Goal: Task Accomplishment & Management: Complete application form

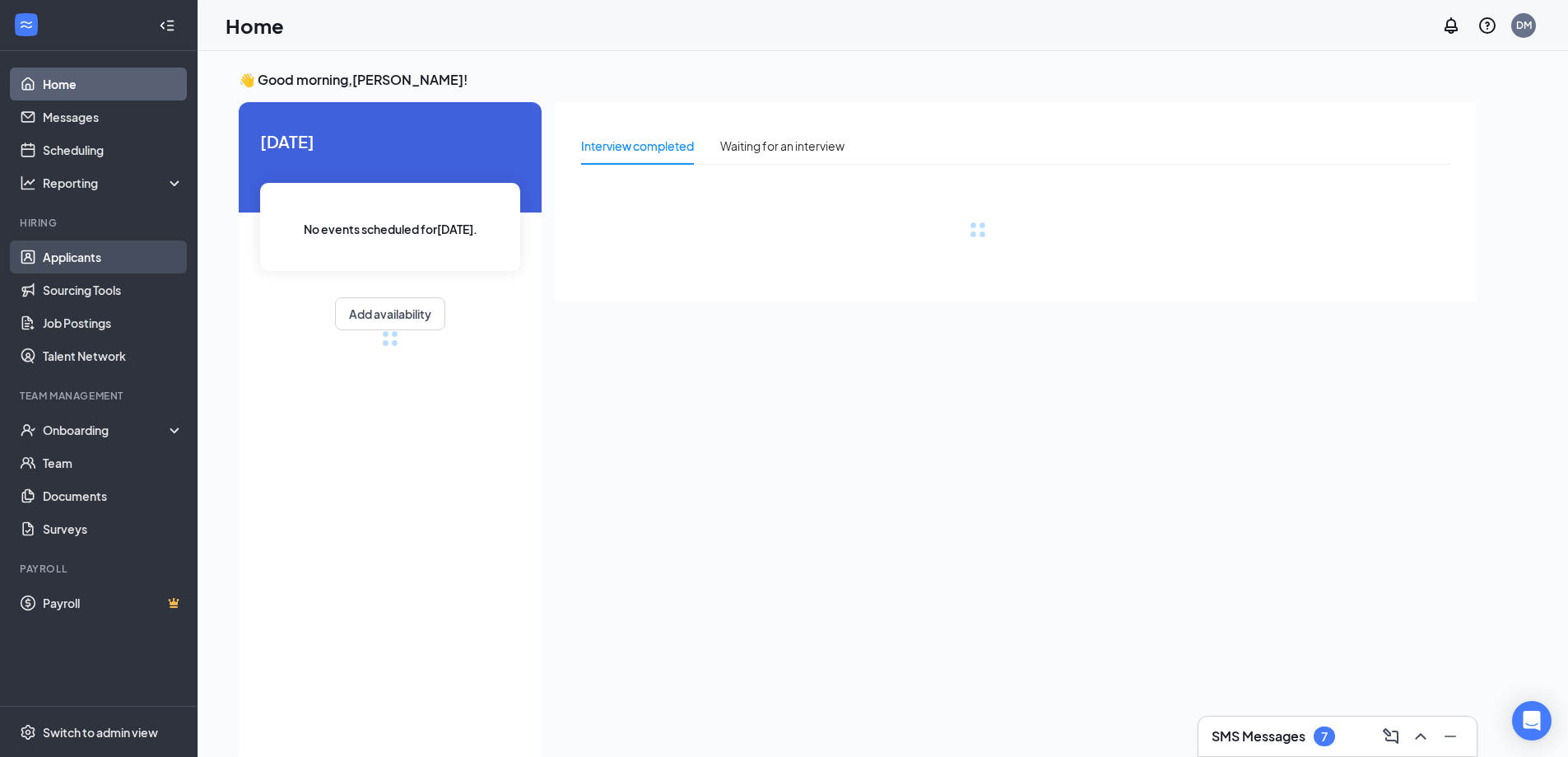
click at [82, 254] on link "Applicants" at bounding box center [113, 256] width 140 height 33
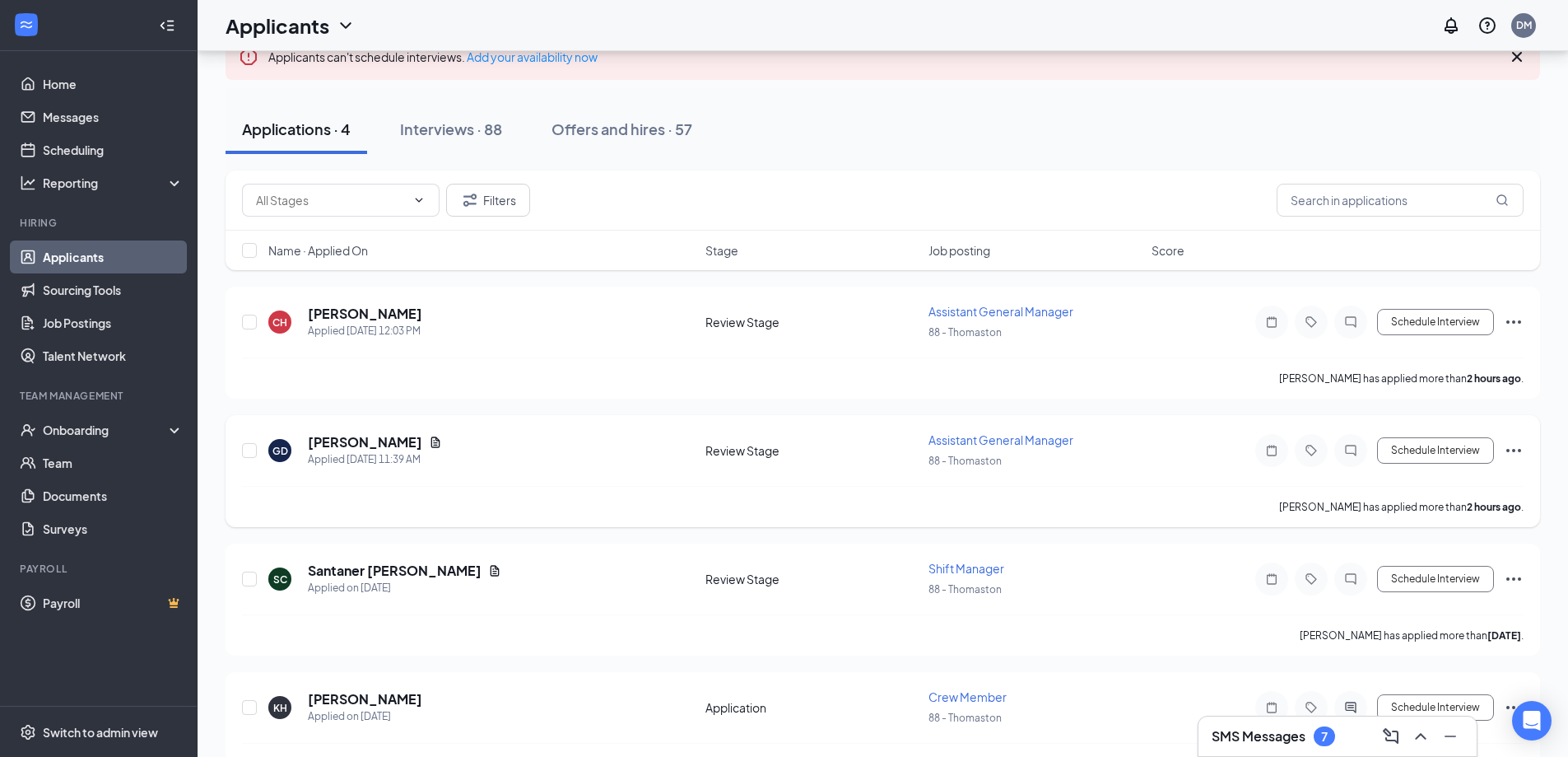
scroll to position [161, 0]
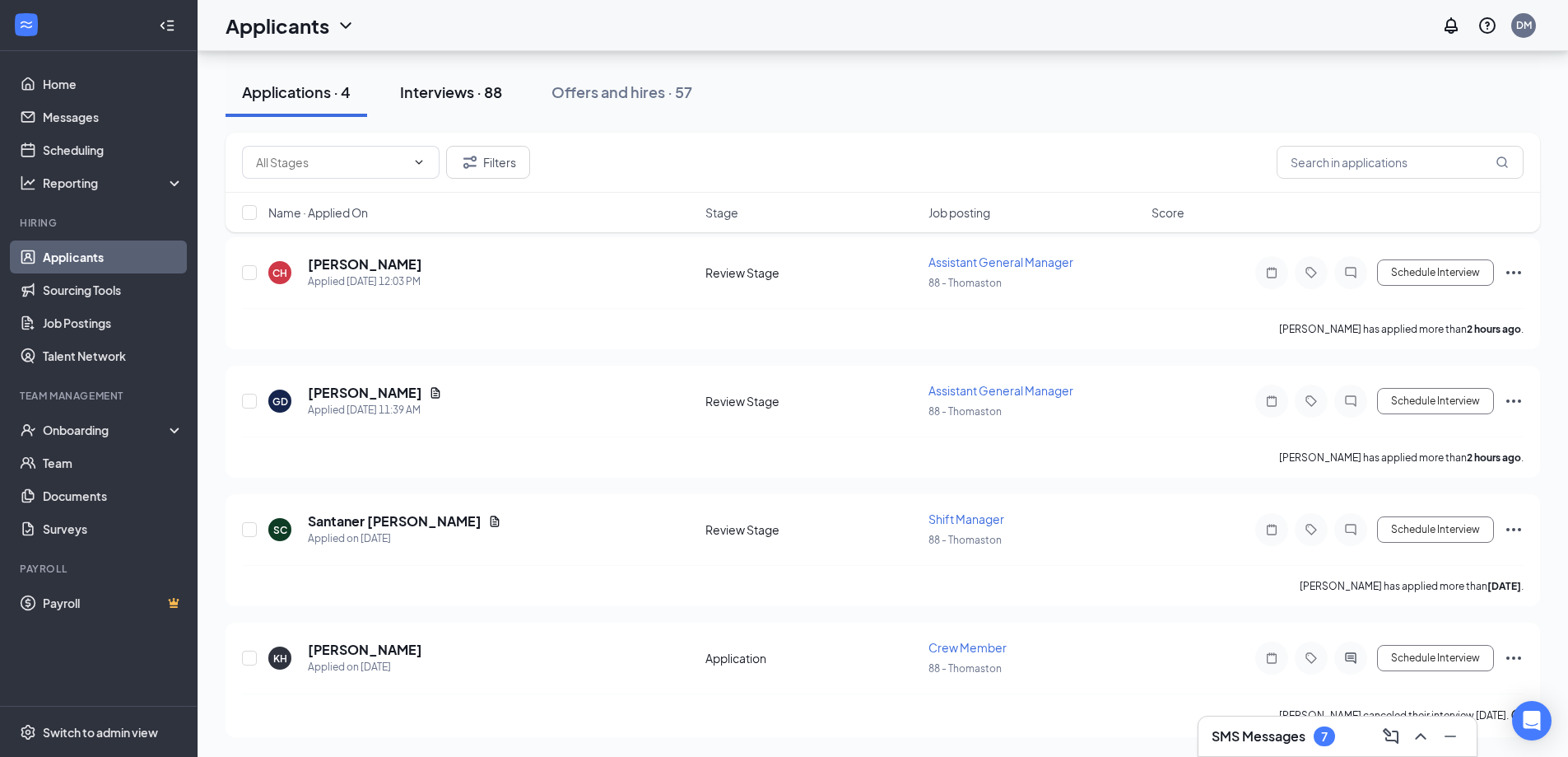
click at [448, 94] on div "Interviews · 88" at bounding box center [451, 92] width 102 height 21
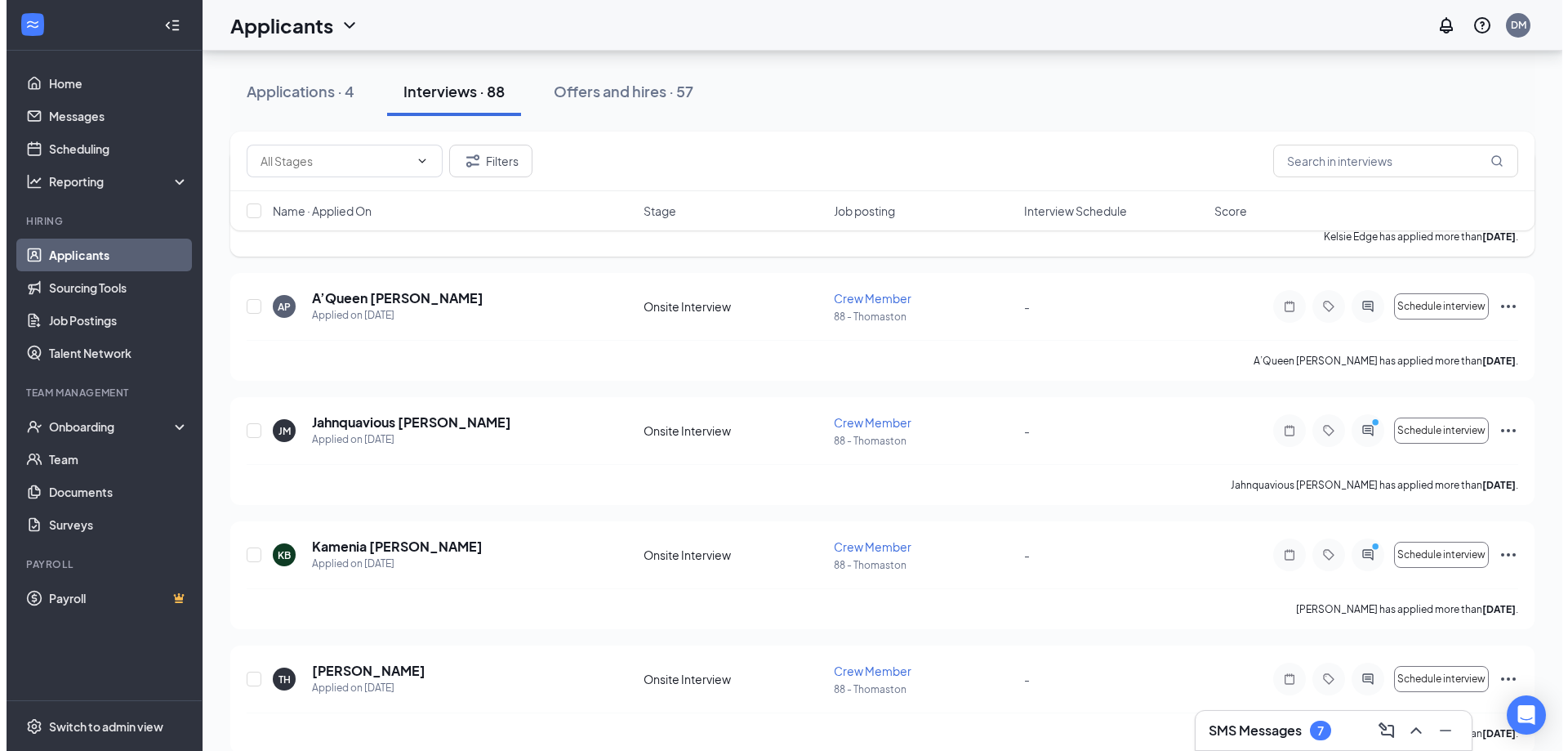
scroll to position [4248, 0]
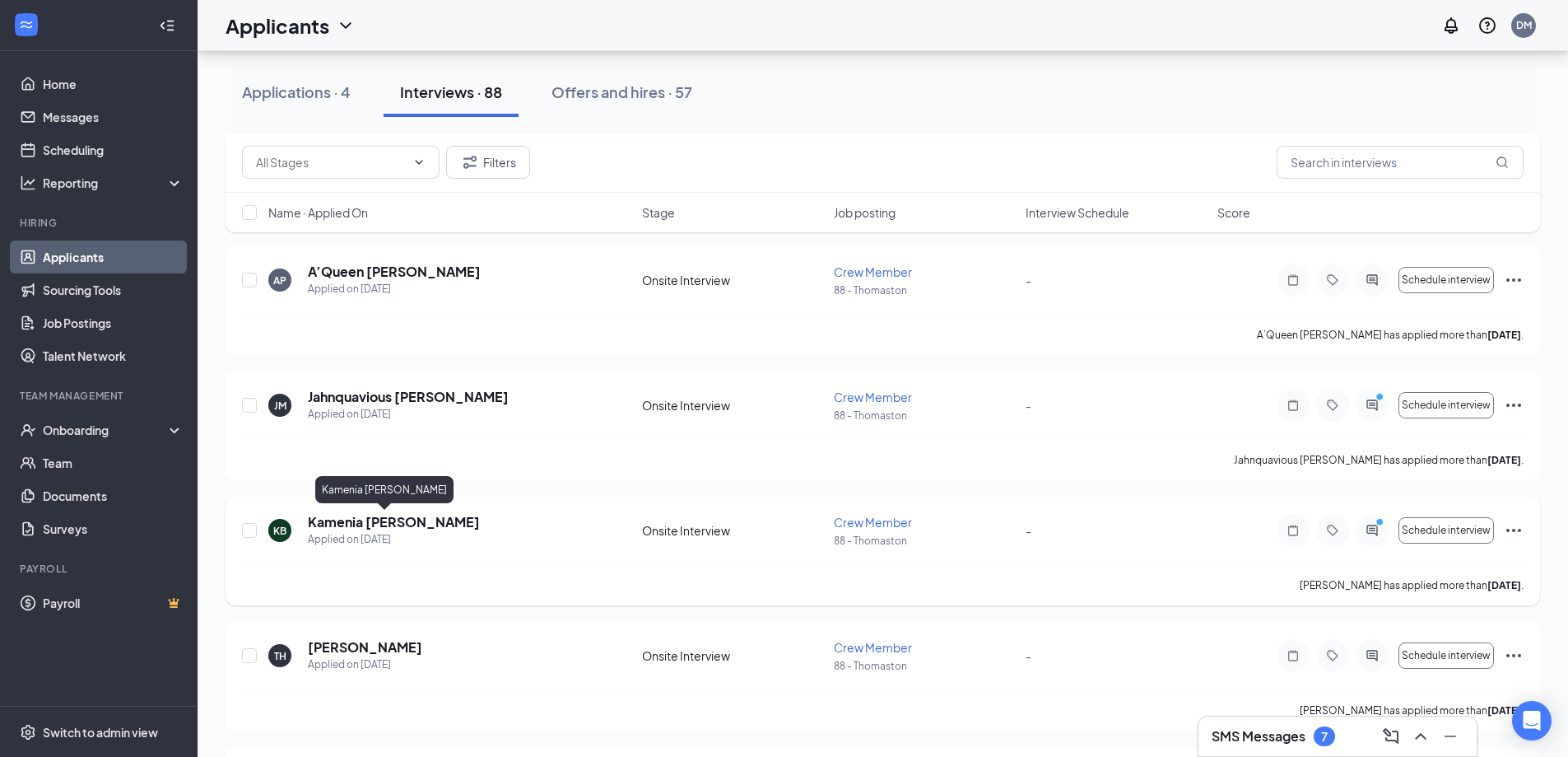
click at [330, 518] on h5 "Kamenia [PERSON_NAME]" at bounding box center [394, 521] width 172 height 18
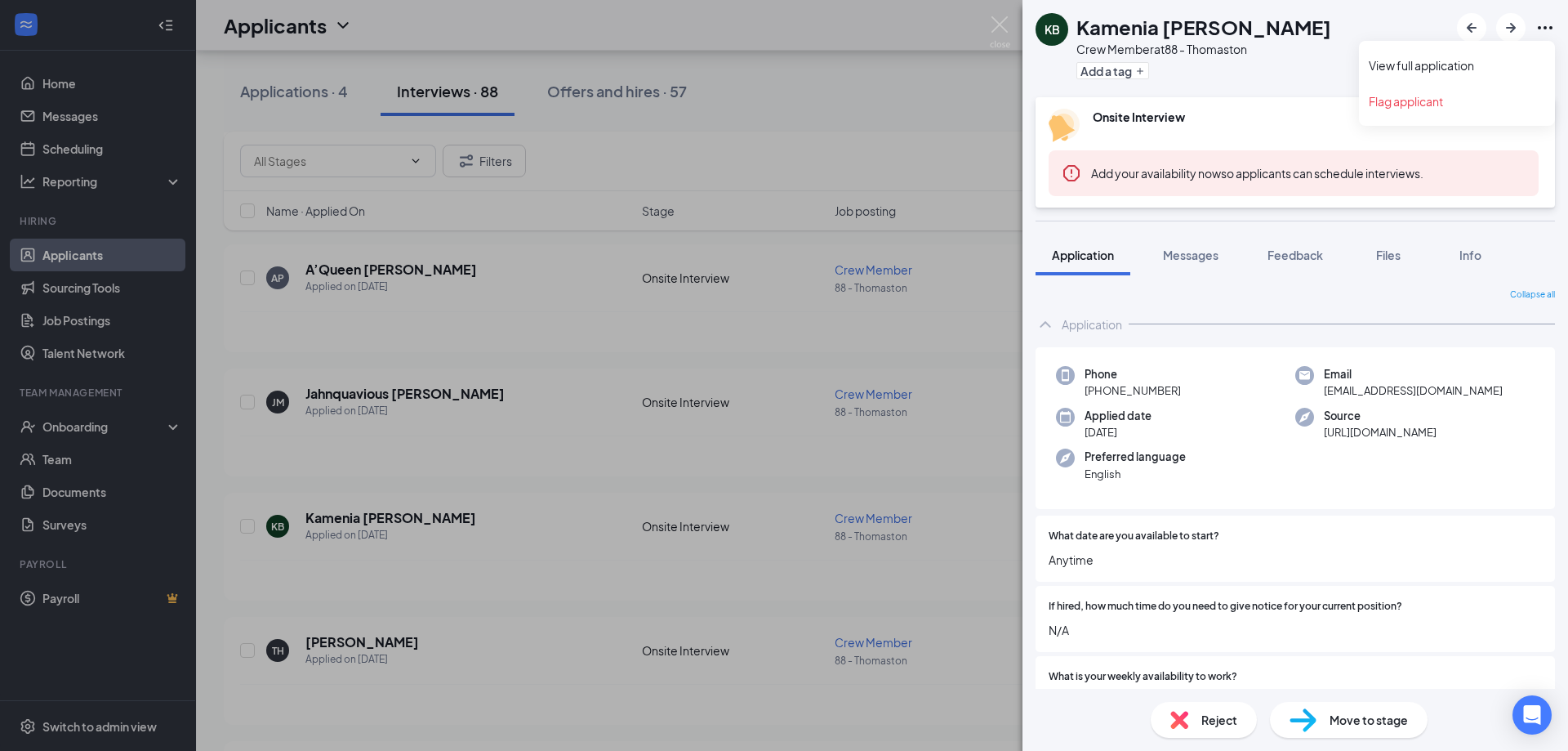
click at [1543, 25] on icon "Ellipses" at bounding box center [1544, 27] width 19 height 19
click at [1446, 63] on link "View full application" at bounding box center [1457, 66] width 176 height 17
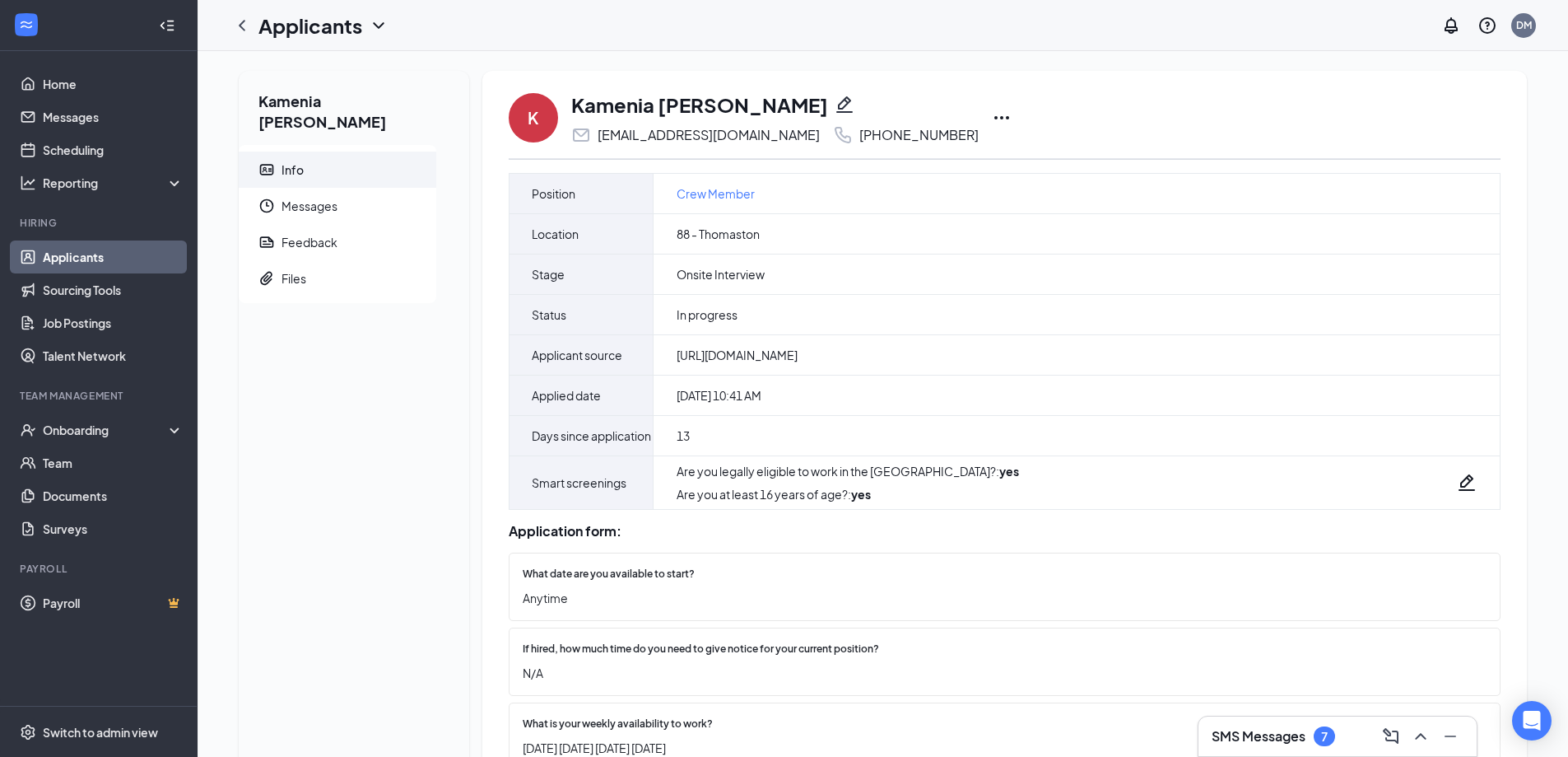
click at [936, 117] on div "K Kamenia Brooks brookskamenia3@gmail.com +1 (706) 601-0008" at bounding box center [1005, 118] width 992 height 54
click at [992, 115] on icon "Ellipses" at bounding box center [1001, 117] width 20 height 20
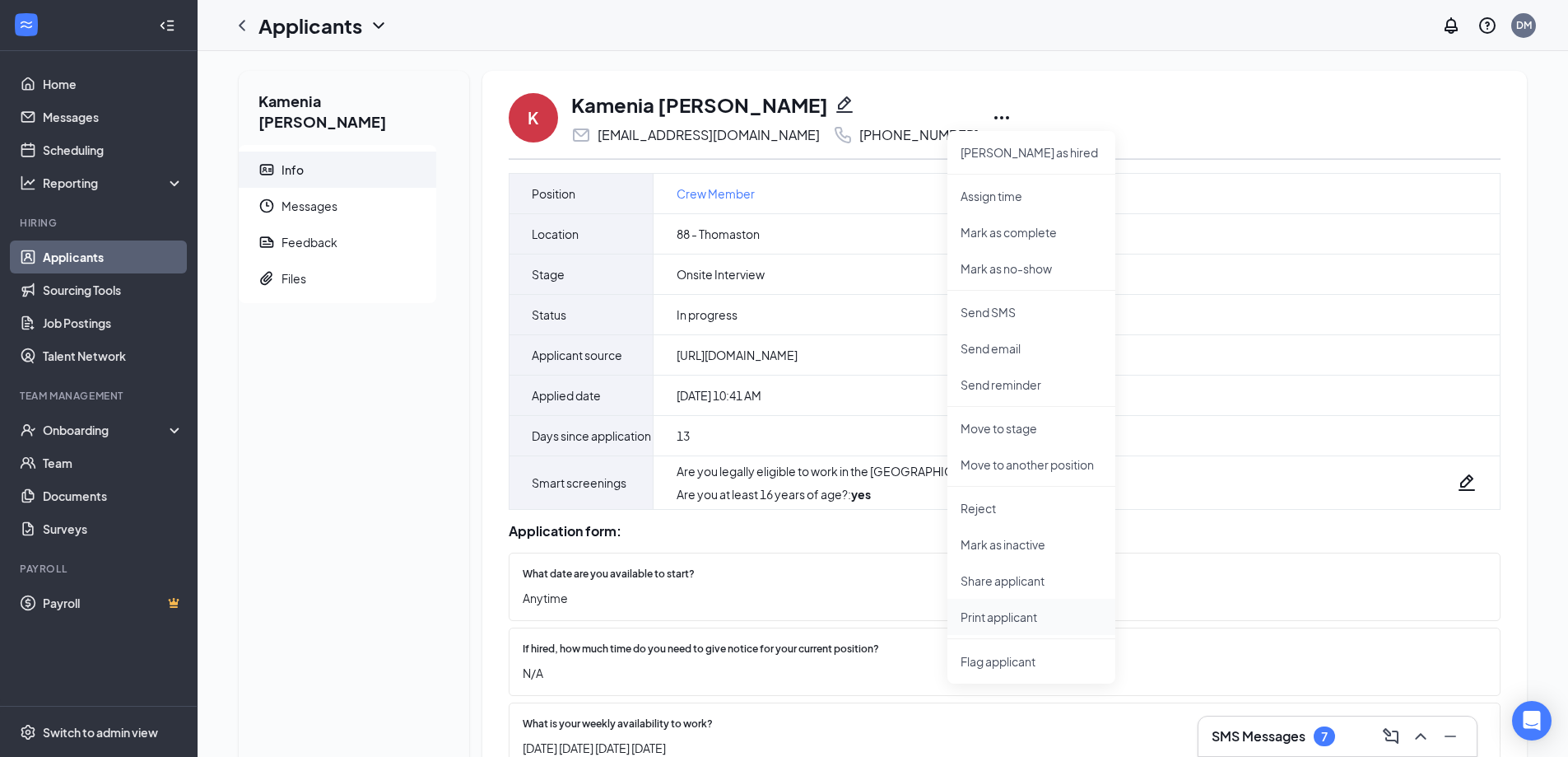
click at [965, 610] on p "Print applicant" at bounding box center [1031, 617] width 141 height 17
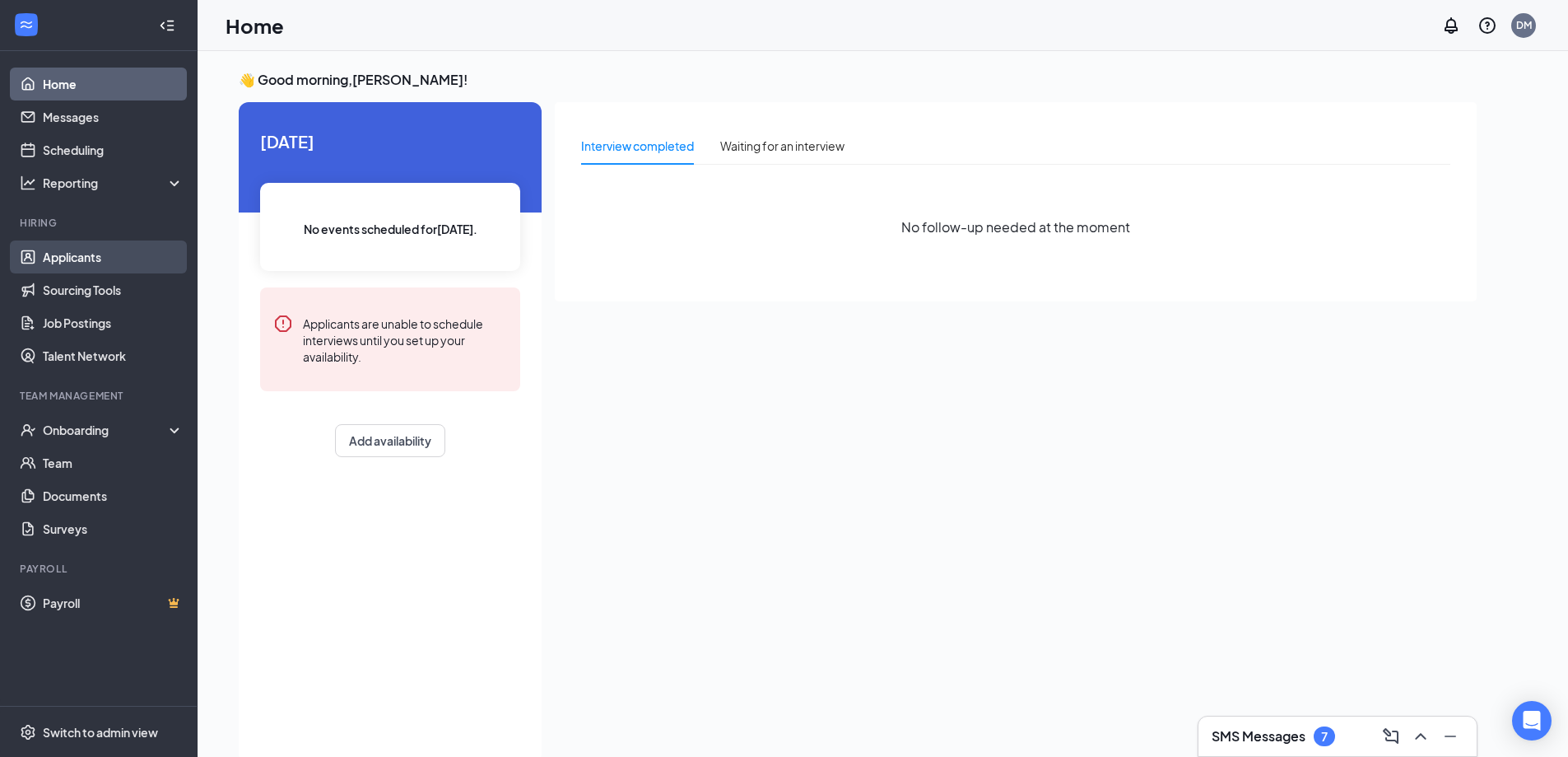
click at [100, 262] on link "Applicants" at bounding box center [113, 256] width 140 height 33
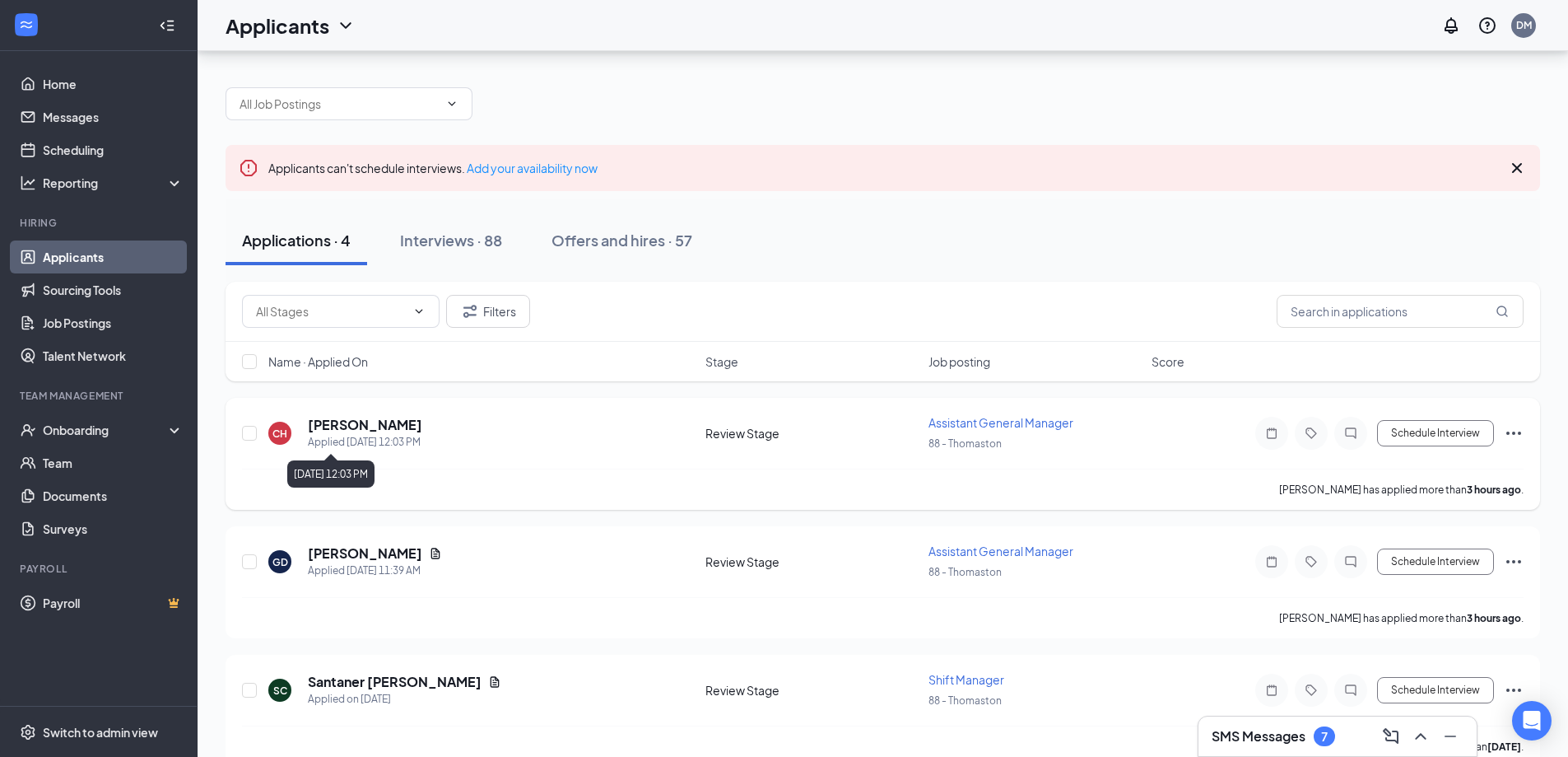
scroll to position [161, 0]
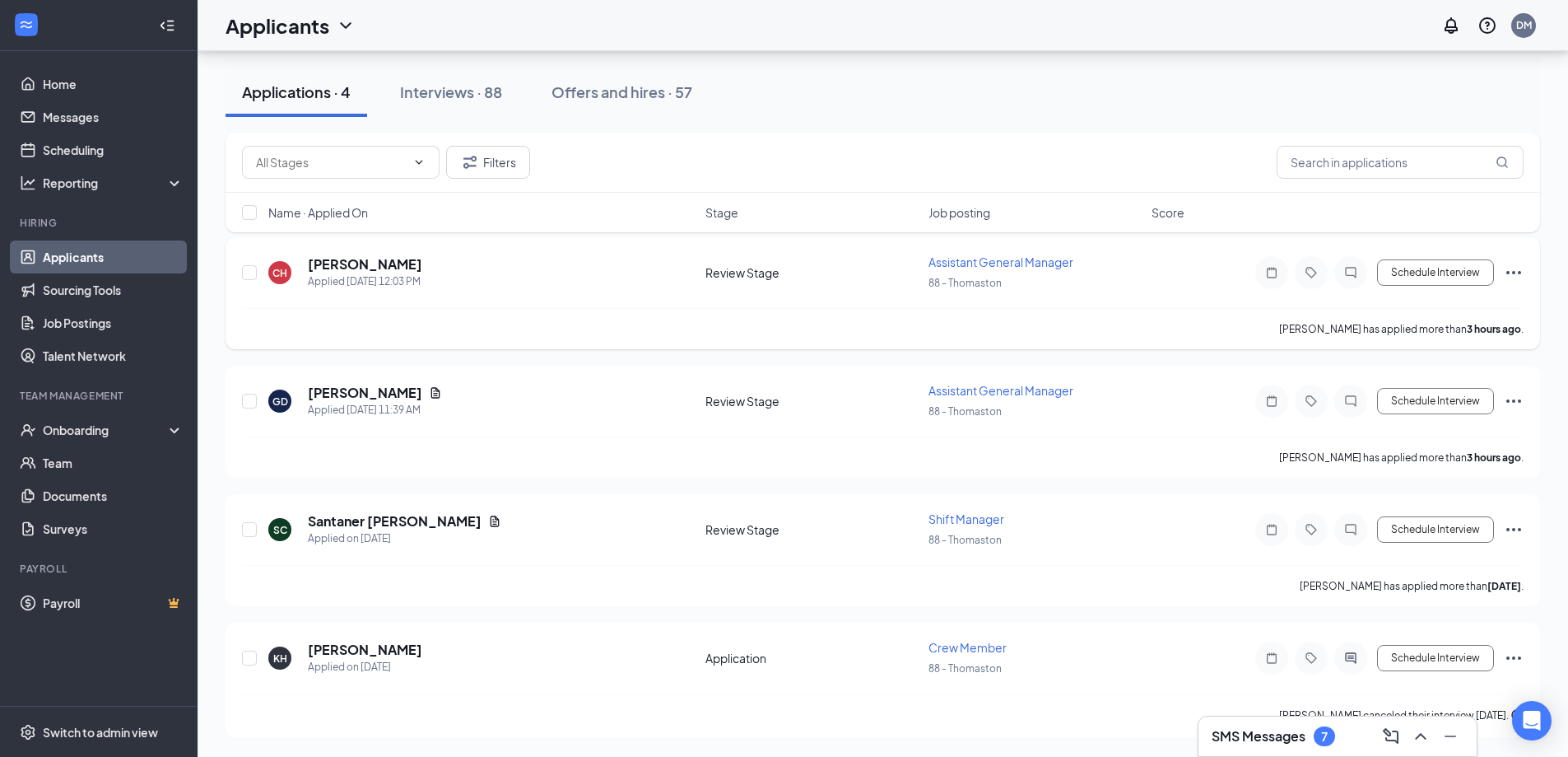
click at [1515, 274] on icon "Ellipses" at bounding box center [1514, 272] width 20 height 20
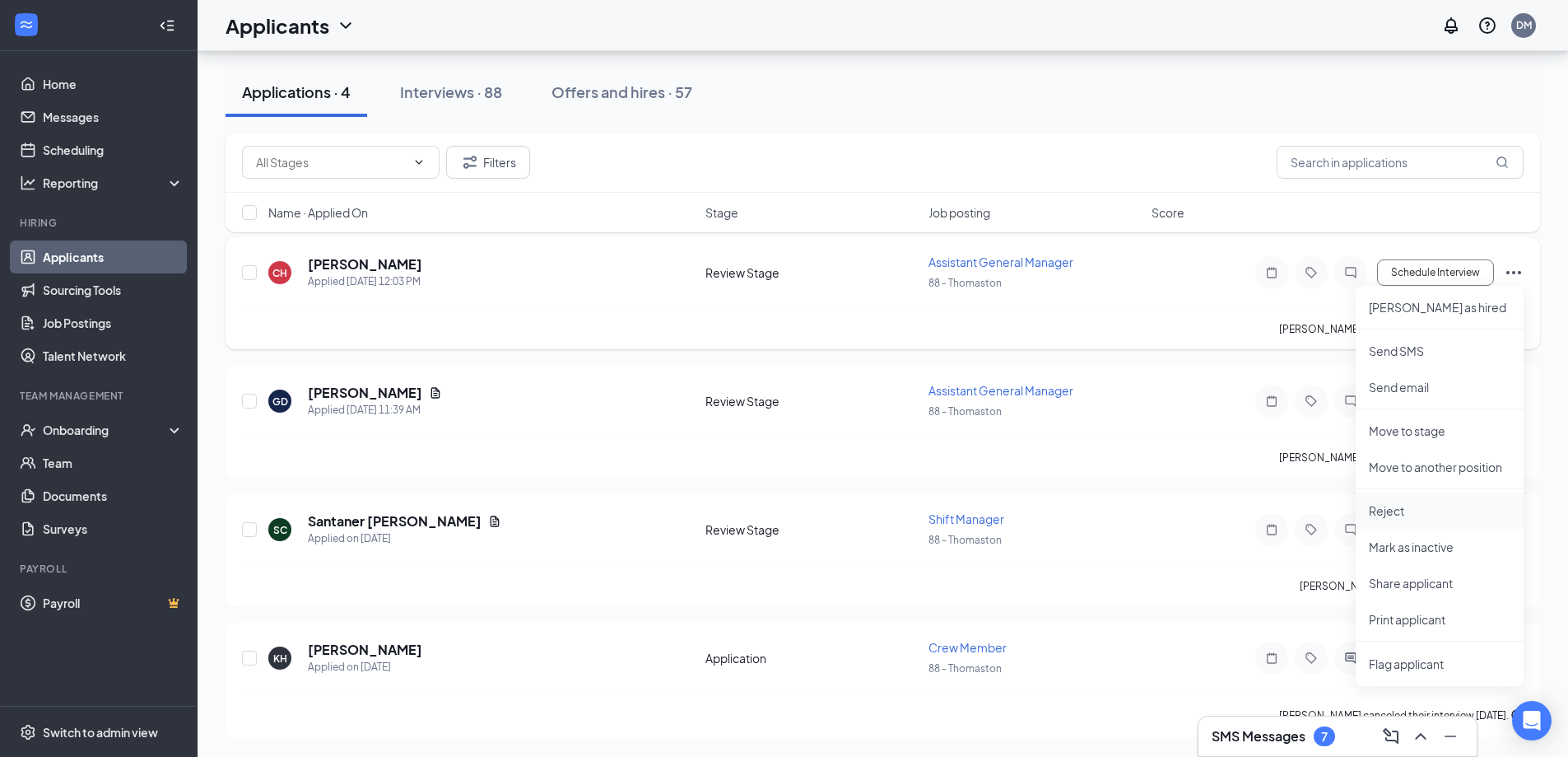
click at [1411, 504] on p "Reject" at bounding box center [1439, 511] width 141 height 17
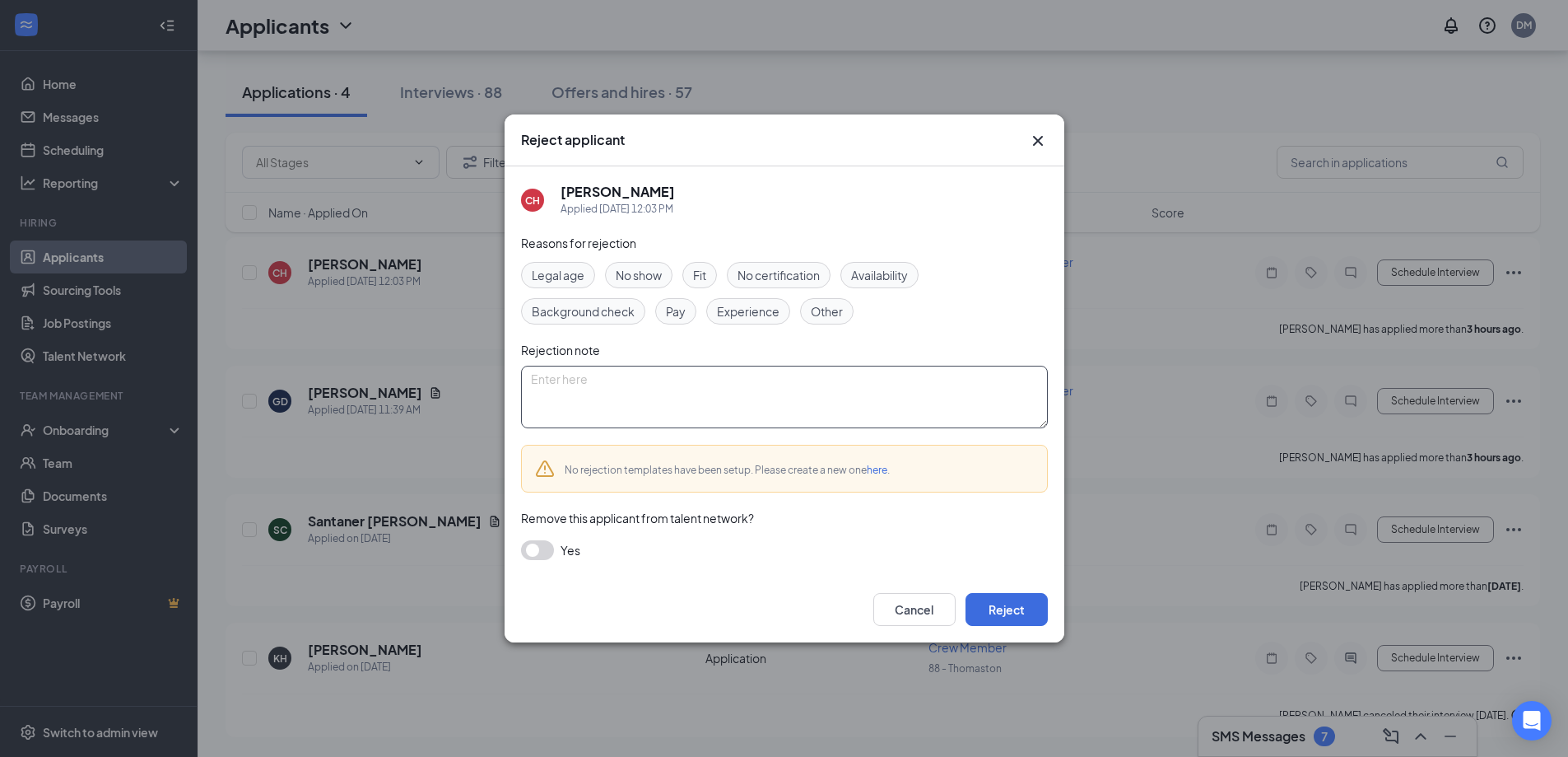
click at [559, 387] on textarea at bounding box center [784, 397] width 527 height 63
click at [920, 619] on button "Cancel" at bounding box center [915, 609] width 82 height 33
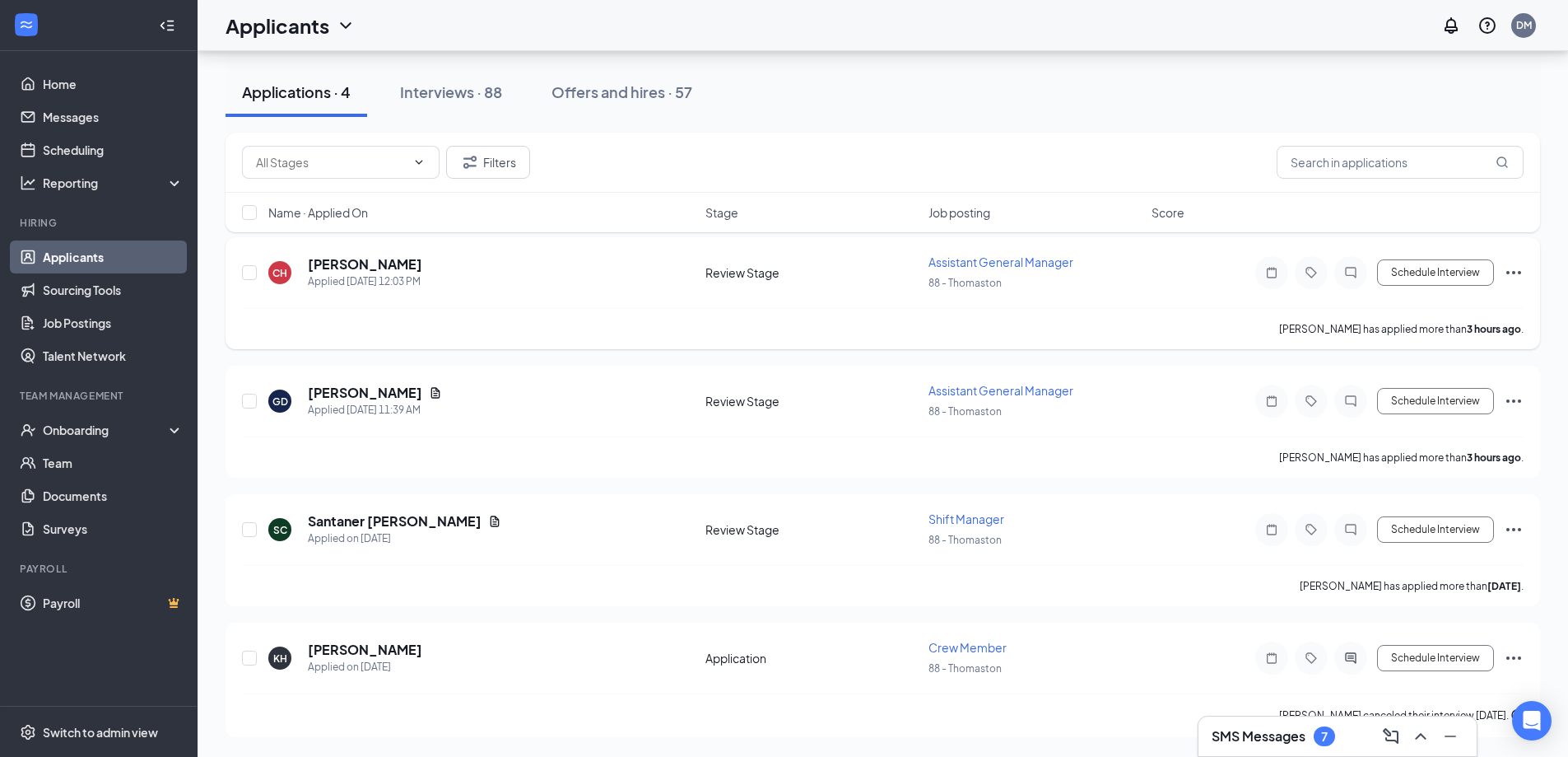
click at [1517, 271] on icon "Ellipses" at bounding box center [1514, 272] width 20 height 20
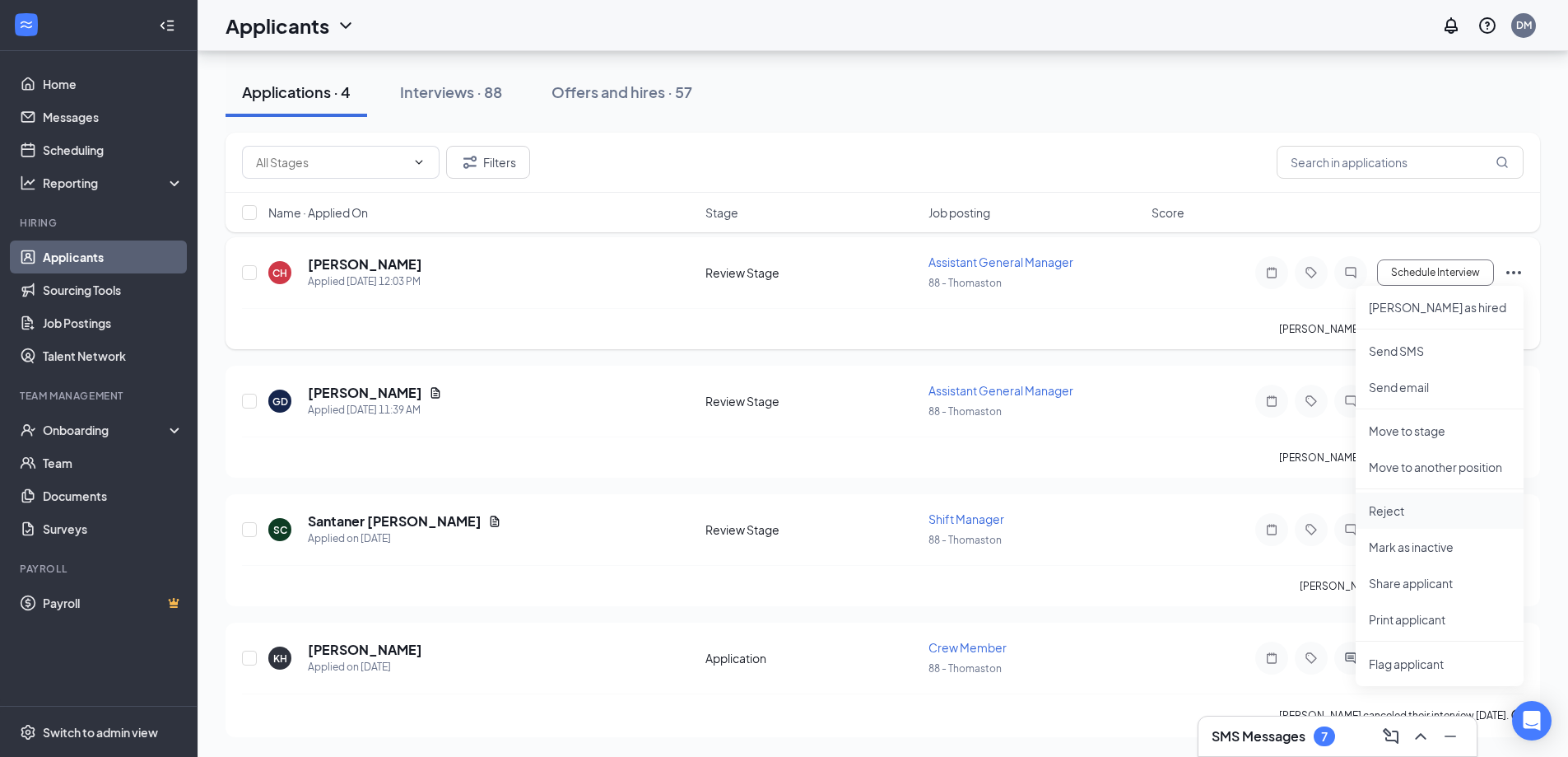
click at [1421, 513] on p "Reject" at bounding box center [1439, 511] width 141 height 17
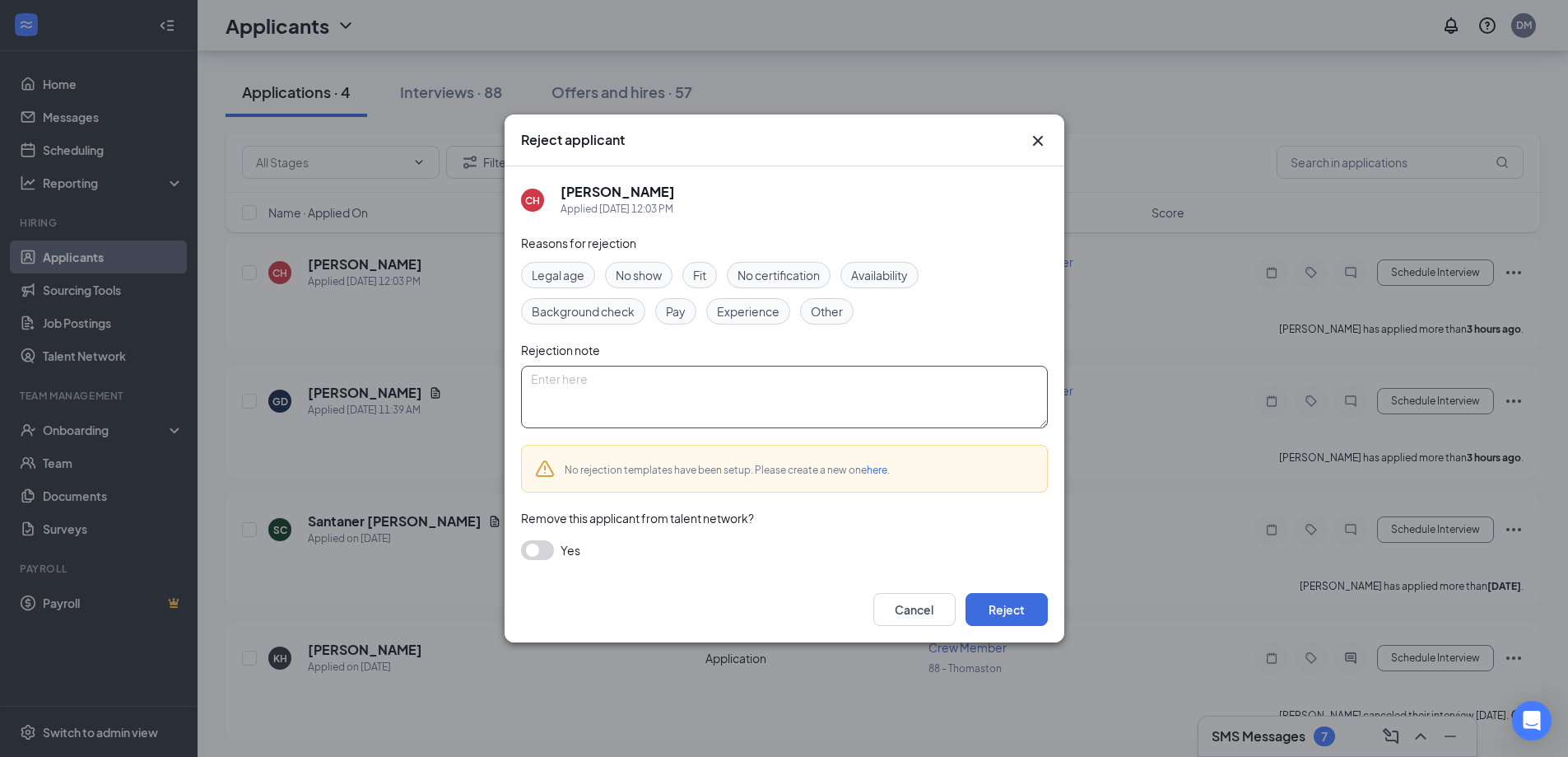
click at [615, 395] on textarea at bounding box center [784, 397] width 527 height 63
type textarea "This location does not hire assistant managers"
click at [995, 629] on div "Cancel Reject" at bounding box center [784, 609] width 559 height 66
click at [995, 618] on button "Reject" at bounding box center [1007, 609] width 82 height 33
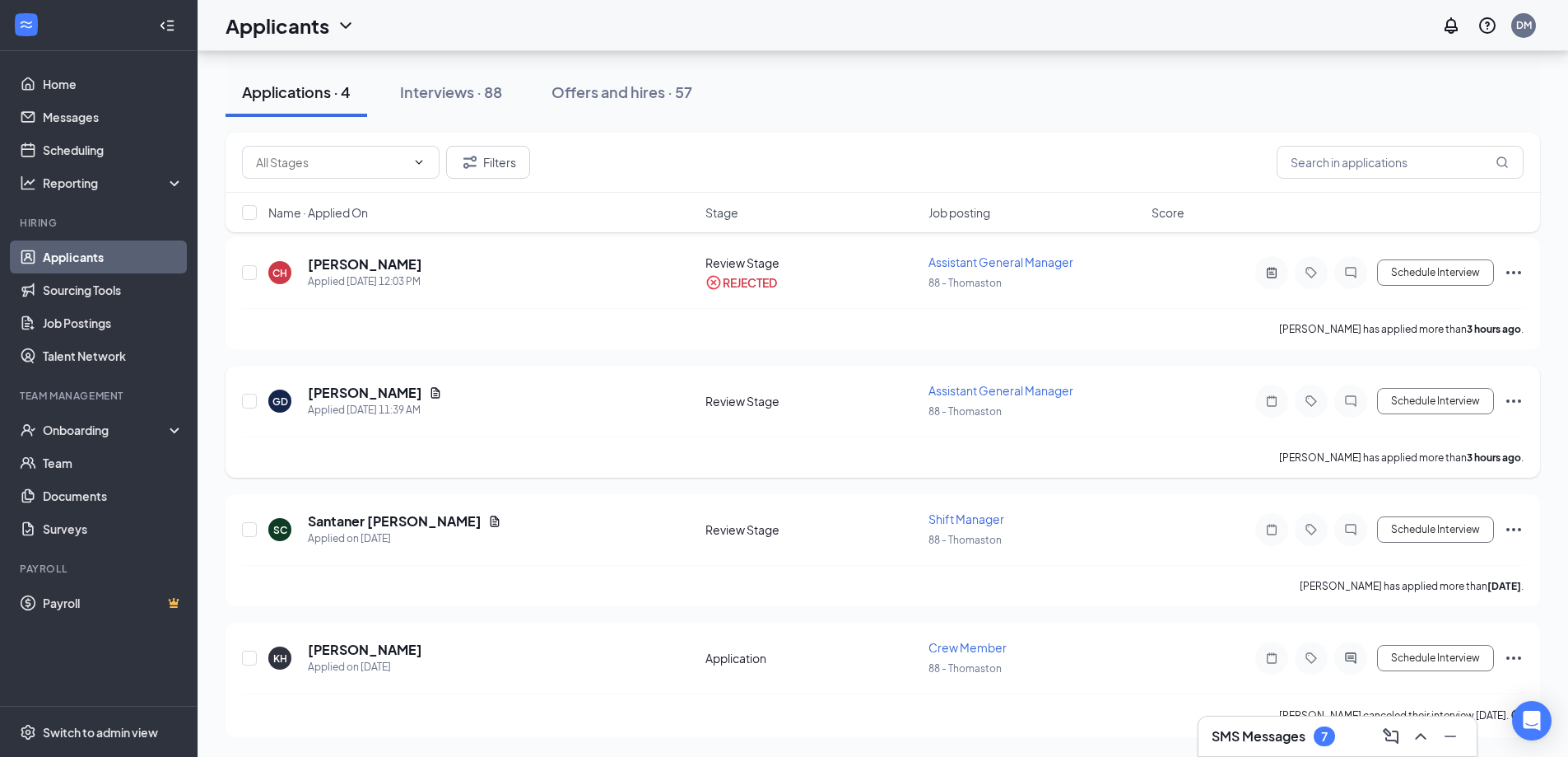
click at [1505, 399] on icon "Ellipses" at bounding box center [1514, 400] width 20 height 20
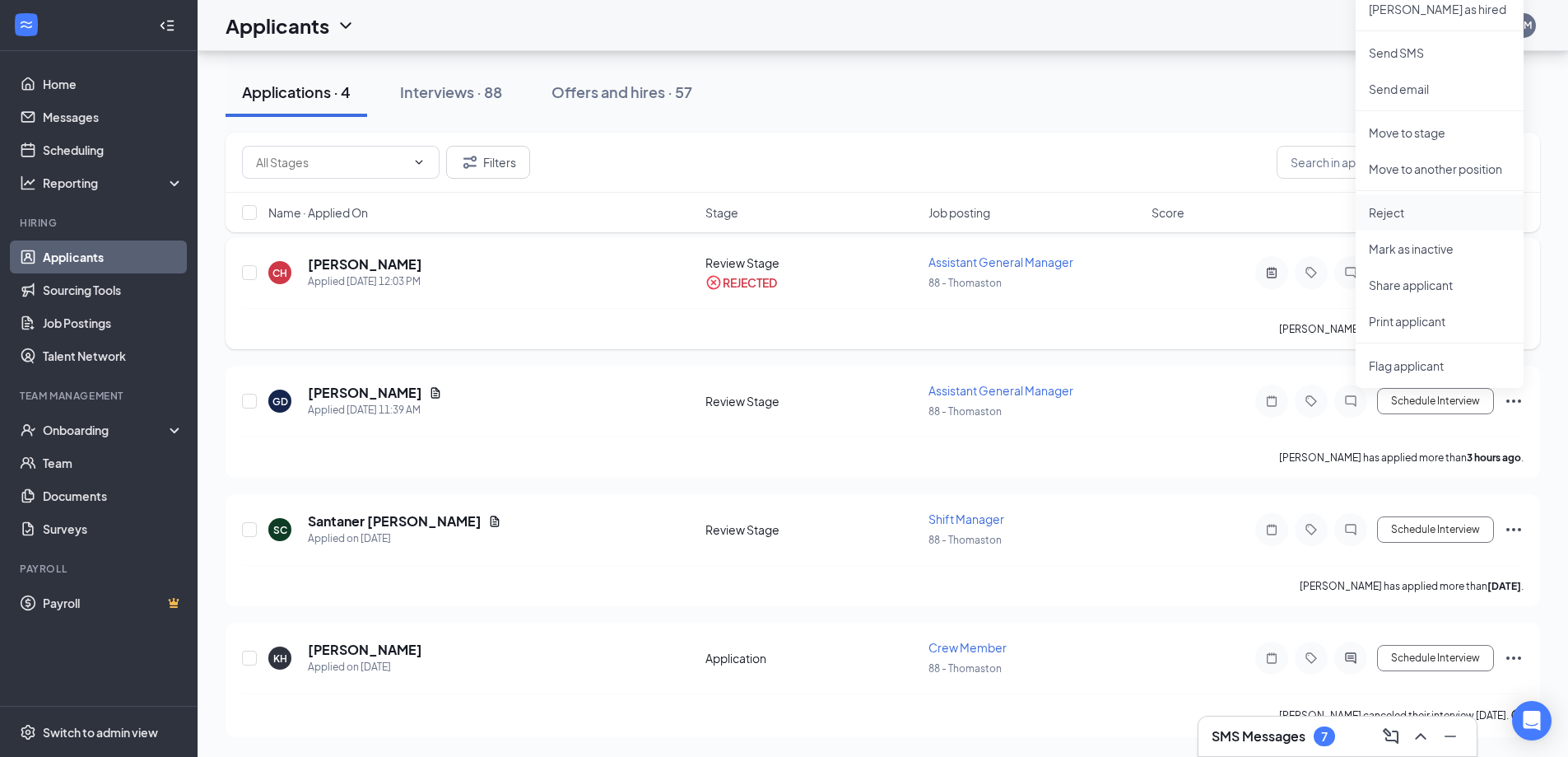
click at [1438, 197] on li "Reject" at bounding box center [1440, 212] width 168 height 36
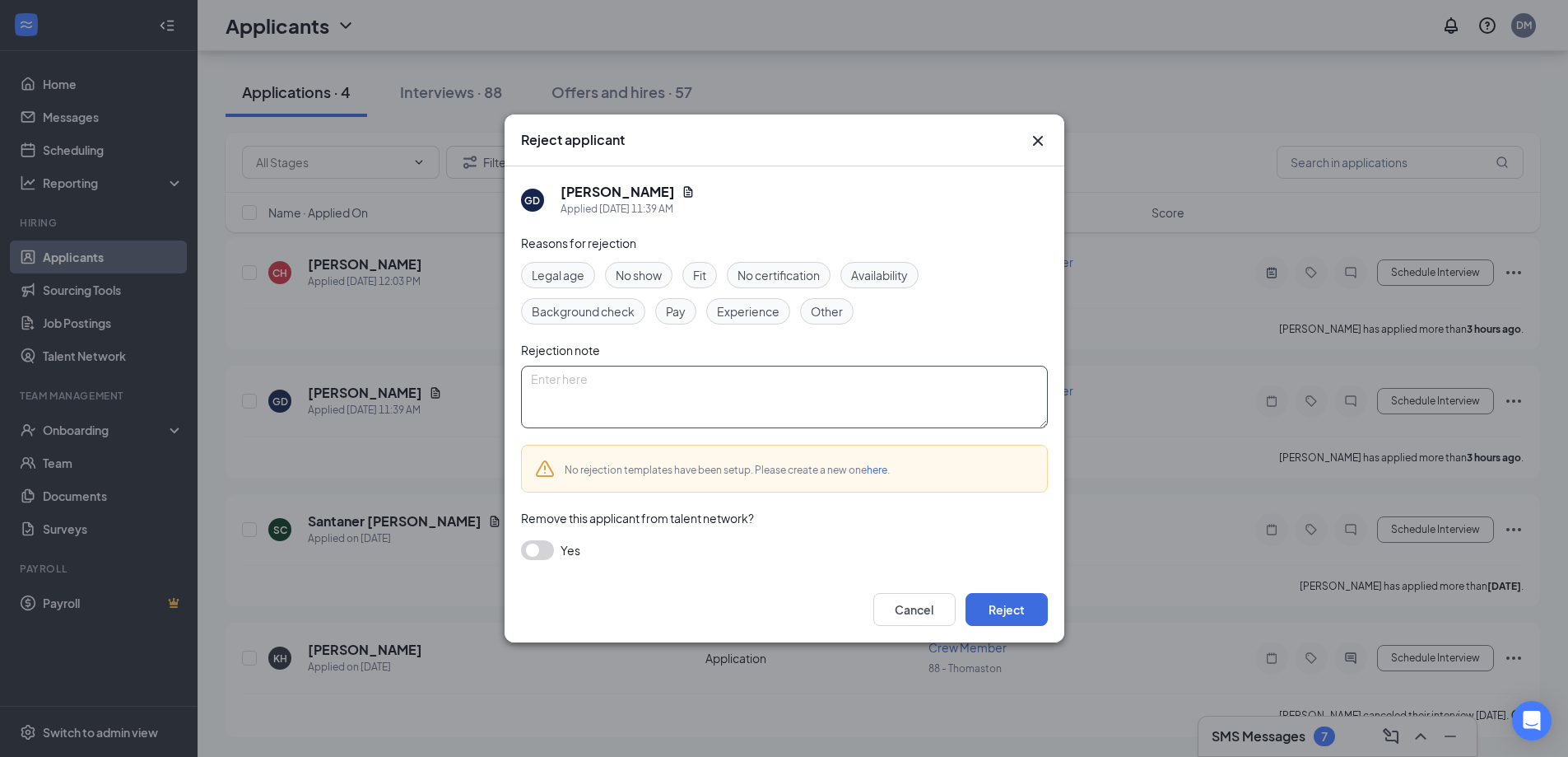
click at [594, 387] on textarea at bounding box center [784, 397] width 527 height 63
type textarea "t"
type textarea "This location does not hire assistant managers"
click at [998, 604] on button "Reject" at bounding box center [1007, 609] width 82 height 33
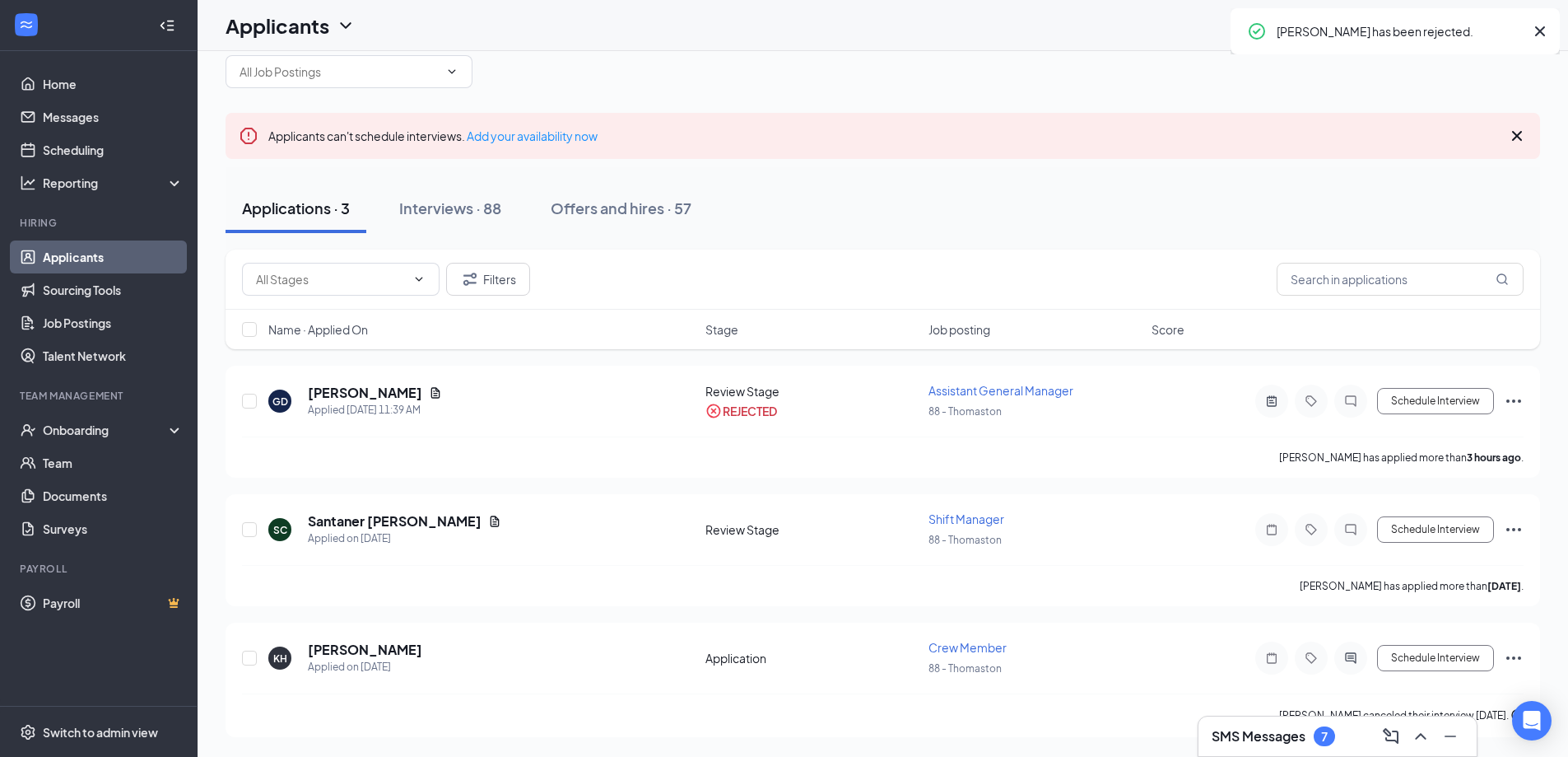
scroll to position [32, 0]
click at [436, 201] on div "Interviews · 88" at bounding box center [450, 208] width 102 height 21
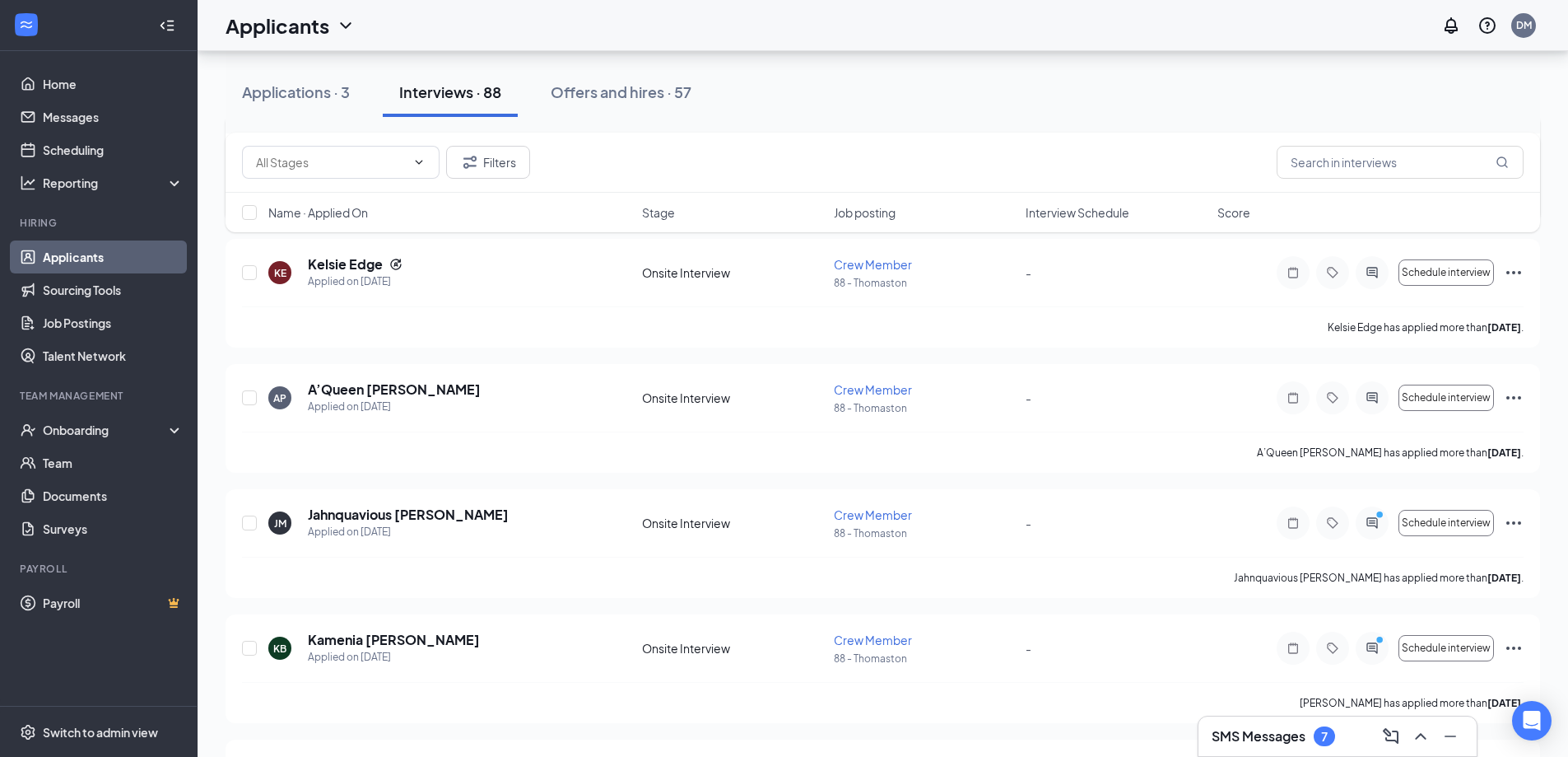
scroll to position [4200, 0]
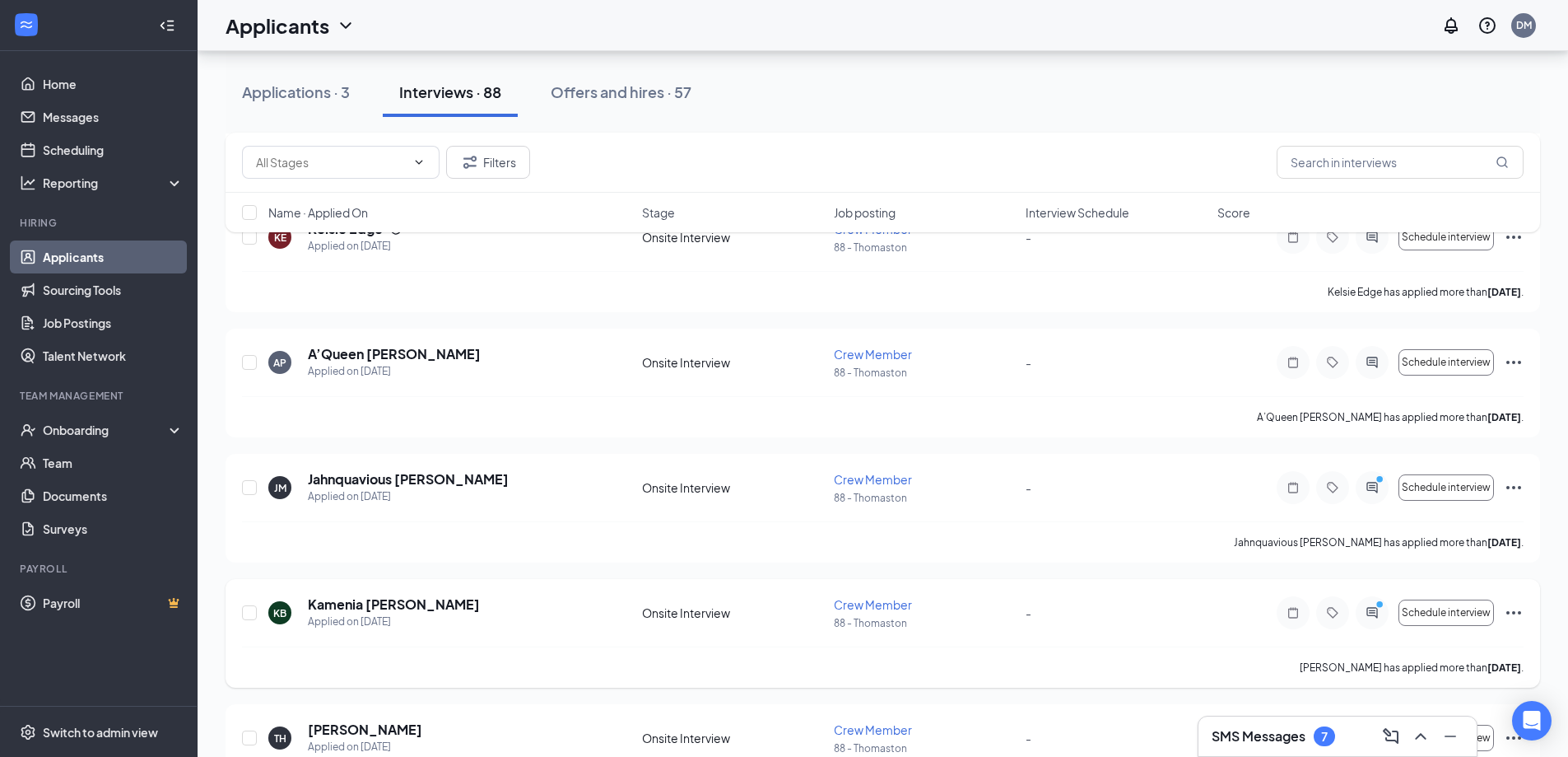
click at [1512, 612] on icon "Ellipses" at bounding box center [1514, 612] width 20 height 20
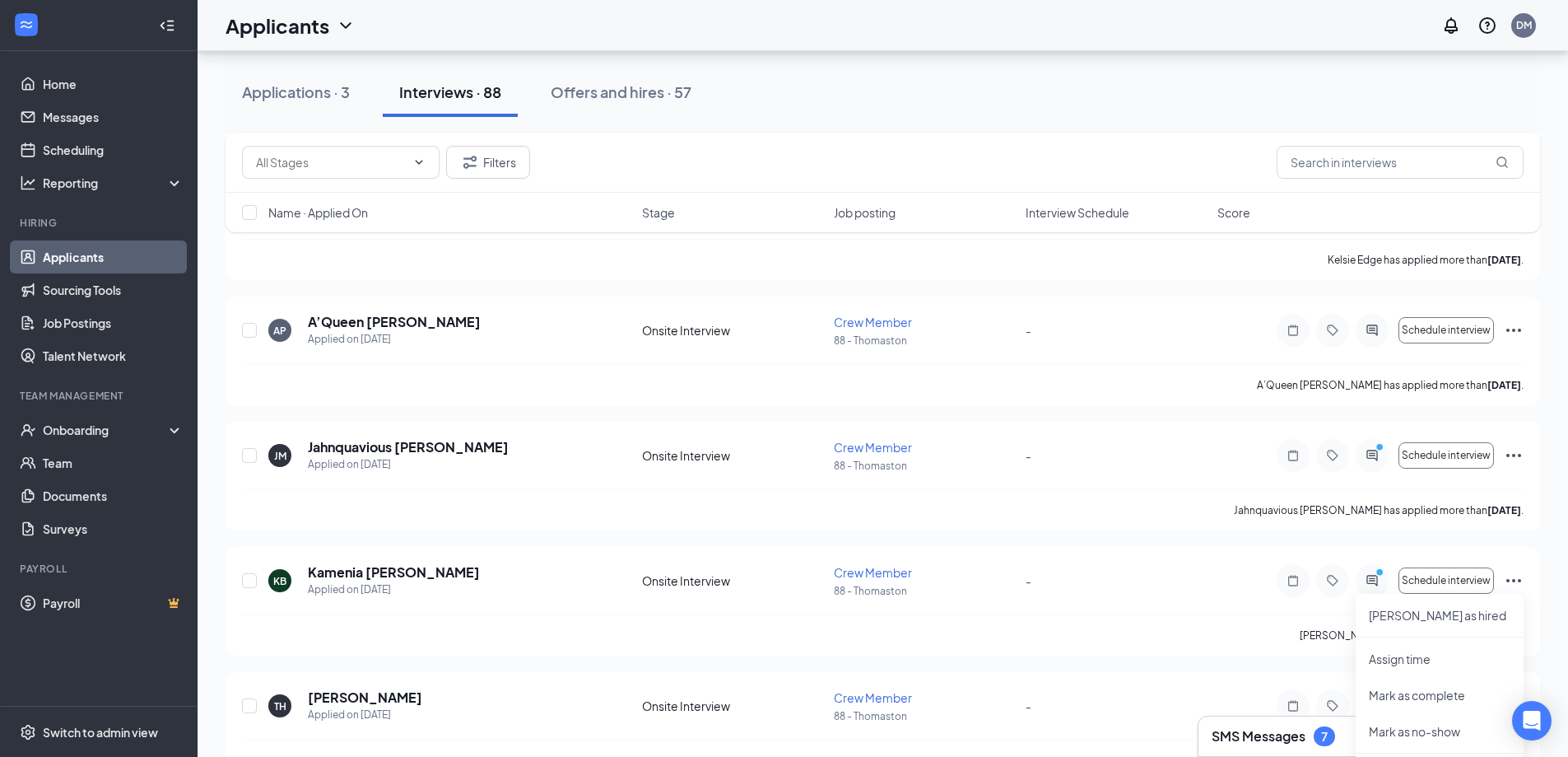
scroll to position [4282, 0]
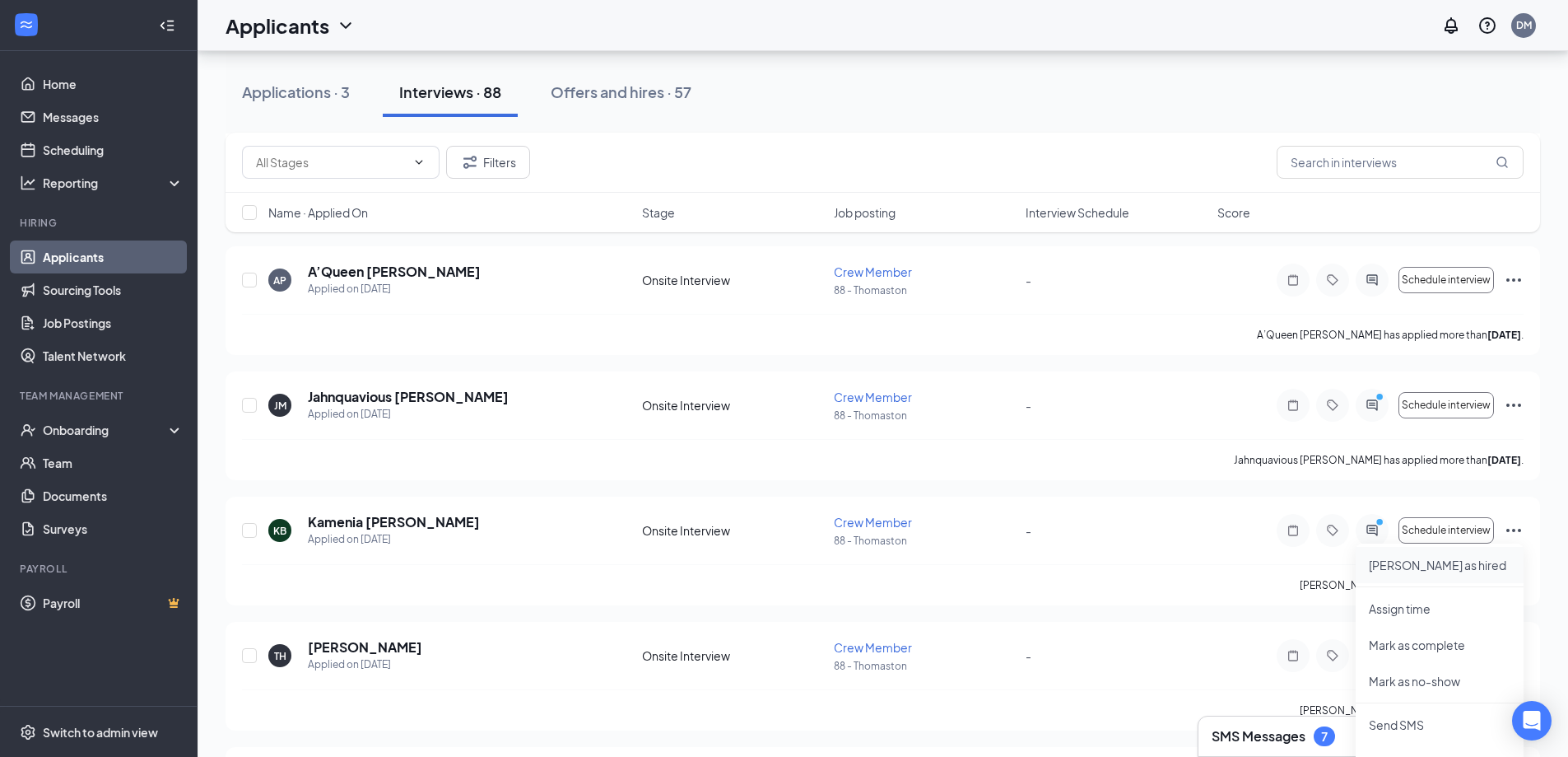
click at [1403, 565] on p "Mark as hired" at bounding box center [1439, 565] width 141 height 17
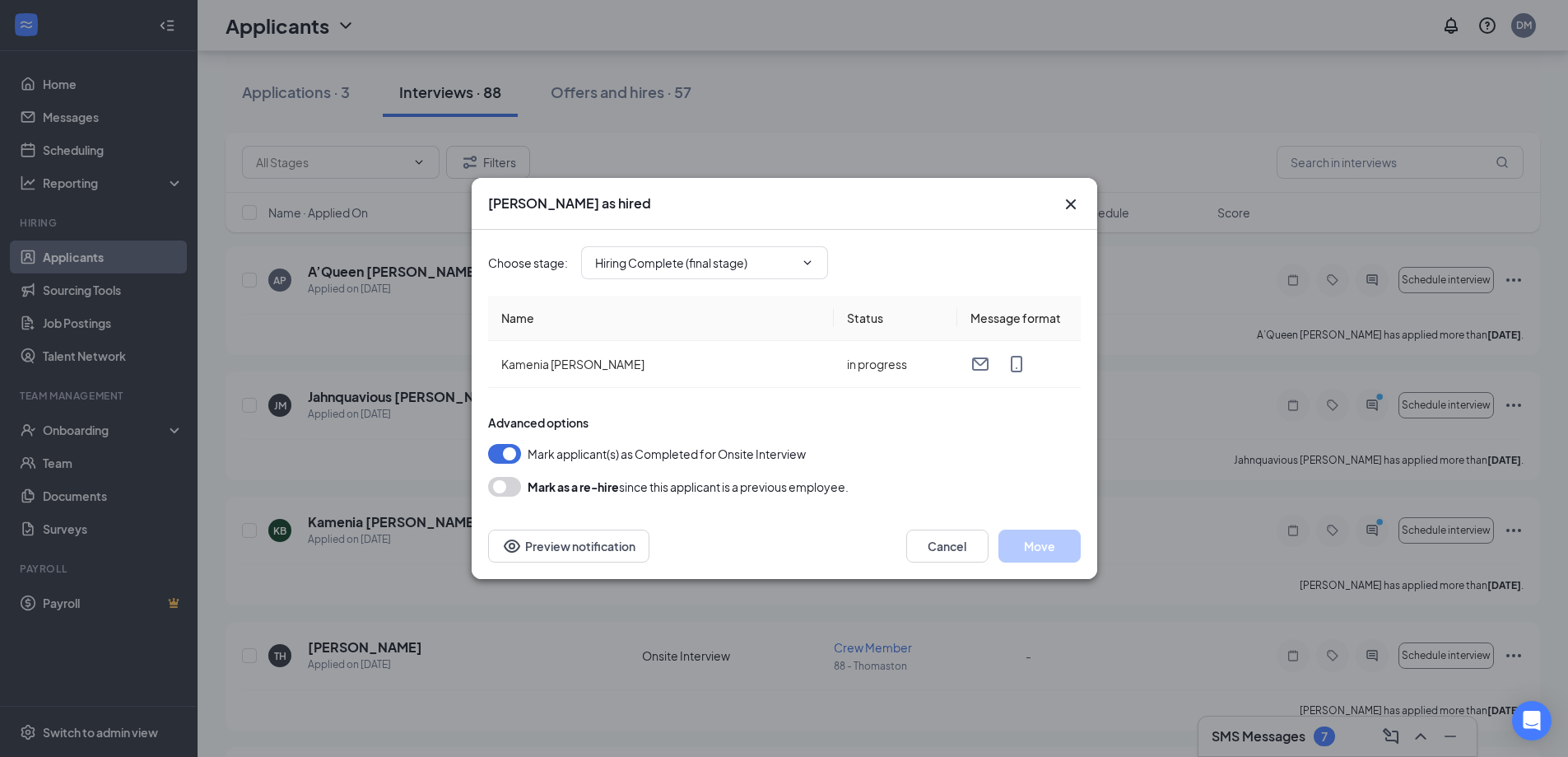
type input "Hiring Complete (final stage)"
click at [1042, 538] on button "Move" at bounding box center [1039, 546] width 82 height 33
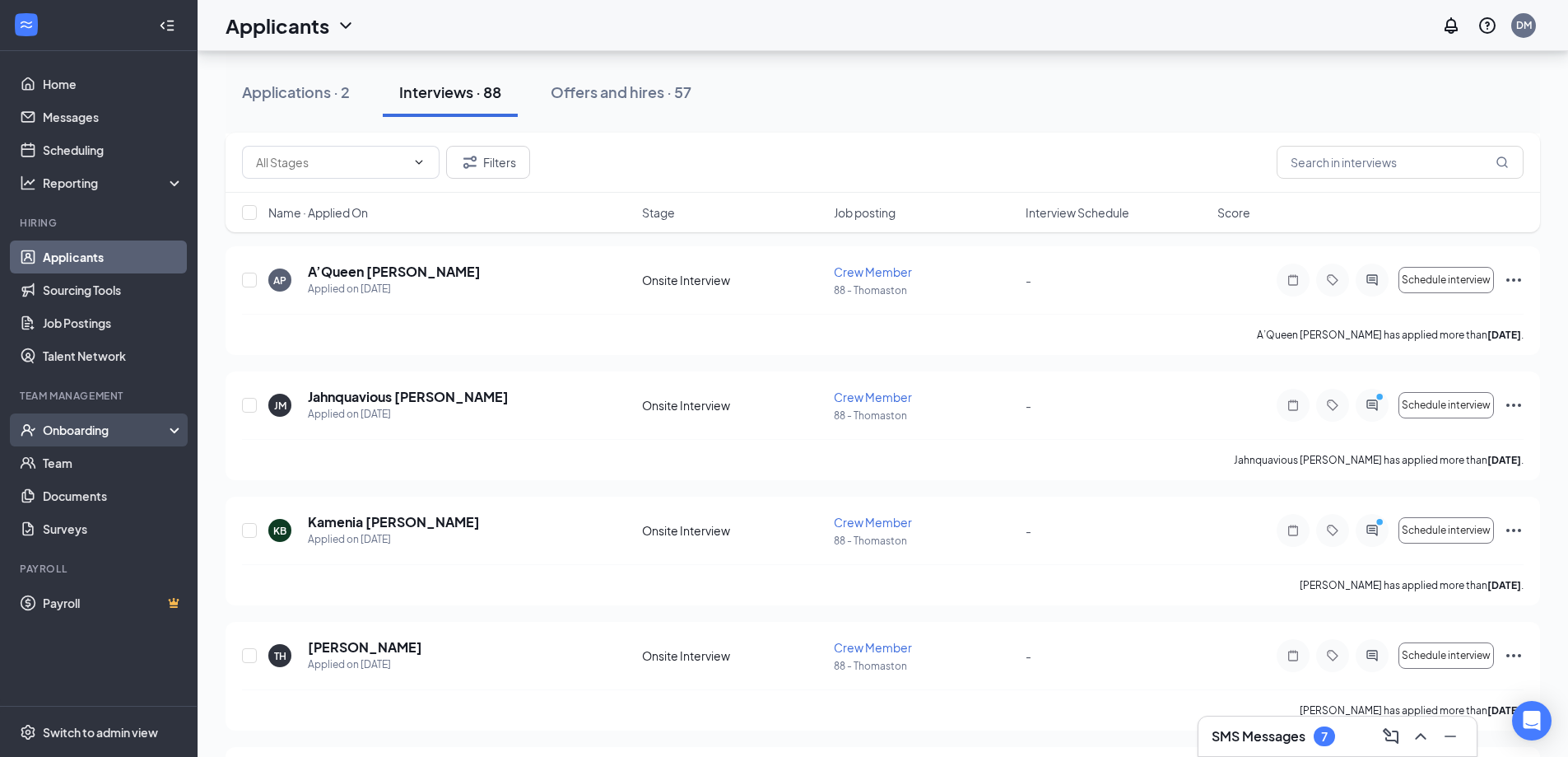
click at [71, 429] on div "Onboarding" at bounding box center [107, 430] width 127 height 17
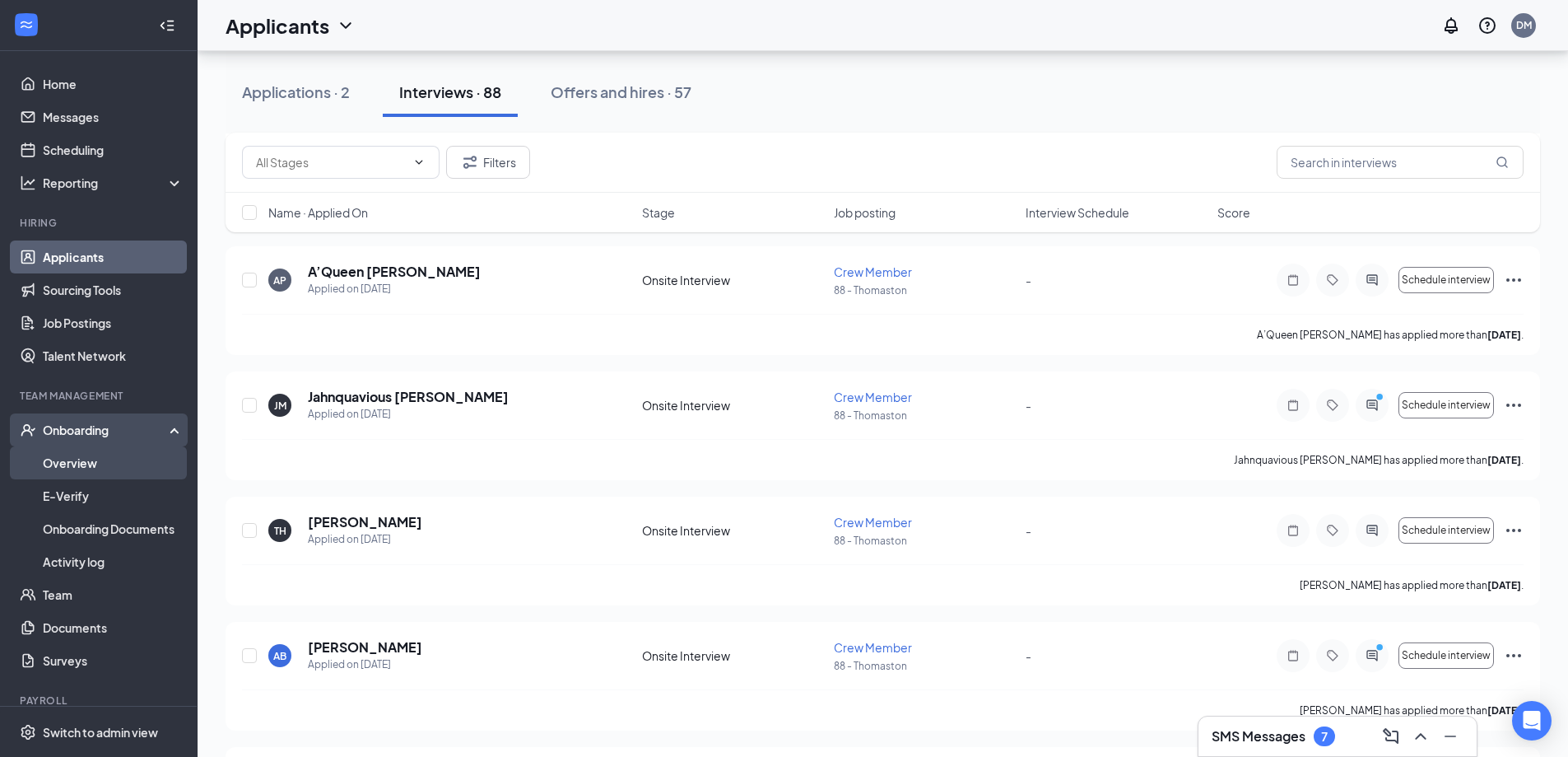
click at [98, 463] on link "Overview" at bounding box center [113, 462] width 140 height 33
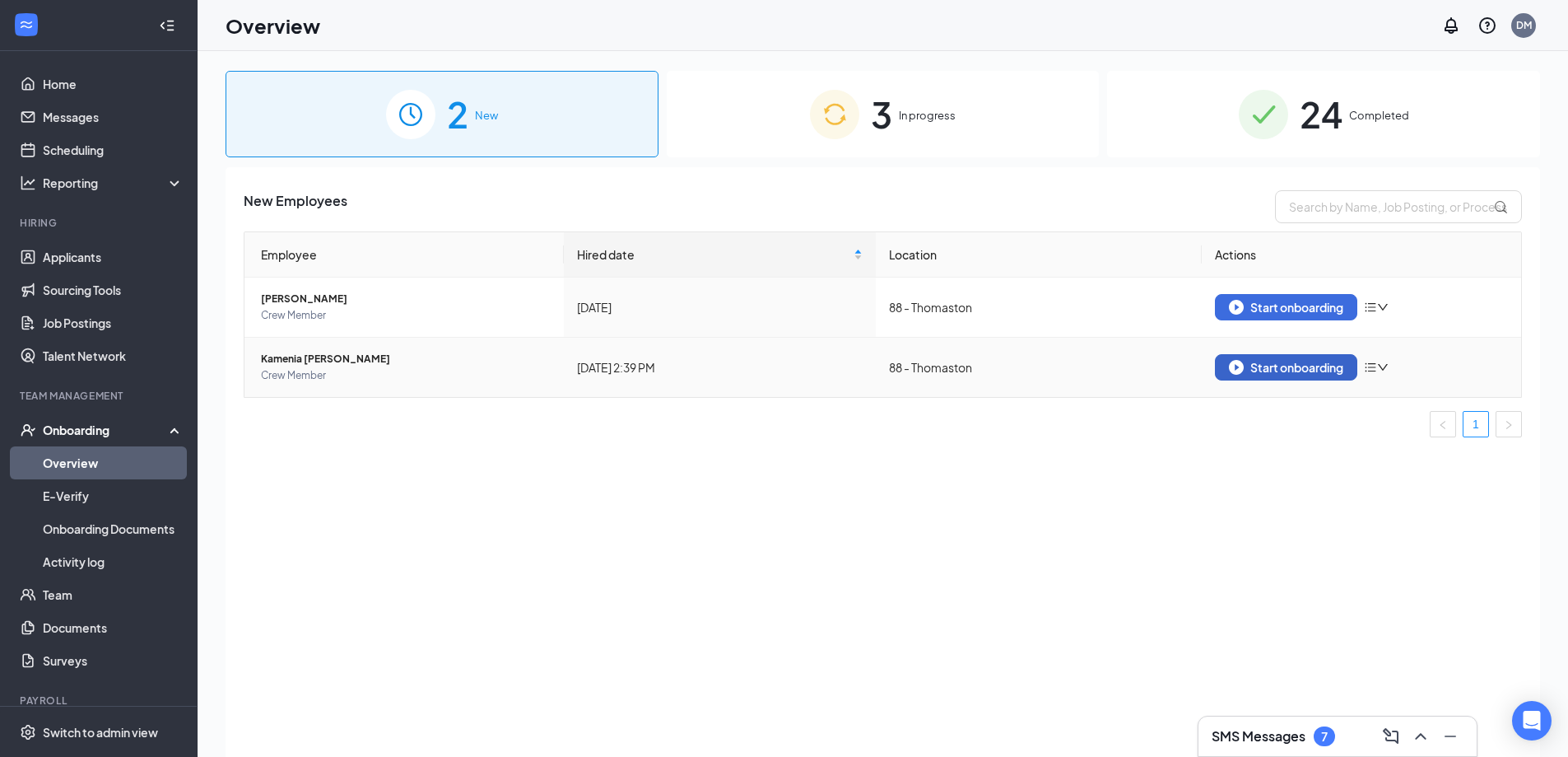
click at [1320, 364] on div "Start onboarding" at bounding box center [1286, 368] width 114 height 15
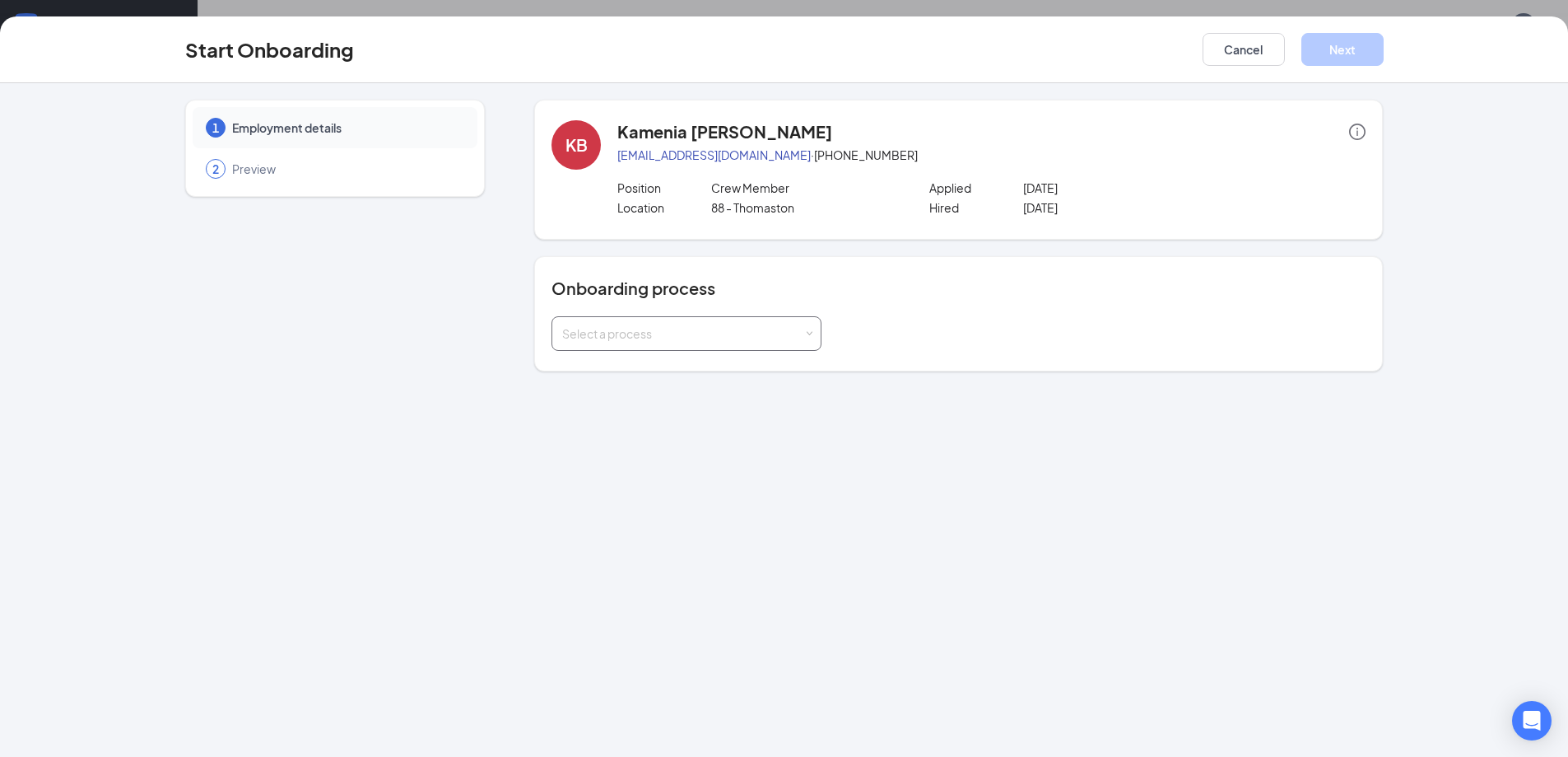
click at [815, 332] on div "Select a process" at bounding box center [687, 333] width 270 height 35
click at [776, 370] on li "General Onboarding Process" at bounding box center [687, 369] width 270 height 30
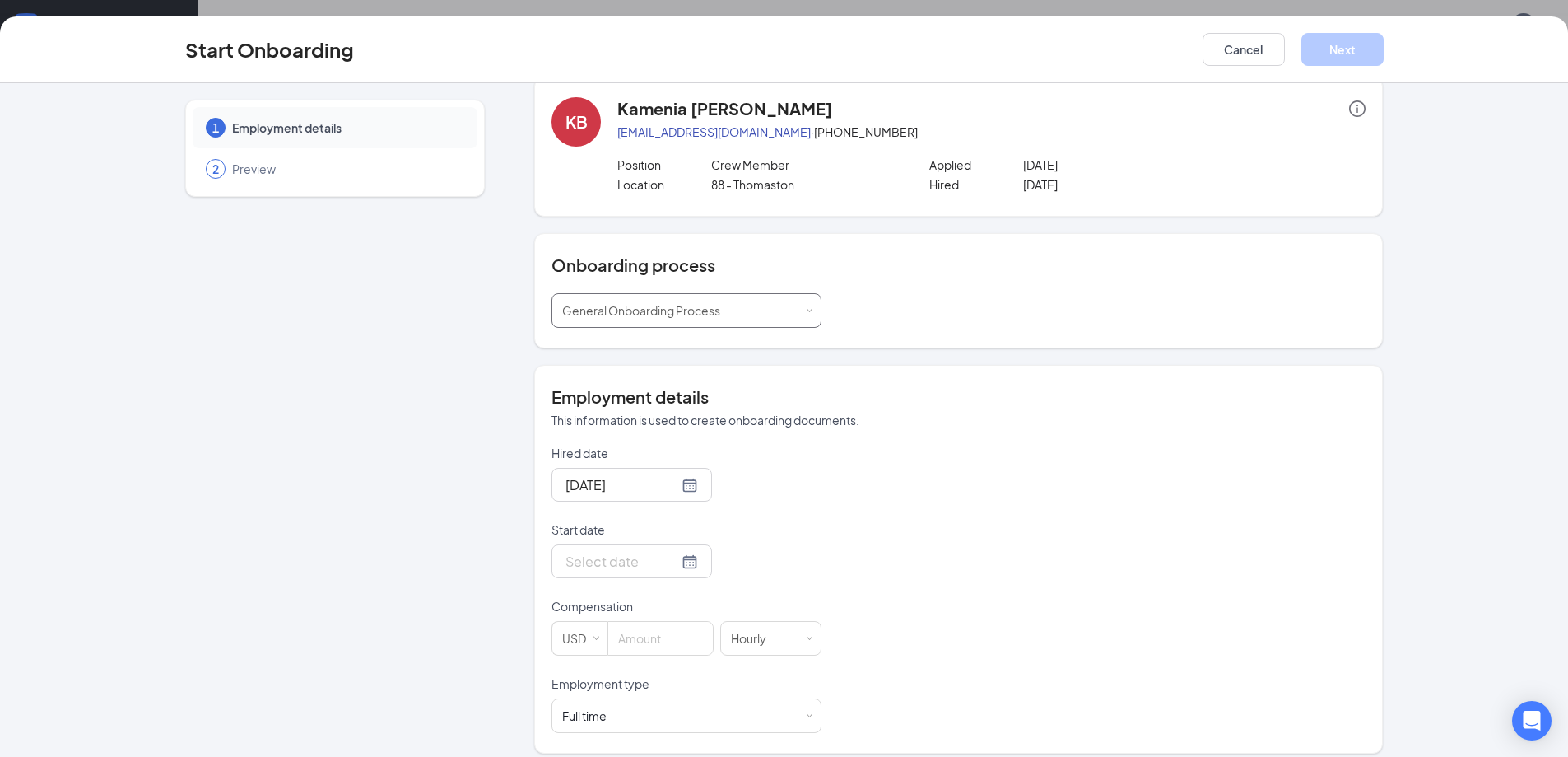
scroll to position [36, 0]
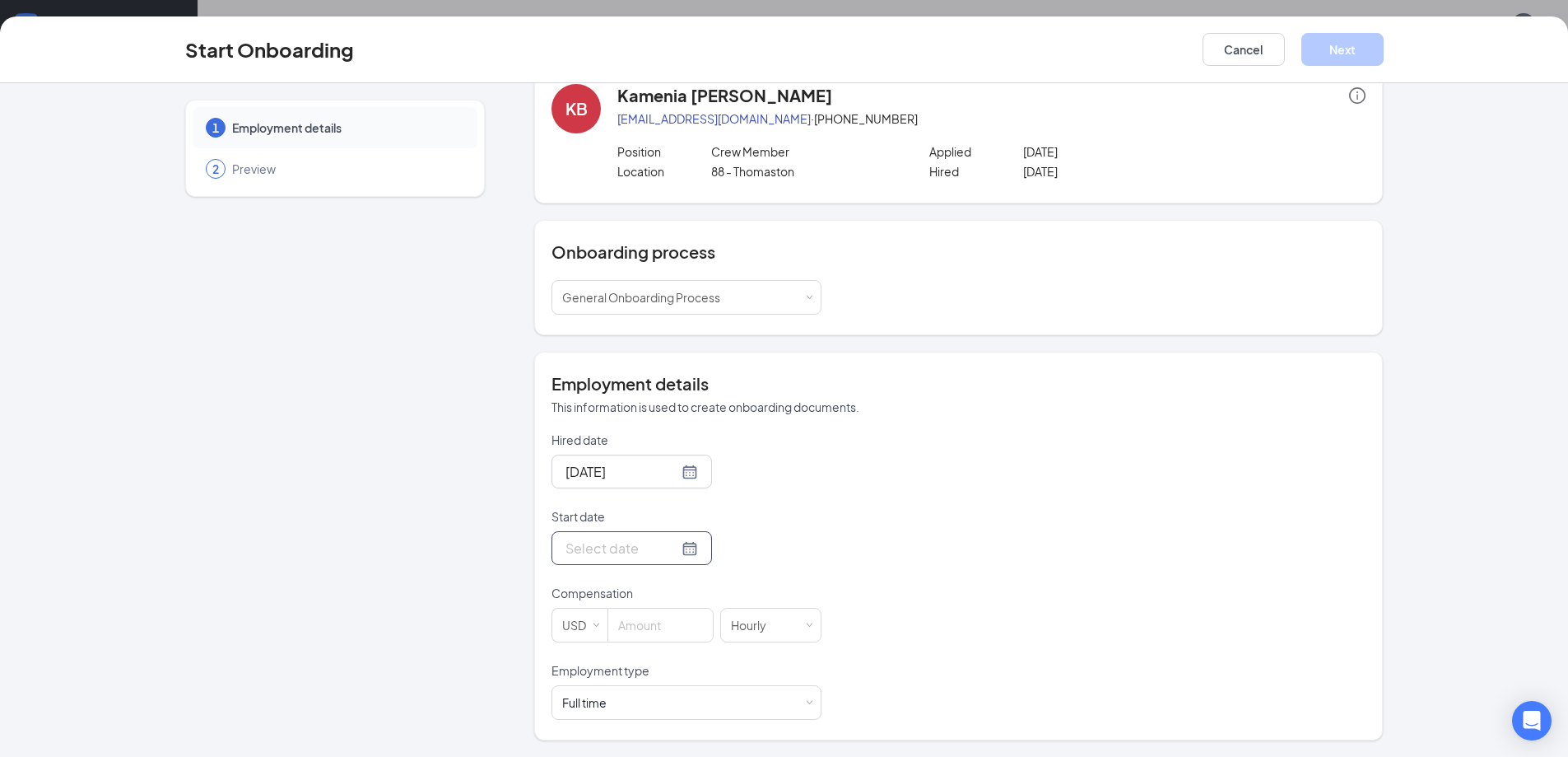
click at [669, 549] on div at bounding box center [632, 548] width 133 height 21
type input "Sep 18, 2025"
click at [694, 403] on div "18" at bounding box center [694, 400] width 20 height 20
click at [642, 621] on input at bounding box center [661, 624] width 105 height 33
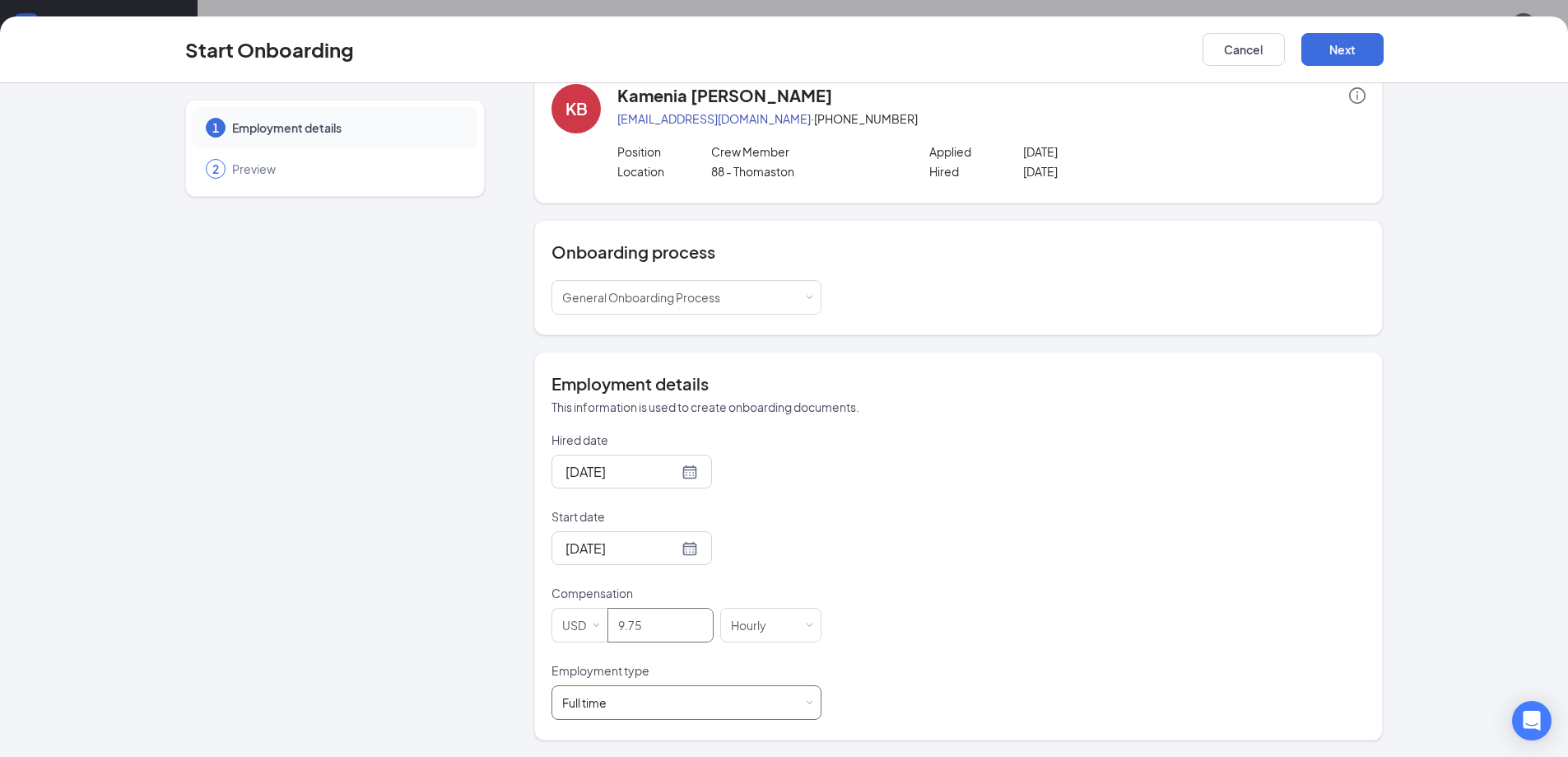
type input "9.75"
click at [807, 704] on div "Full time Works 30+ hours per week and is reasonably expected to work" at bounding box center [687, 702] width 270 height 35
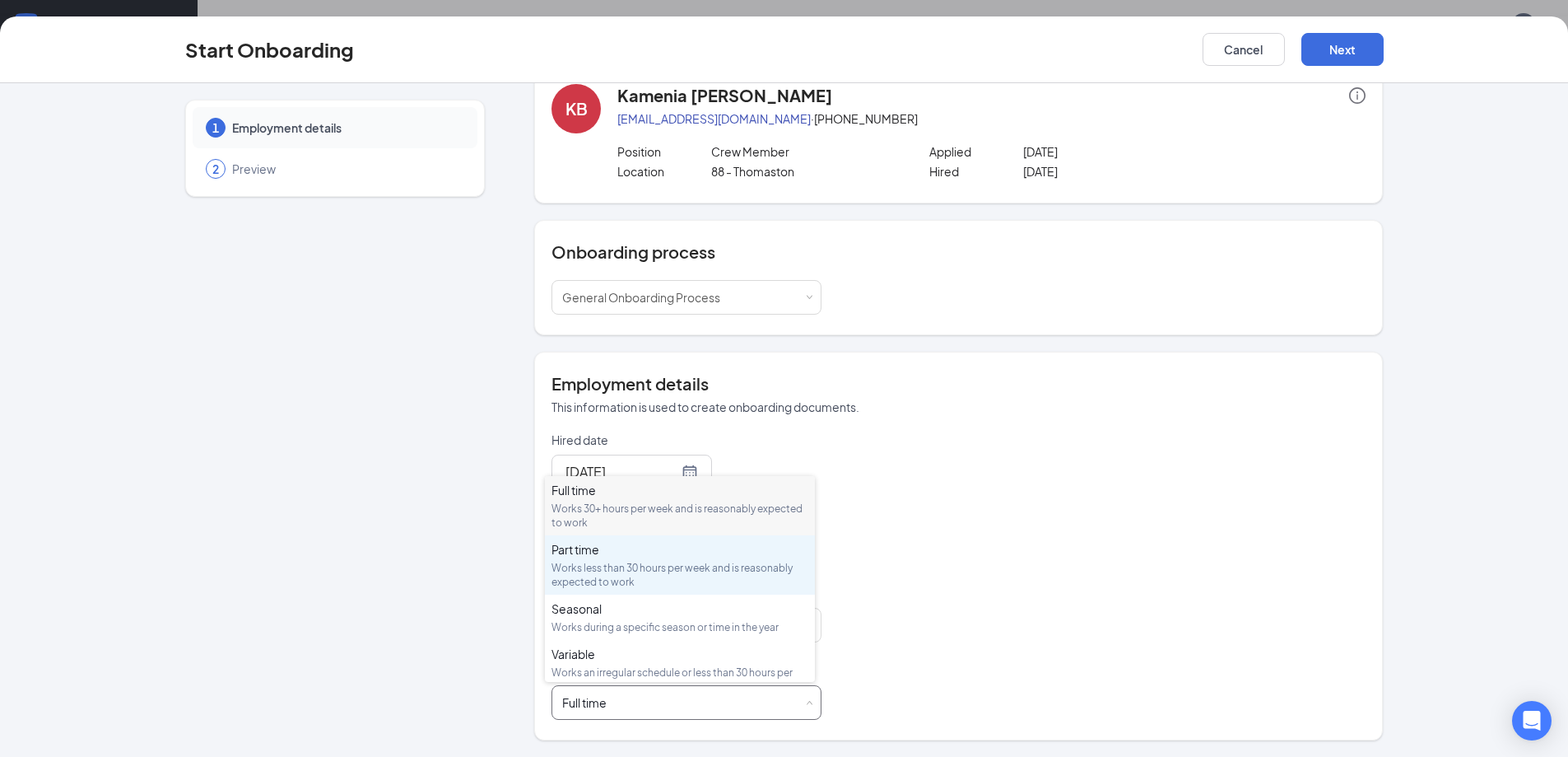
click at [721, 569] on div "Works less than 30 hours per week and is reasonably expected to work" at bounding box center [680, 575] width 257 height 28
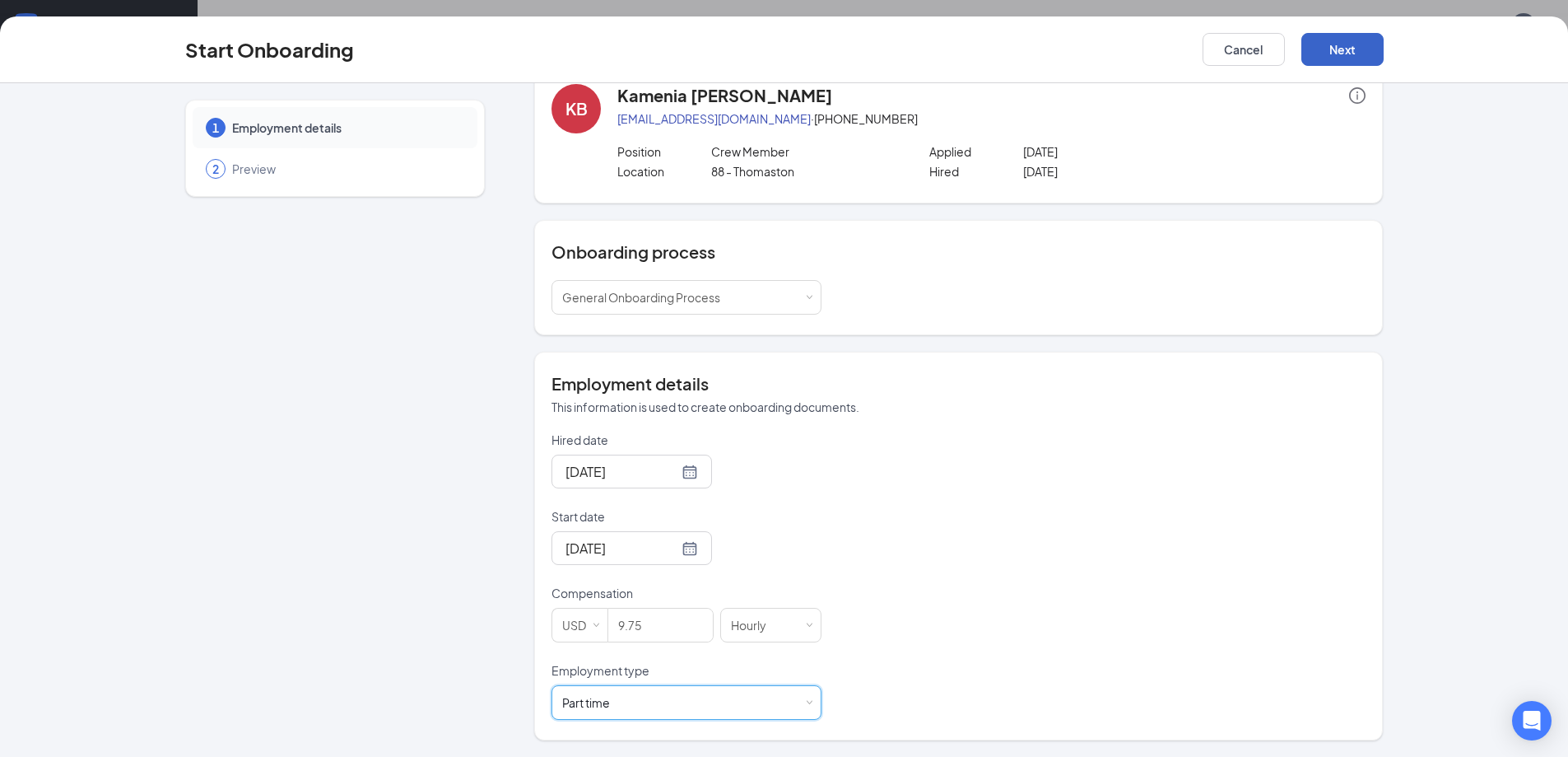
click at [1328, 55] on button "Next" at bounding box center [1343, 49] width 82 height 33
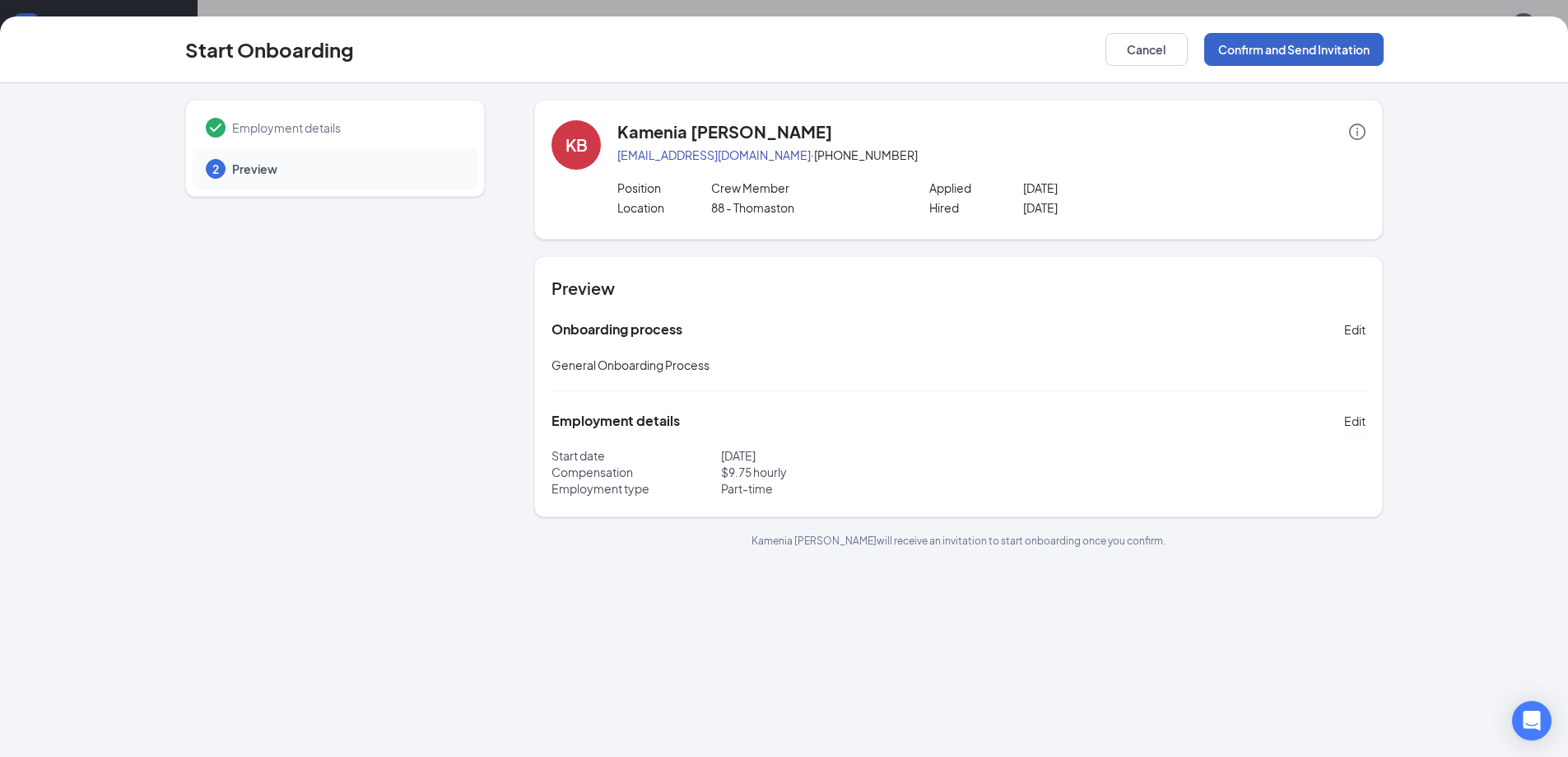
click at [1328, 55] on button "Confirm and Send Invitation" at bounding box center [1294, 49] width 180 height 33
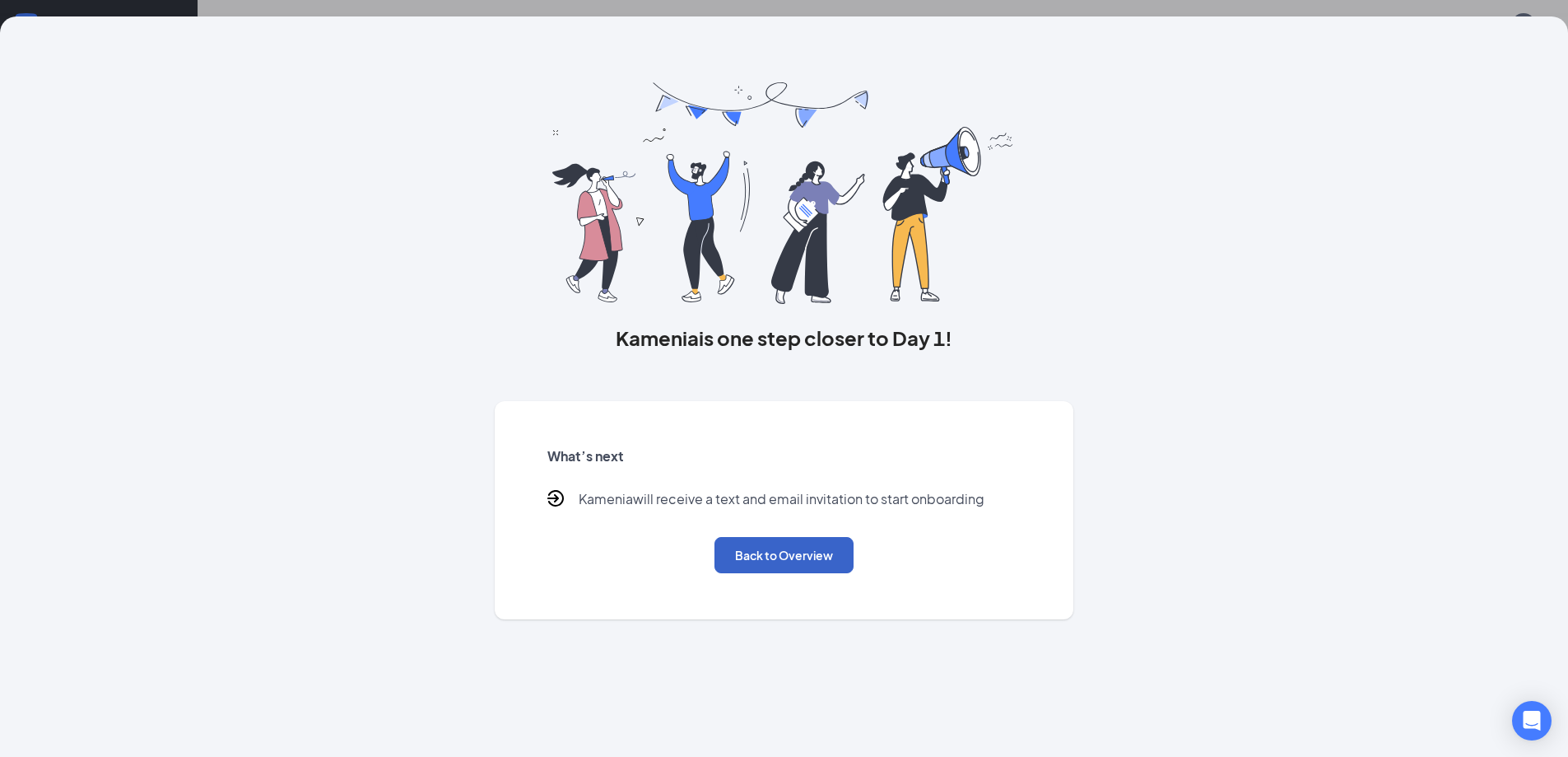
click at [812, 561] on button "Back to Overview" at bounding box center [784, 555] width 139 height 36
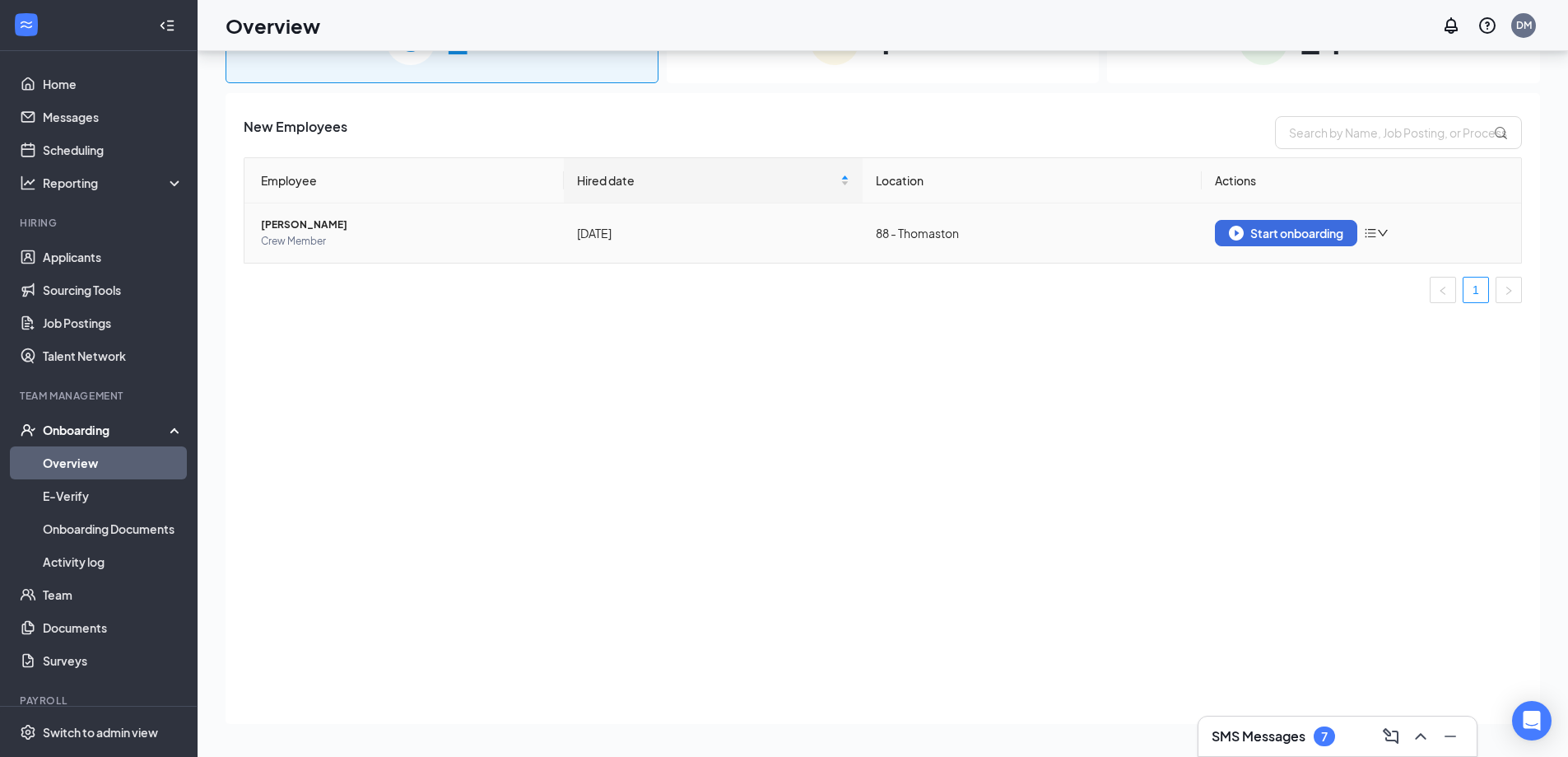
click at [300, 219] on span "Michael Griffin" at bounding box center [406, 225] width 290 height 17
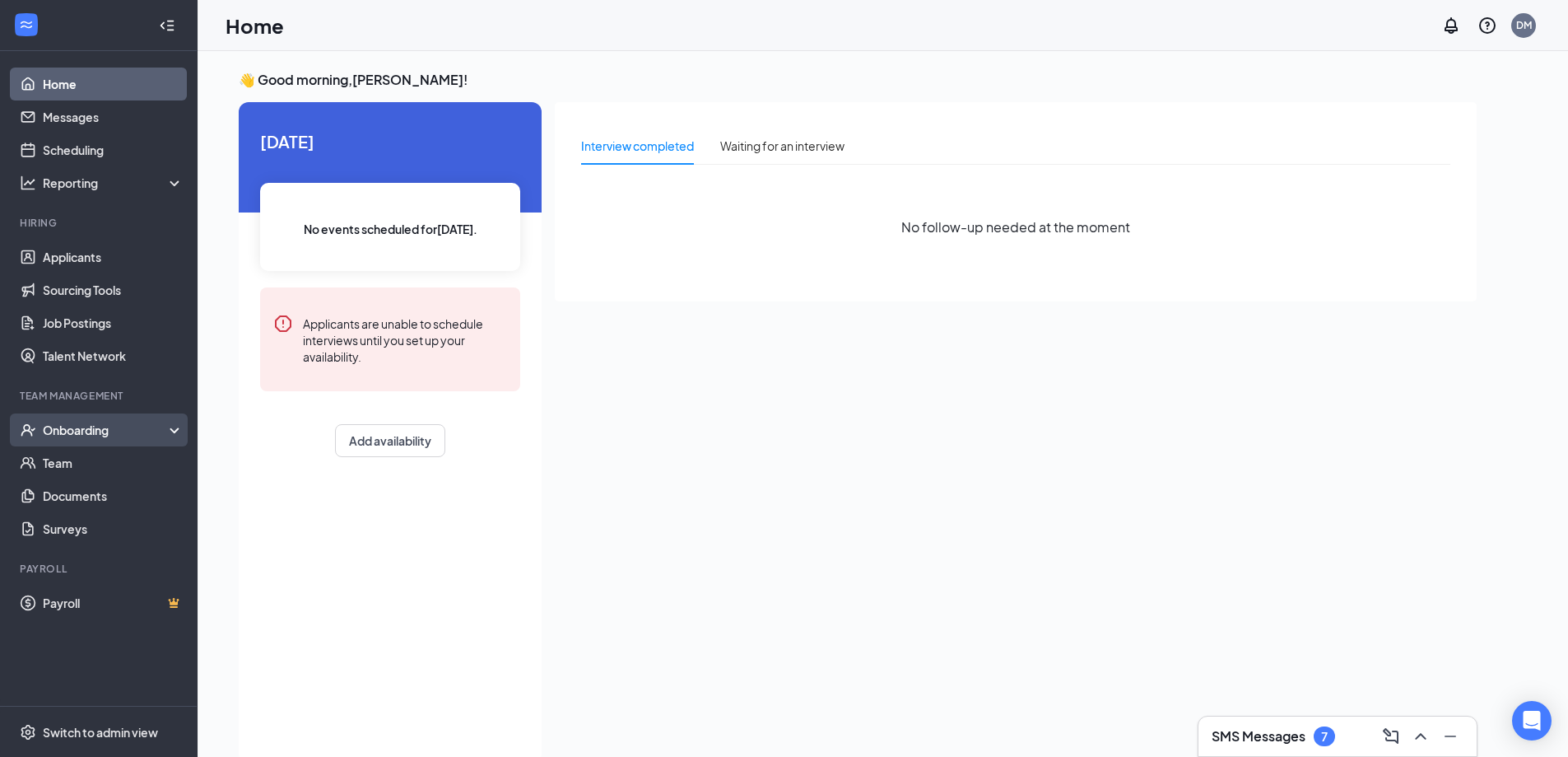
click at [97, 422] on div "Onboarding" at bounding box center [107, 430] width 127 height 17
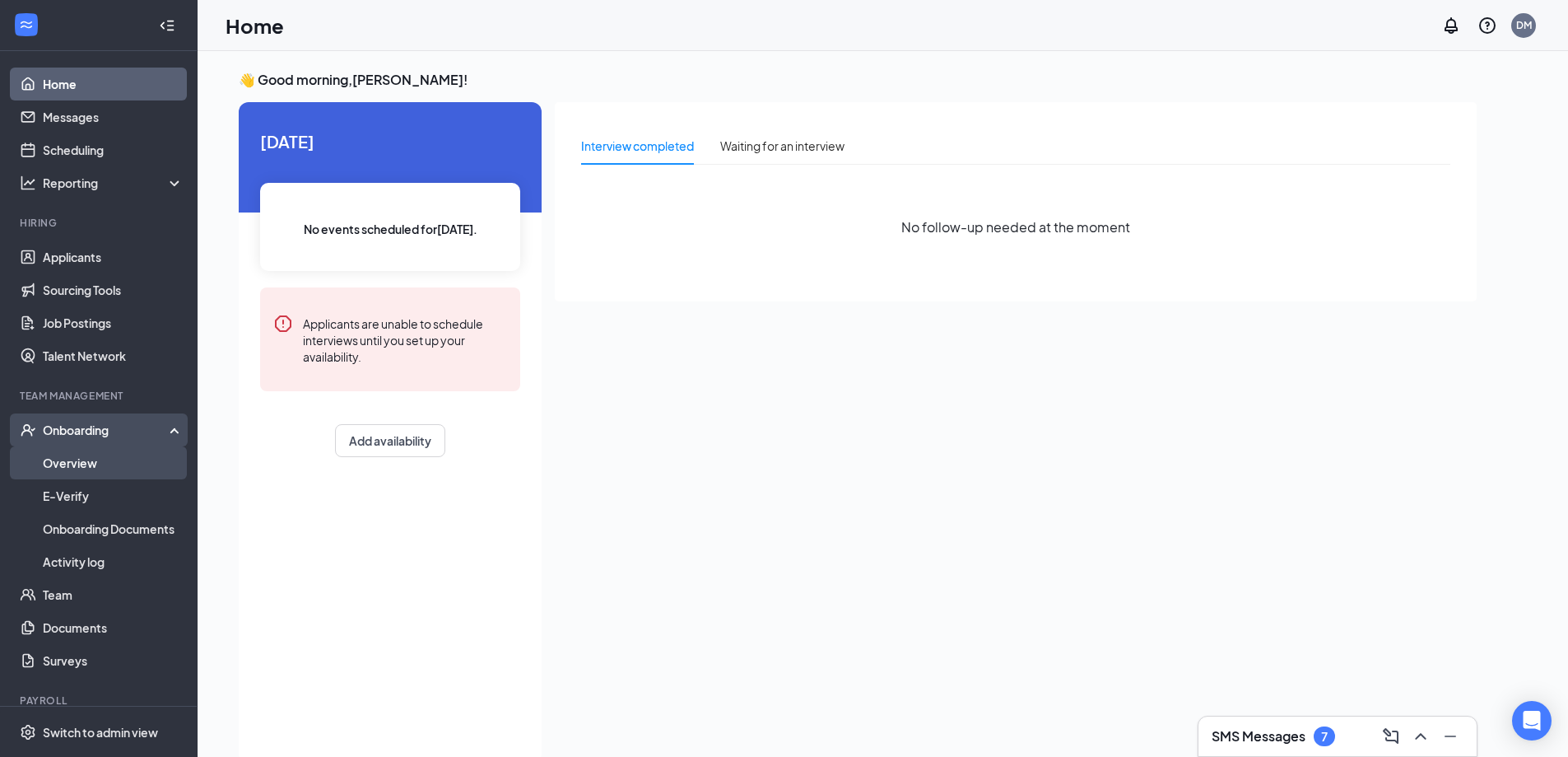
click at [76, 461] on link "Overview" at bounding box center [113, 462] width 140 height 33
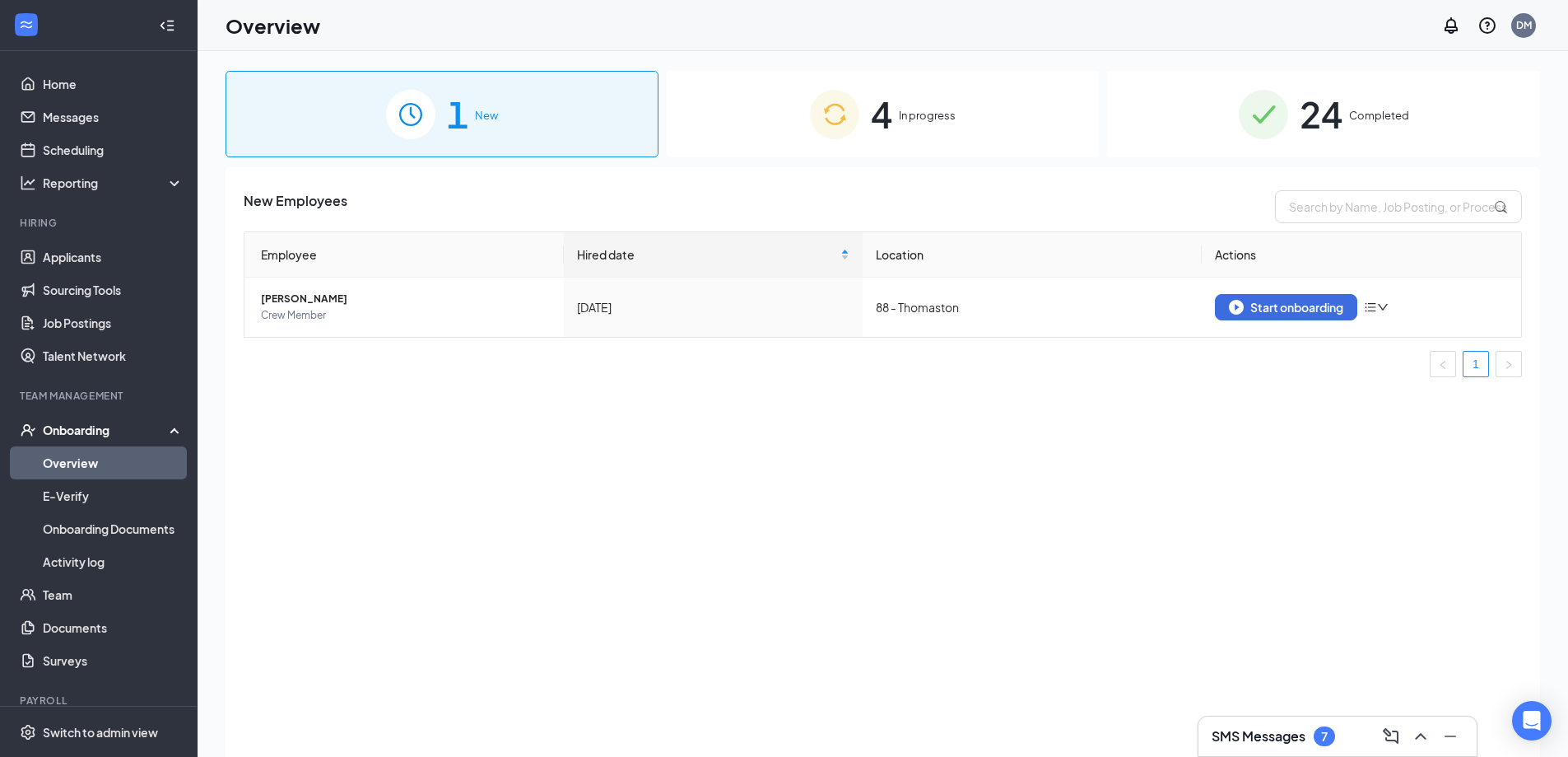
click at [929, 117] on span "In progress" at bounding box center [927, 115] width 57 height 17
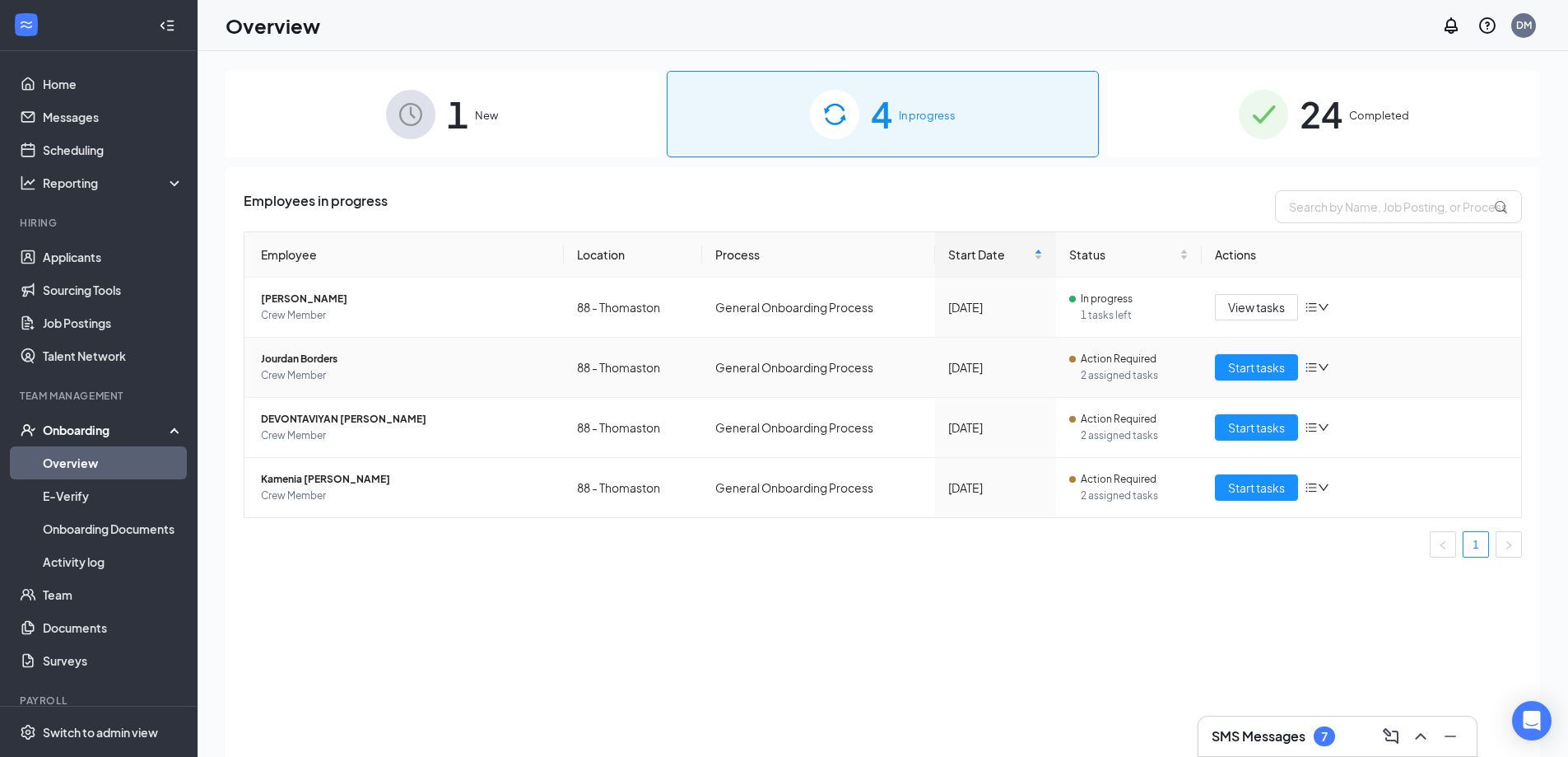
click at [1316, 364] on icon "bars" at bounding box center [1312, 368] width 10 height 9
click at [1333, 395] on div "Stop process" at bounding box center [1404, 402] width 178 height 17
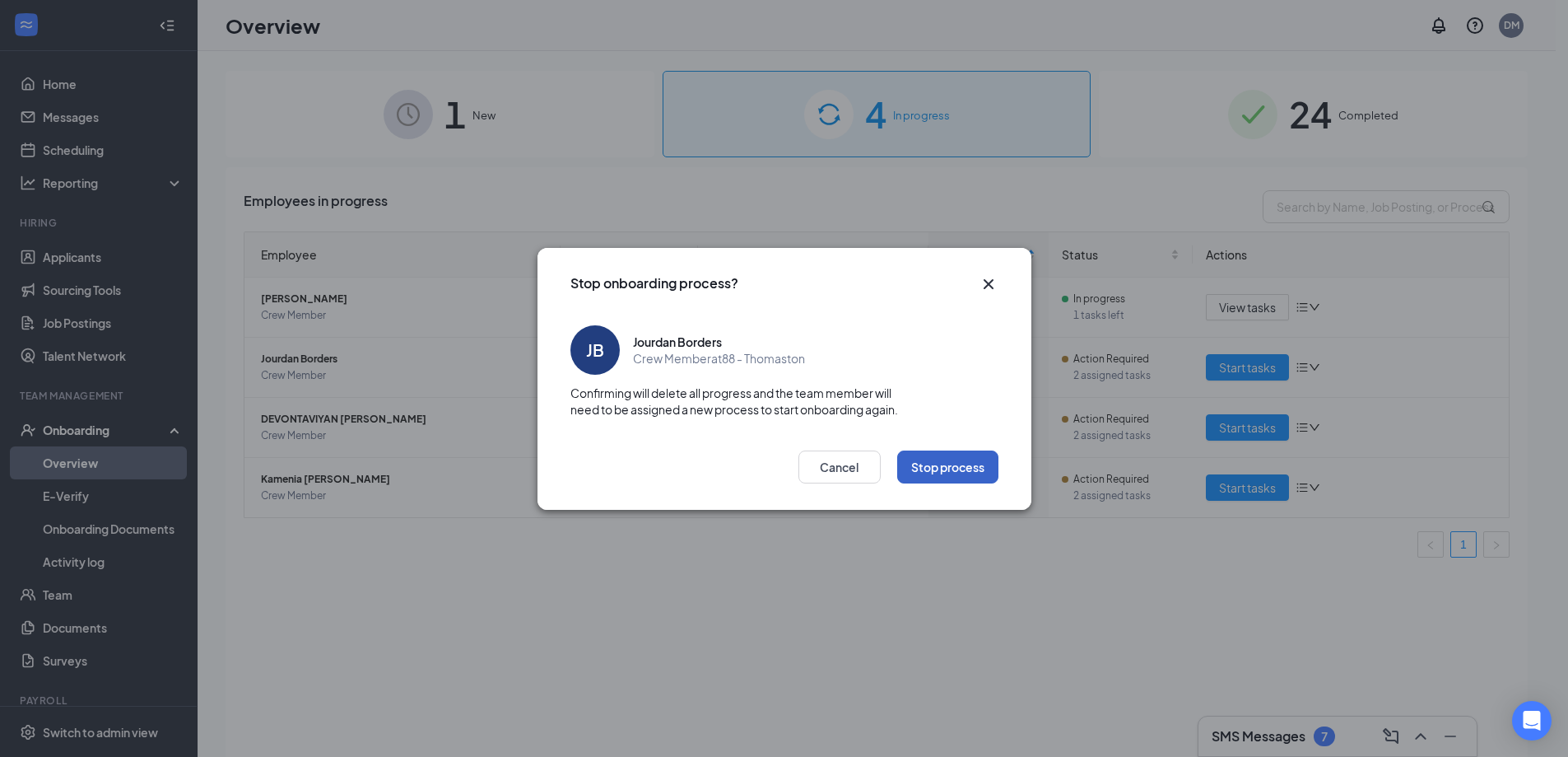
click at [936, 473] on button "Stop process" at bounding box center [948, 466] width 101 height 33
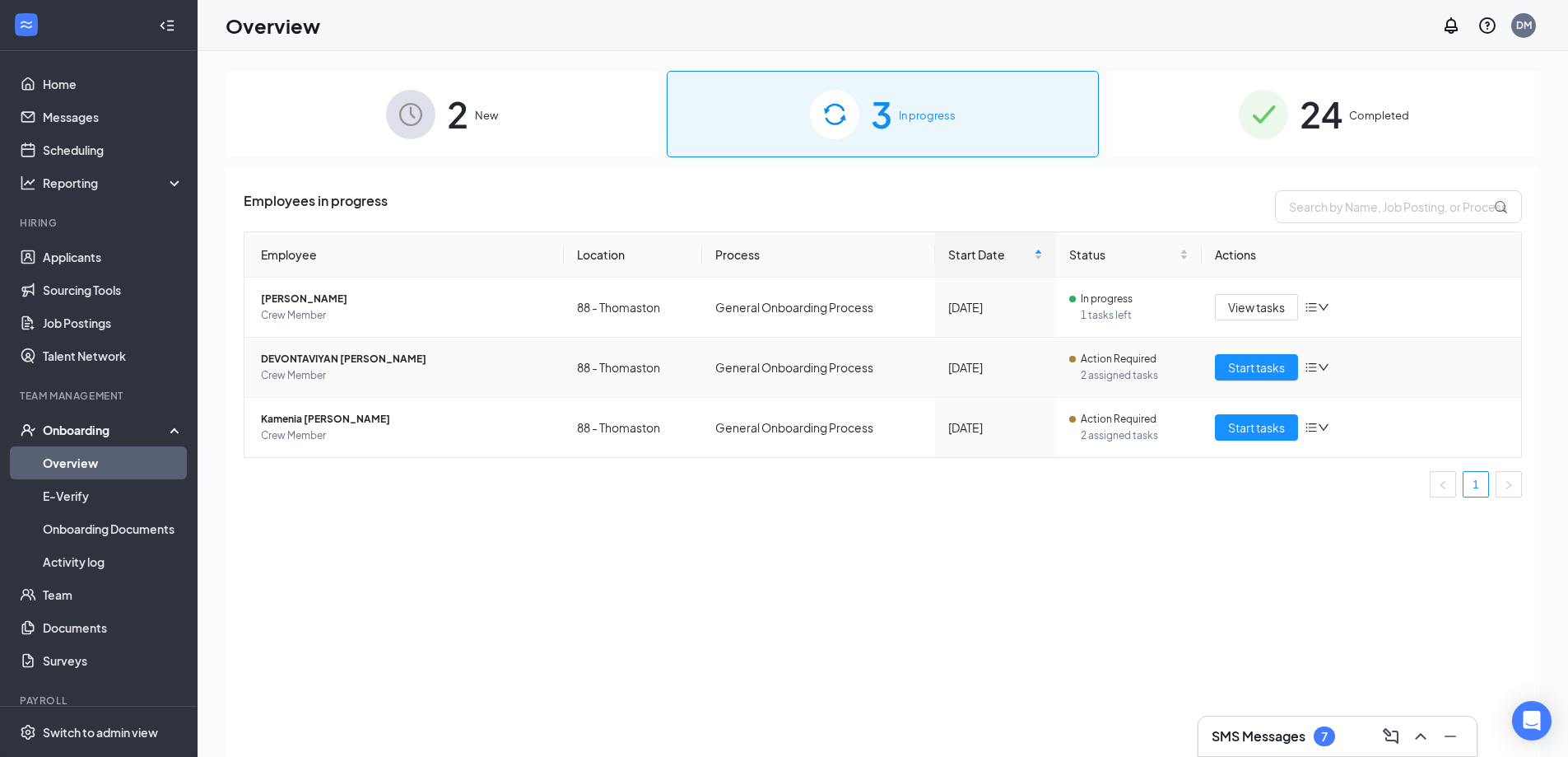
click at [1314, 365] on icon "bars" at bounding box center [1312, 367] width 13 height 13
click at [1364, 278] on td "View tasks" at bounding box center [1361, 308] width 319 height 60
click at [1247, 424] on span "Start tasks" at bounding box center [1256, 427] width 57 height 18
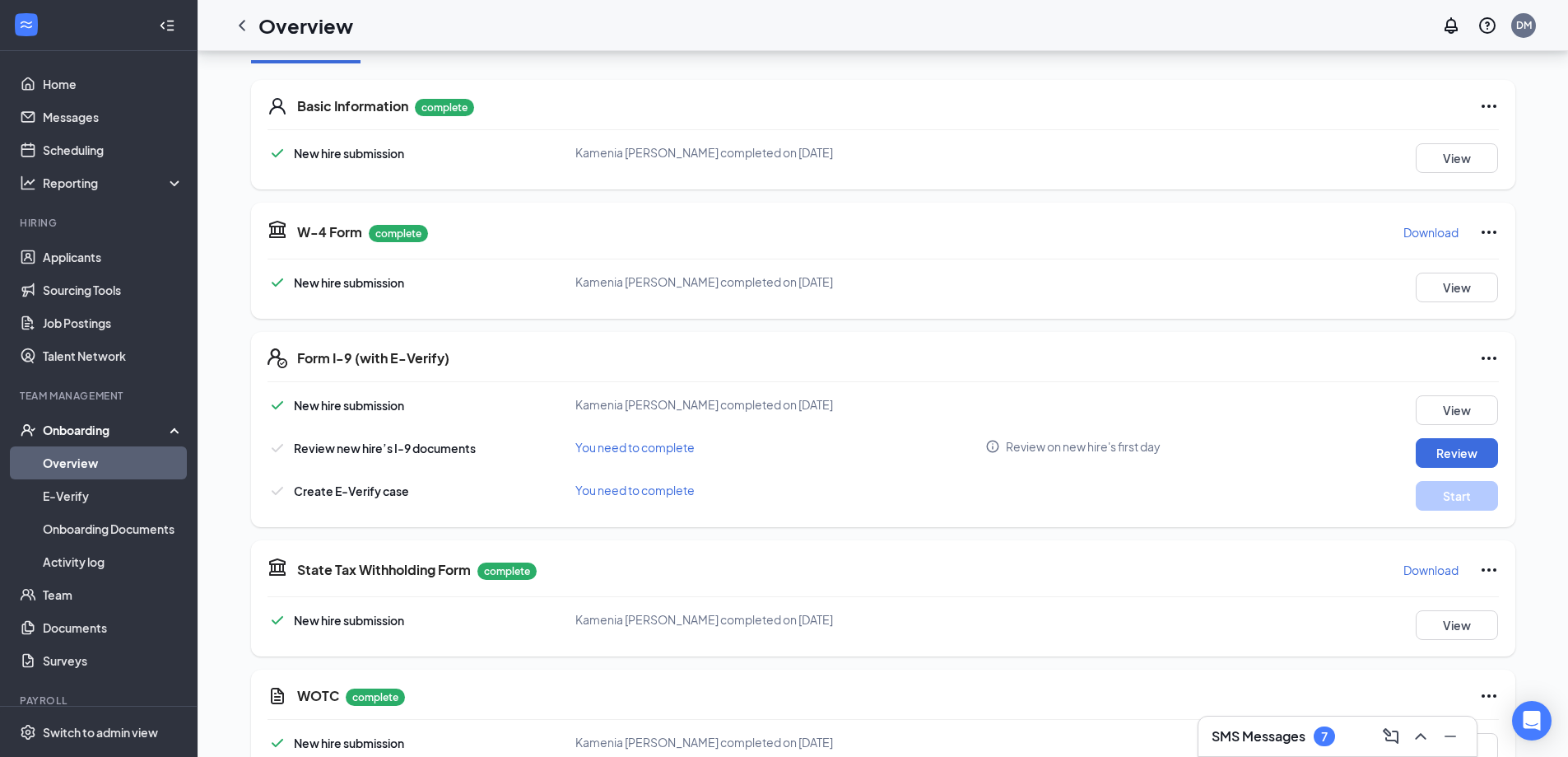
scroll to position [247, 0]
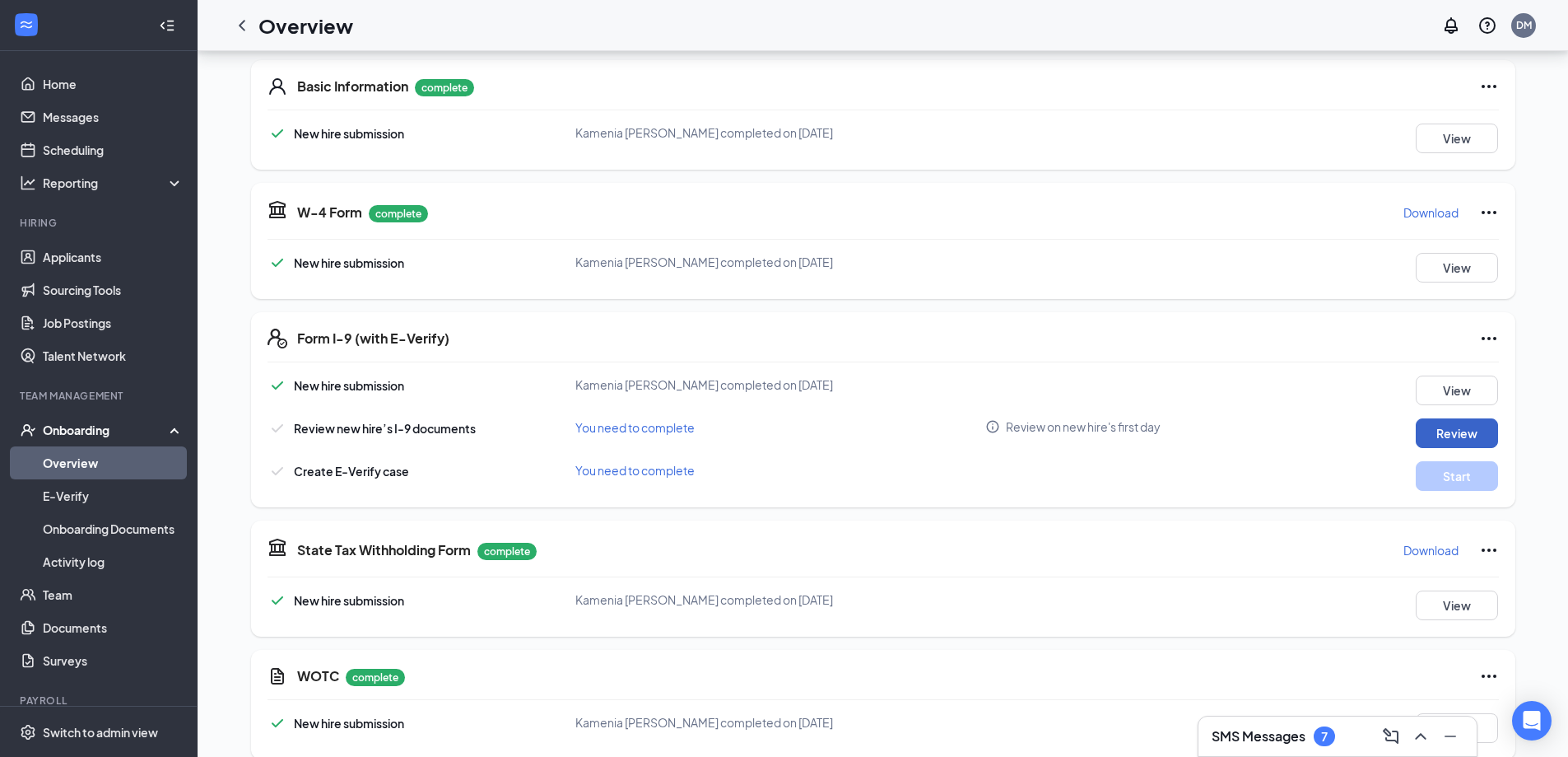
click at [1476, 436] on button "Review" at bounding box center [1458, 433] width 82 height 30
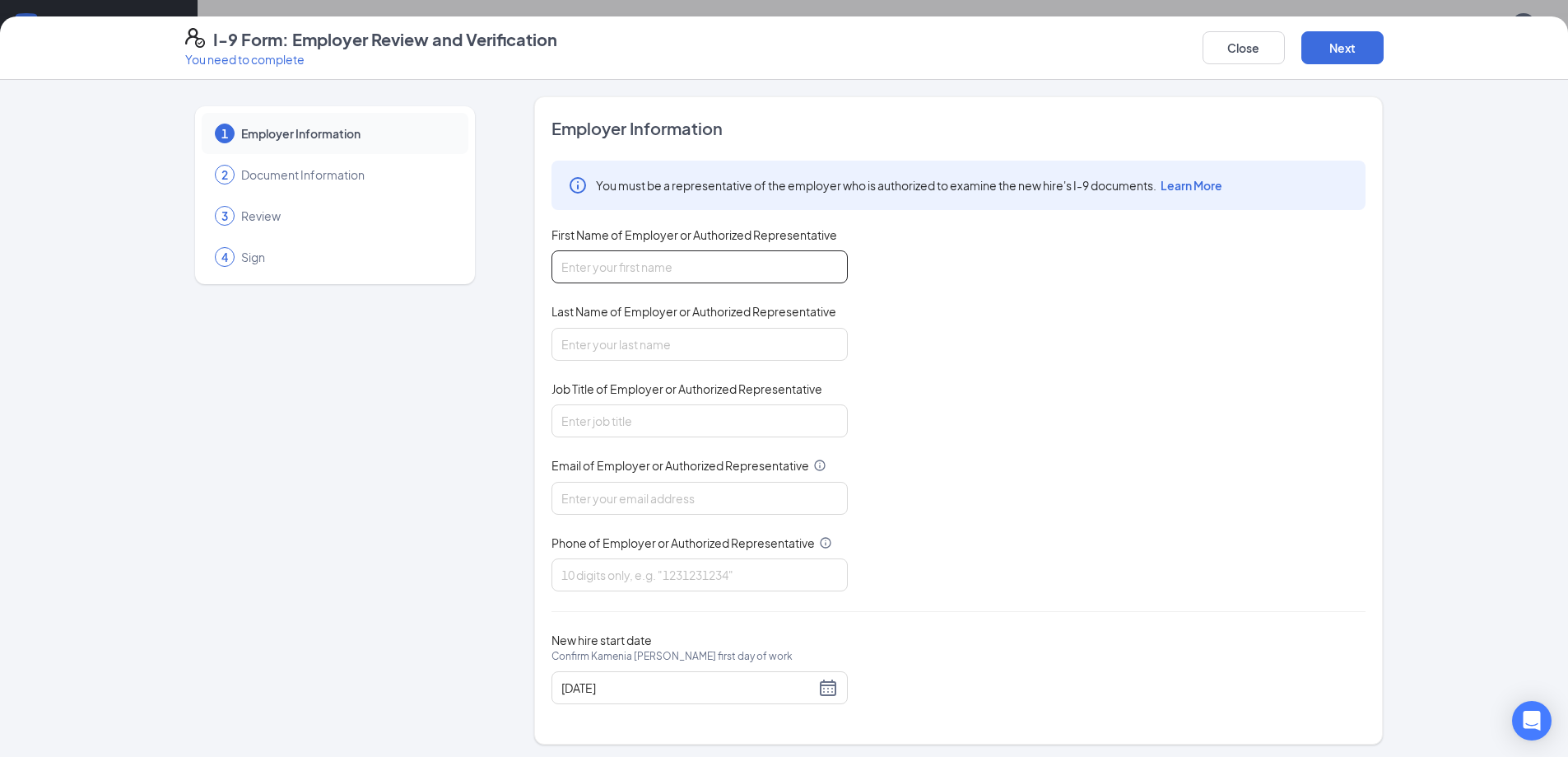
click at [561, 266] on input "First Name of Employer or Authorized Representative" at bounding box center [700, 267] width 297 height 33
type input "Demetrish"
type input "Mcallister"
type input "d.mcallister33@yahoo.com"
type input "4783425886"
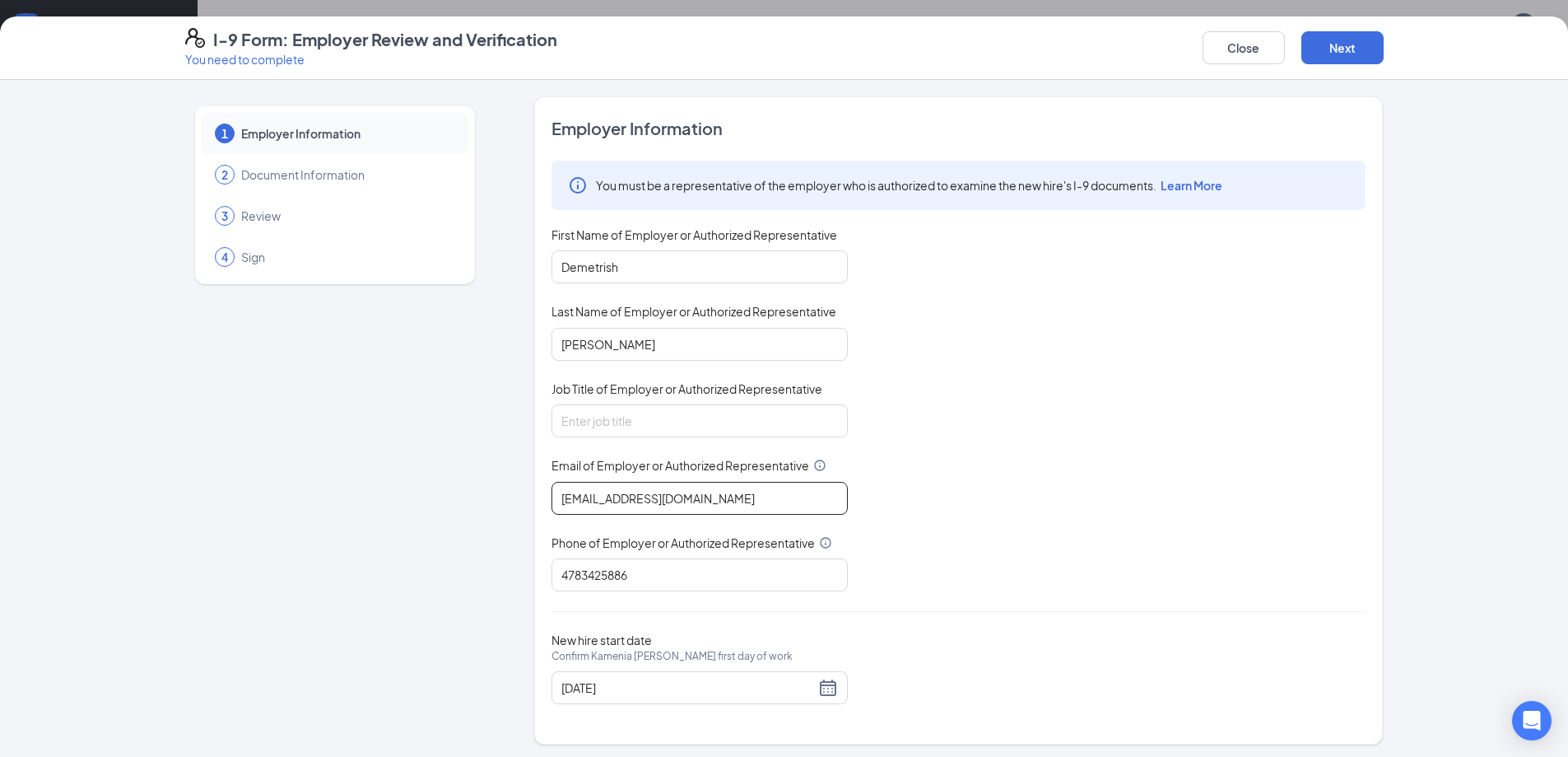
click at [730, 499] on input "d.mcallister33@yahoo.com" at bounding box center [700, 498] width 297 height 33
type input "wendys88@calhounmc.com"
click at [588, 410] on input "Job Title of Employer or Authorized Representative" at bounding box center [700, 420] width 297 height 33
type input "General manager"
click at [669, 581] on input "4783425886" at bounding box center [700, 575] width 297 height 33
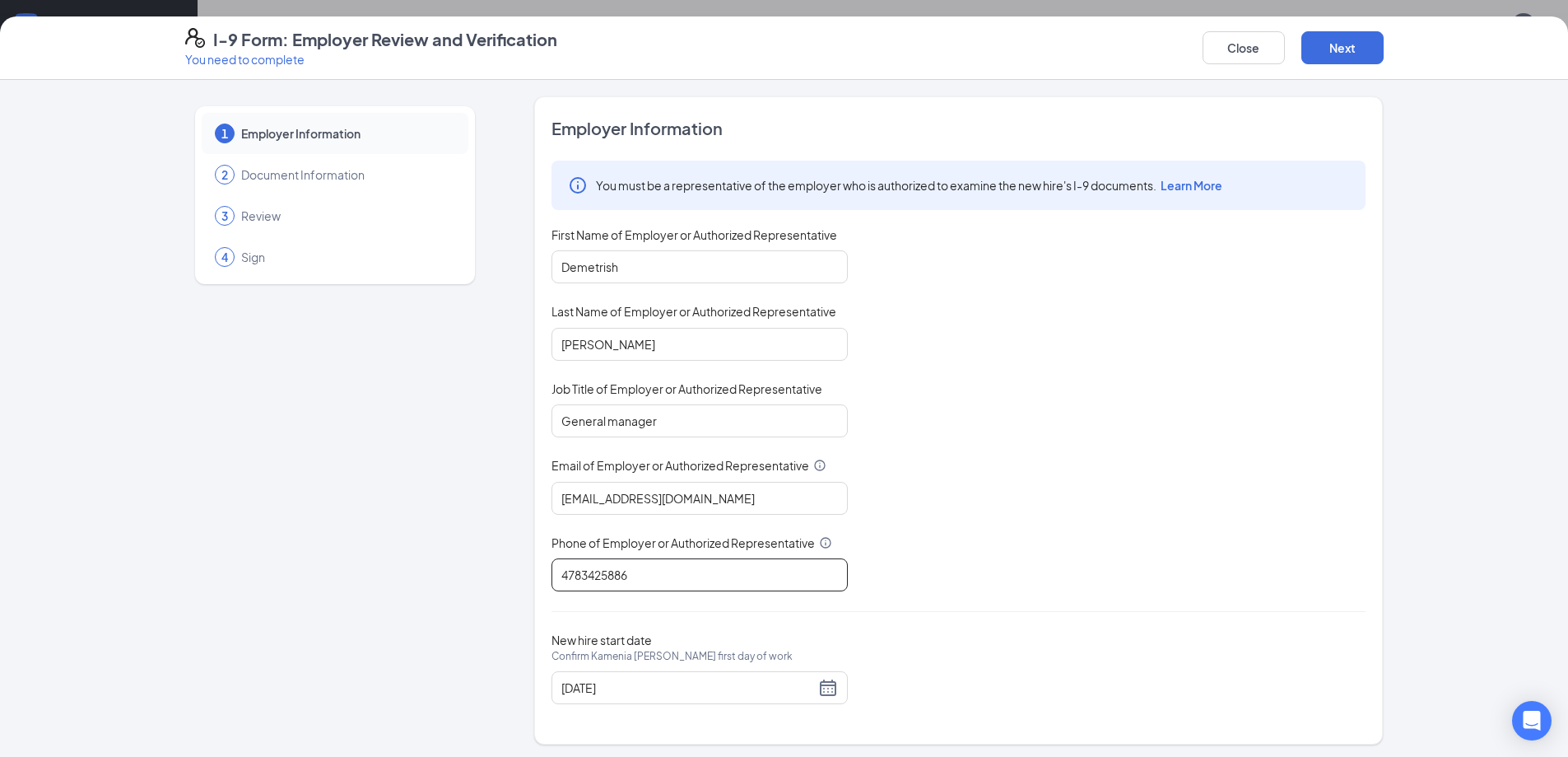
type input "7066464001"
click at [1354, 49] on button "Next" at bounding box center [1343, 47] width 82 height 33
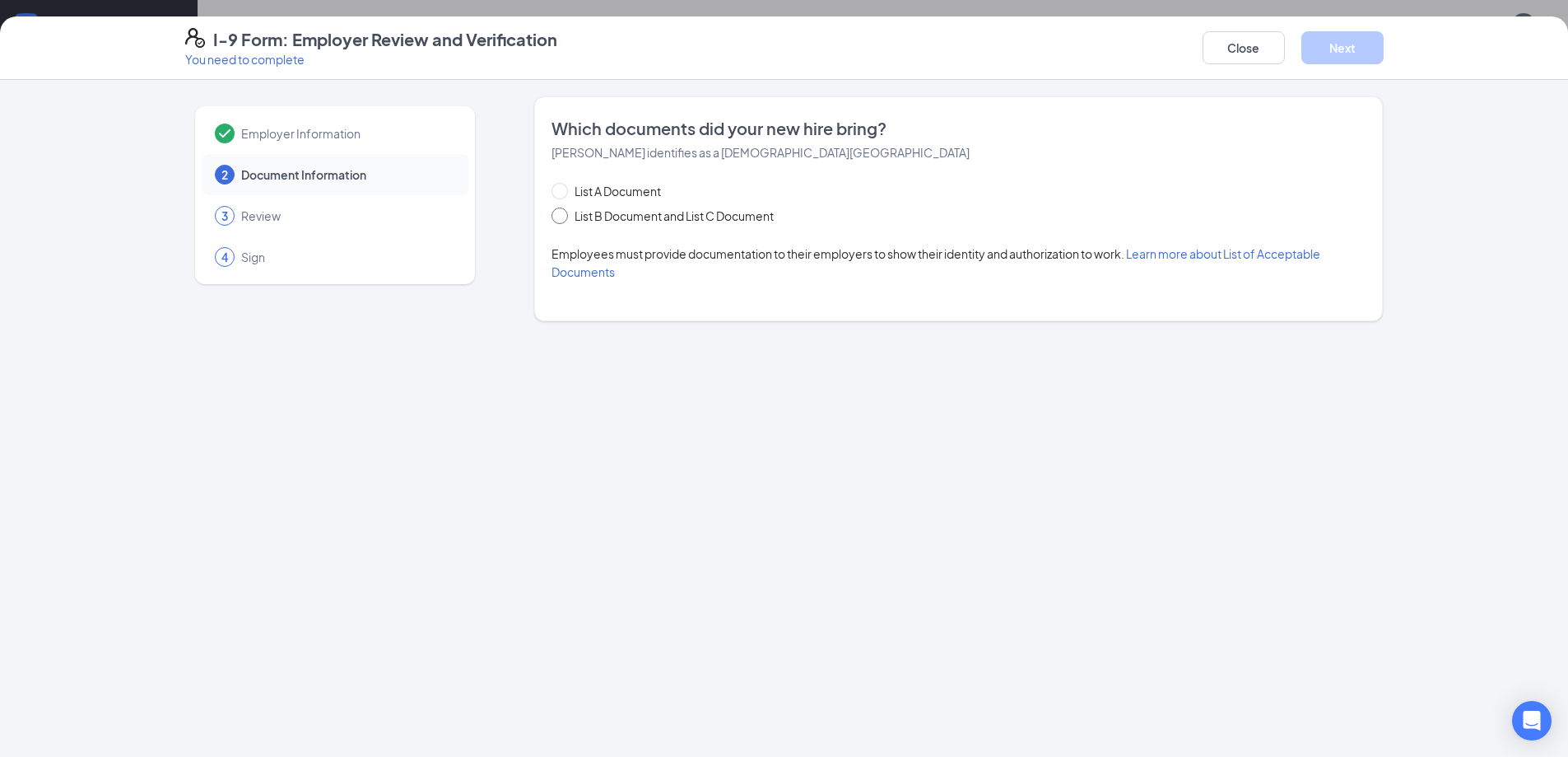
click at [560, 215] on input "List B Document and List C Document" at bounding box center [558, 213] width 11 height 11
radio input "true"
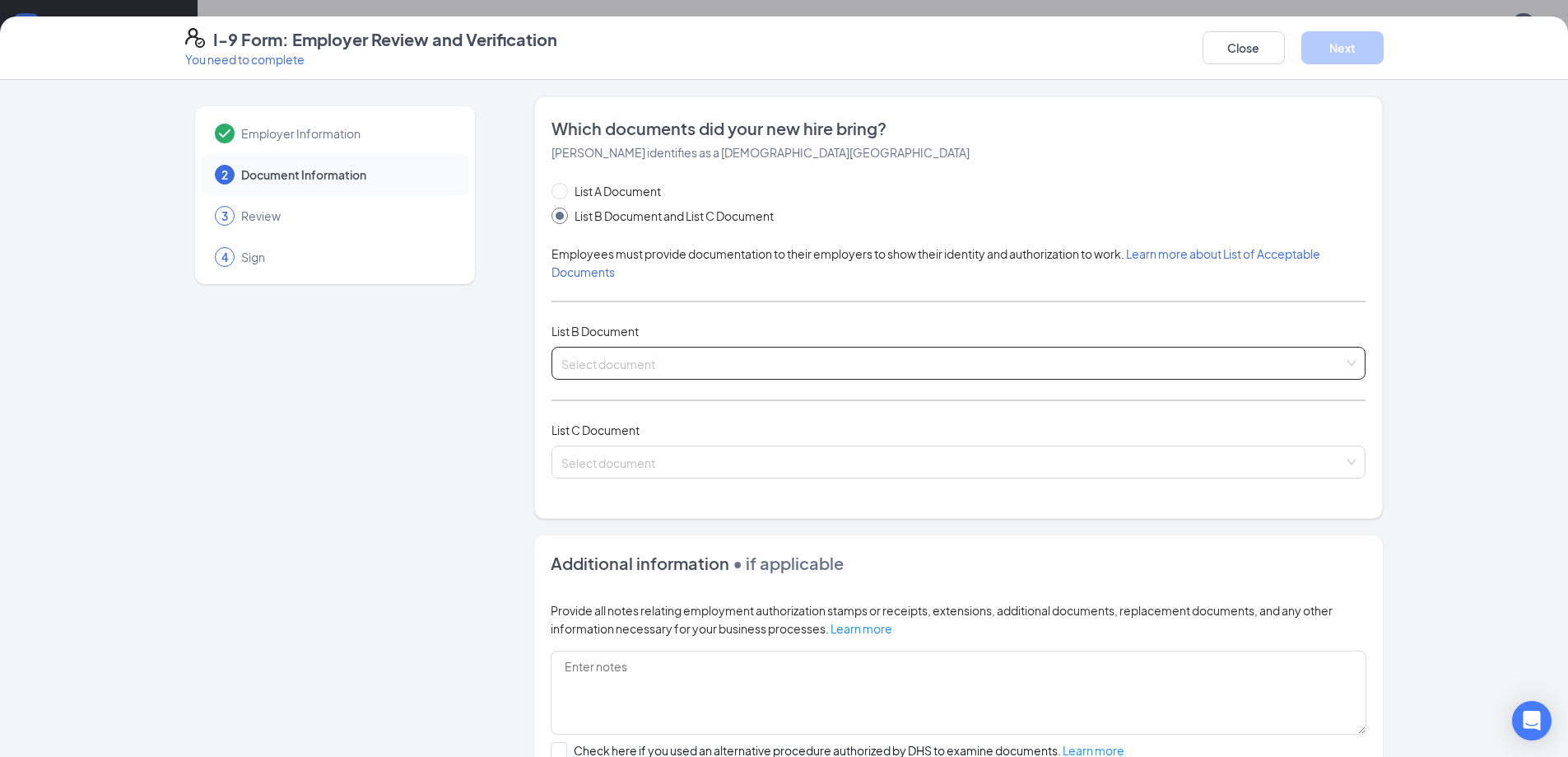
click at [1039, 349] on input "search" at bounding box center [952, 359] width 783 height 24
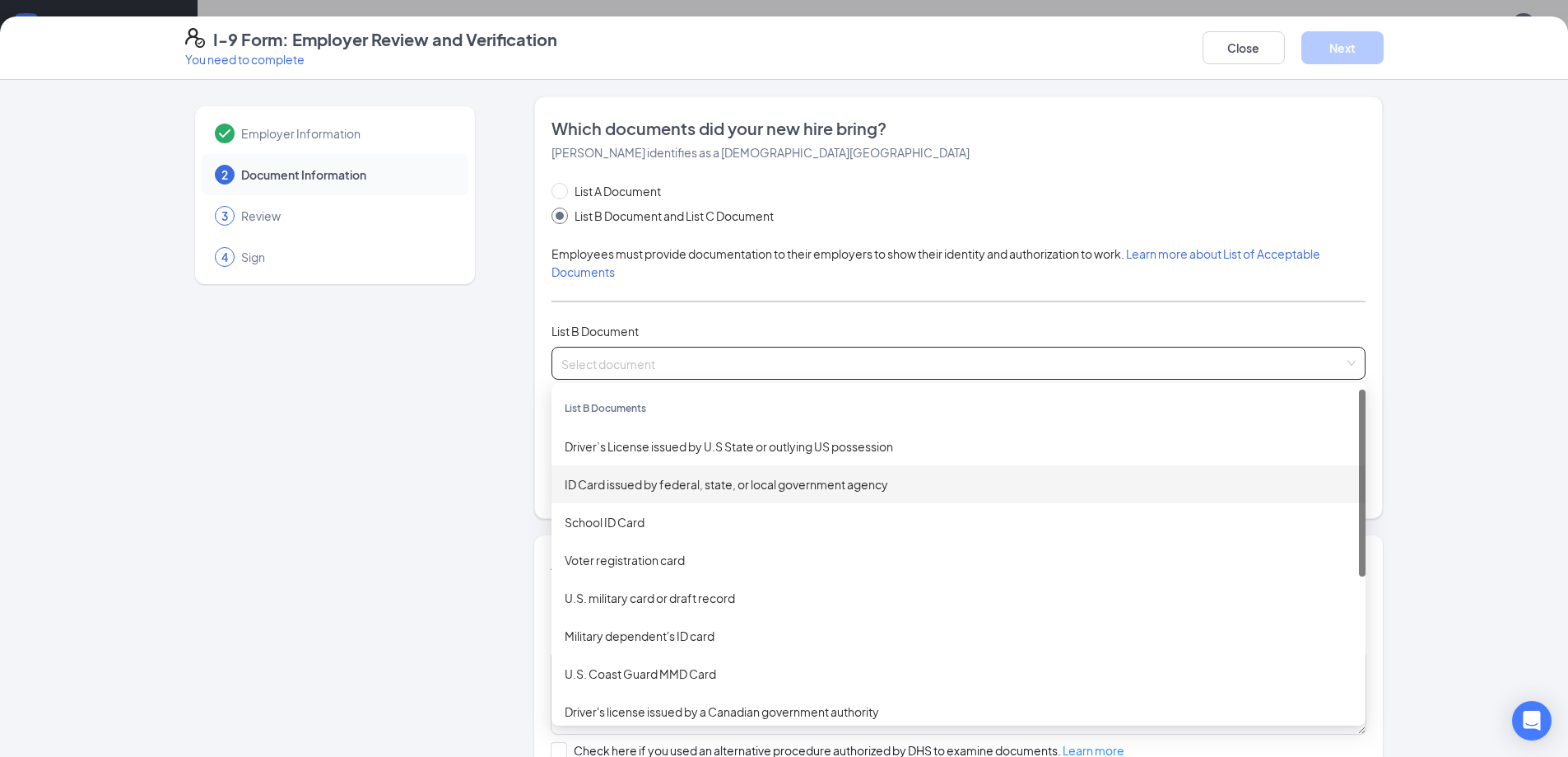
click at [613, 483] on div "ID Card issued by federal, state, or local government agency" at bounding box center [959, 484] width 788 height 18
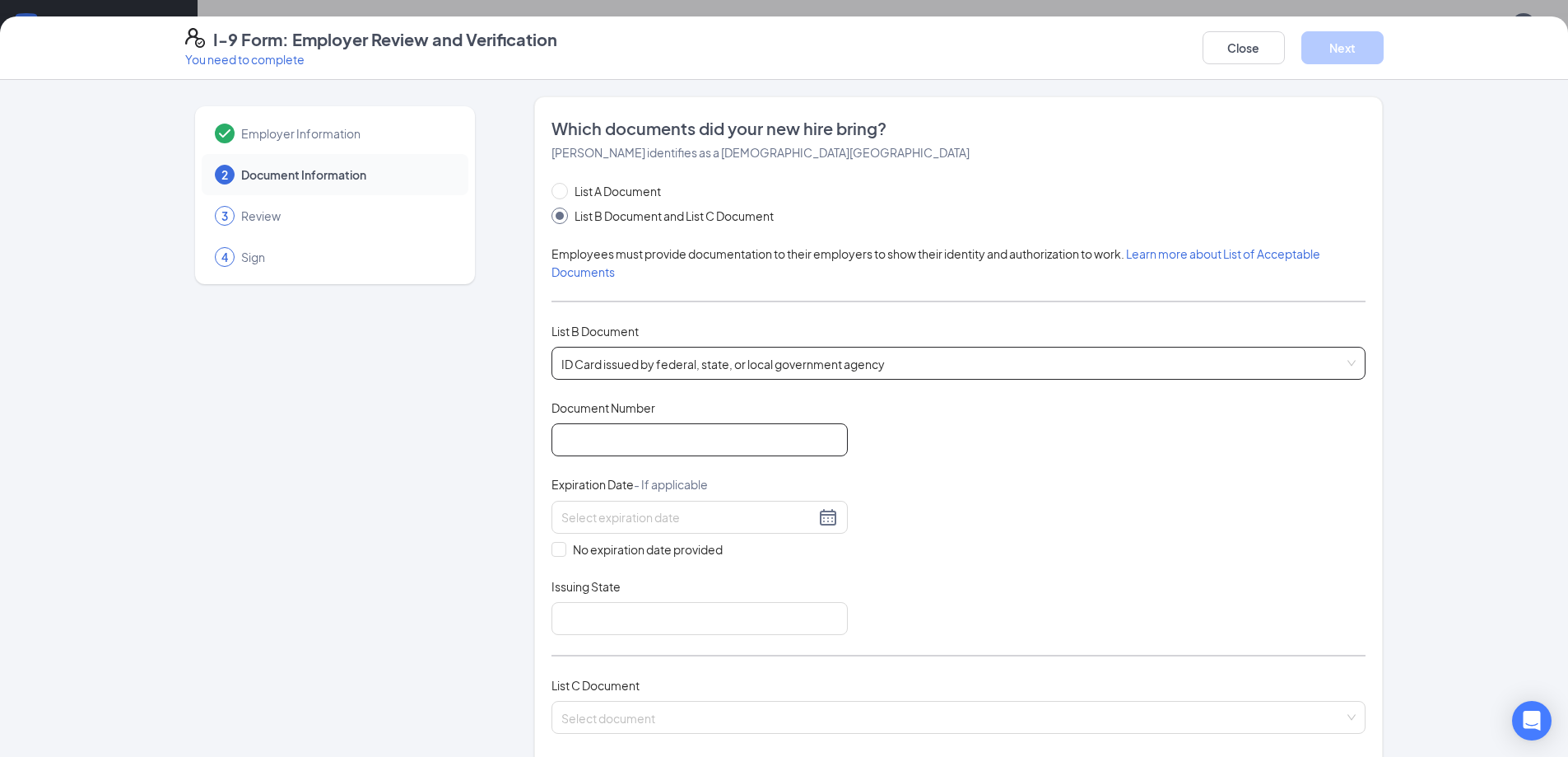
click at [622, 449] on input "Document Number" at bounding box center [700, 439] width 297 height 33
click at [613, 519] on input at bounding box center [688, 517] width 254 height 18
click at [640, 440] on input "572362187" at bounding box center [700, 439] width 297 height 33
type input "5"
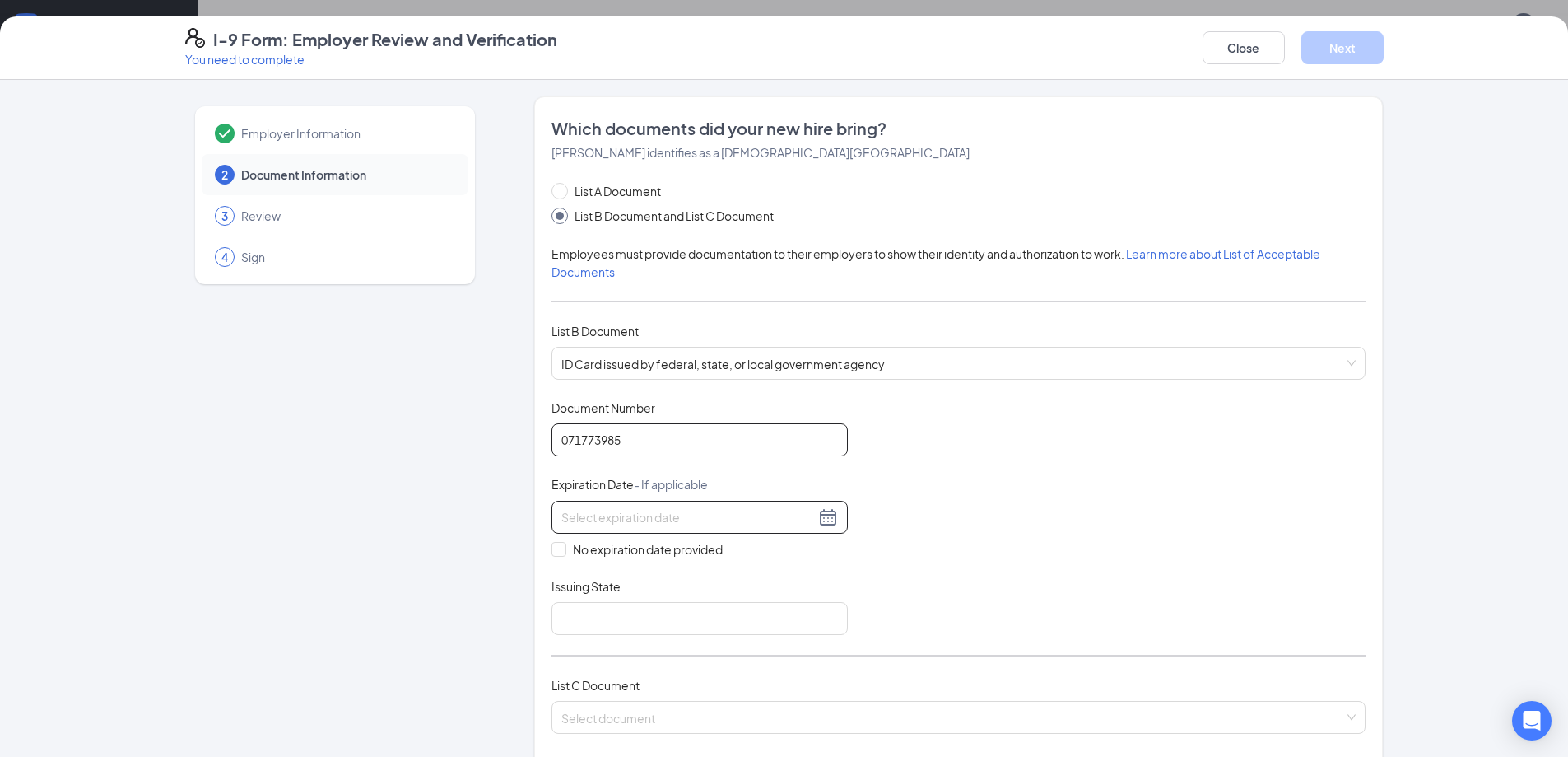
type input "071773985"
click at [642, 522] on input at bounding box center [688, 517] width 254 height 18
click at [649, 686] on div "21" at bounding box center [658, 687] width 20 height 20
type input "01/21/2032"
click at [603, 614] on input "Issuing State" at bounding box center [700, 618] width 297 height 33
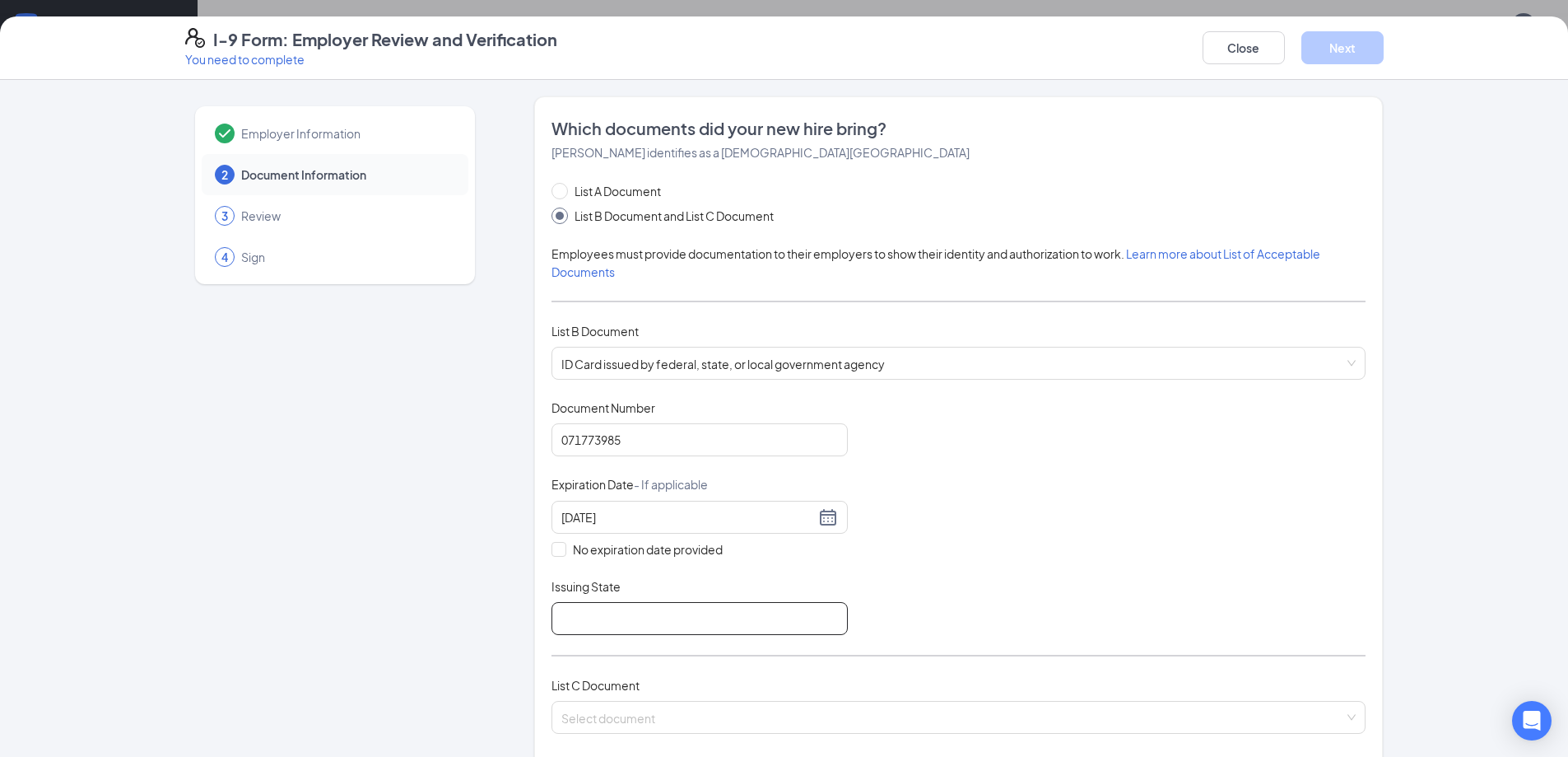
type input "GA"
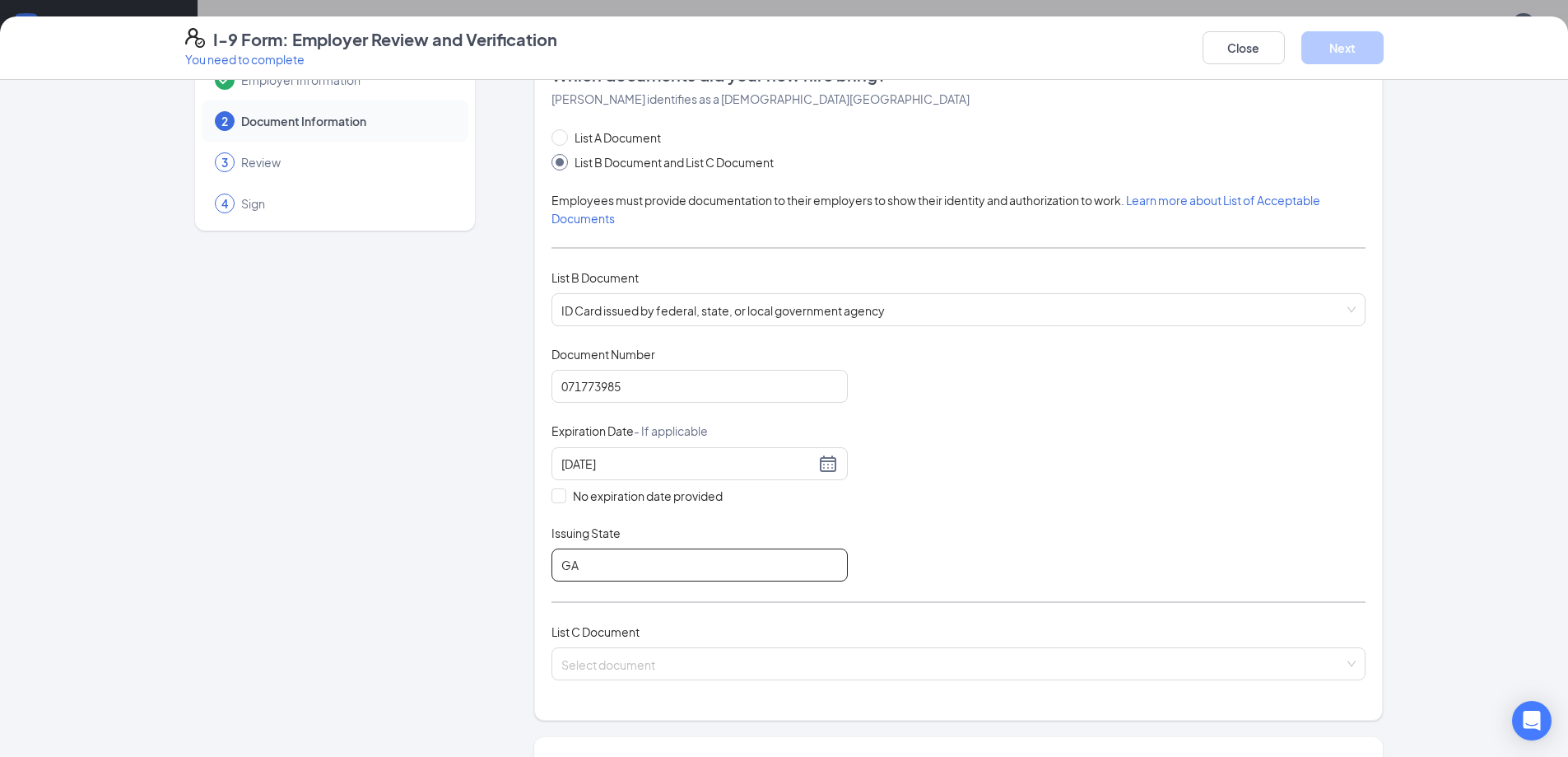
scroll to position [82, 0]
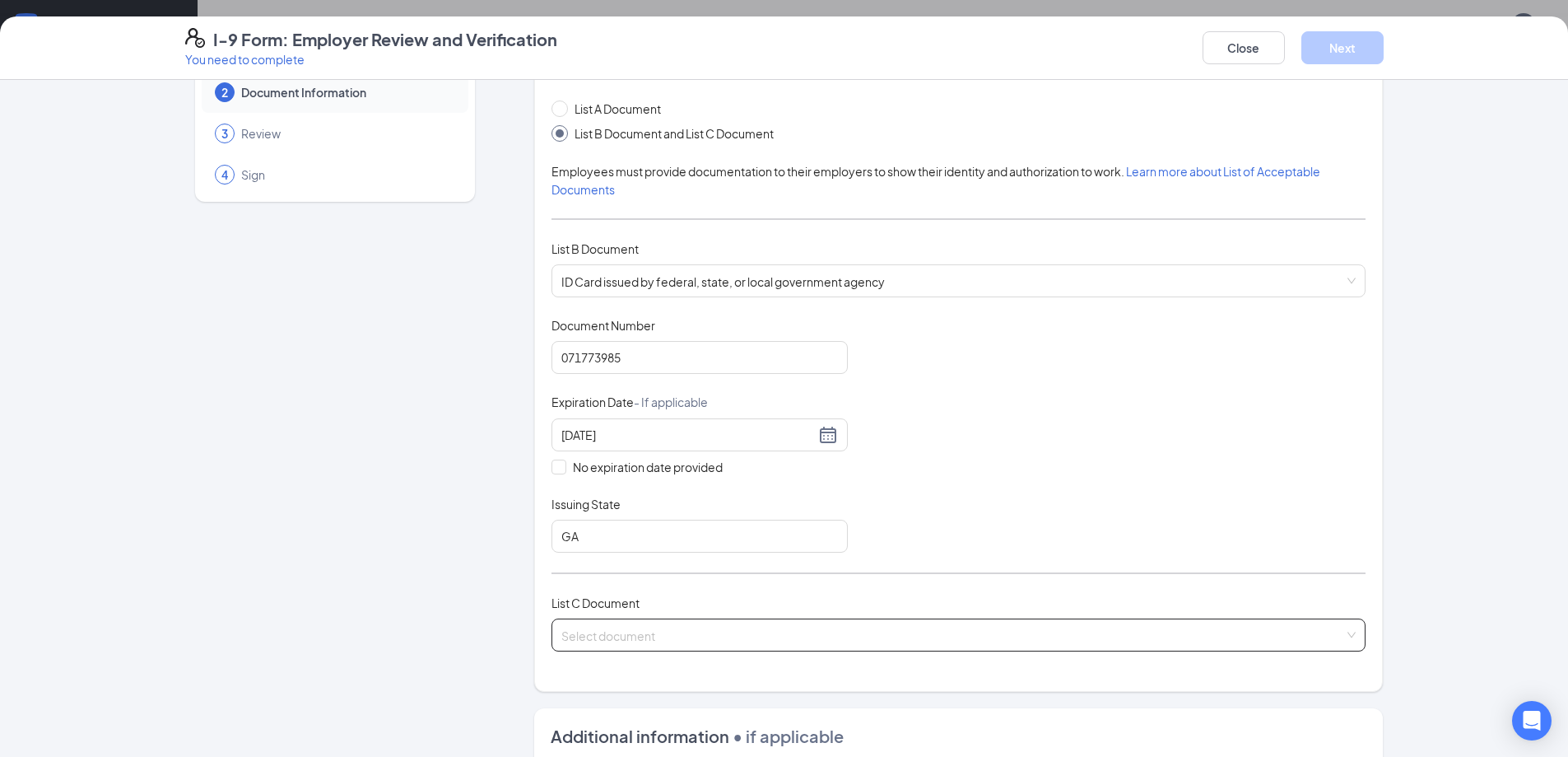
click at [784, 637] on input "search" at bounding box center [952, 632] width 783 height 24
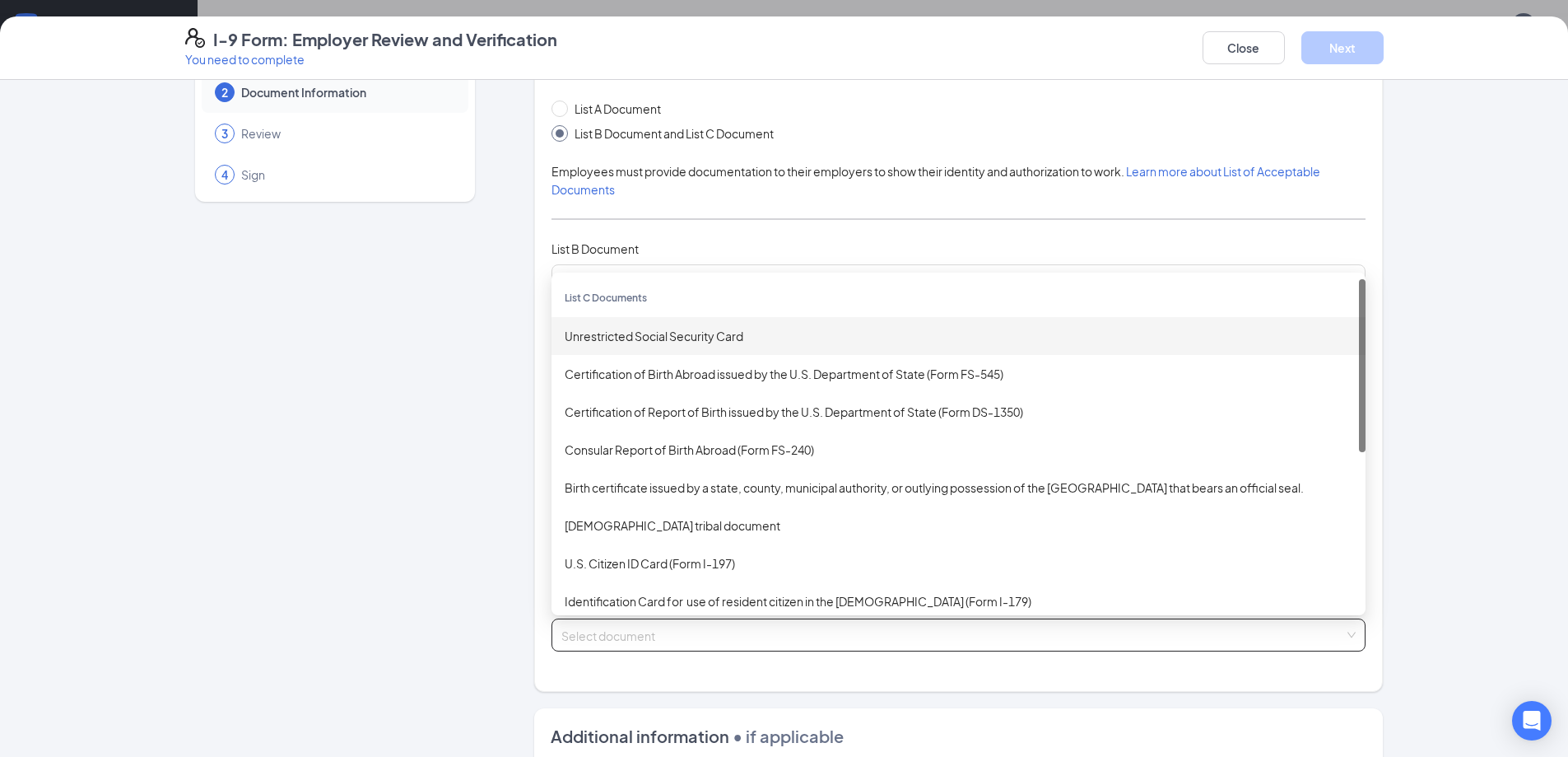
click at [628, 340] on div "Unrestricted Social Security Card" at bounding box center [959, 335] width 788 height 18
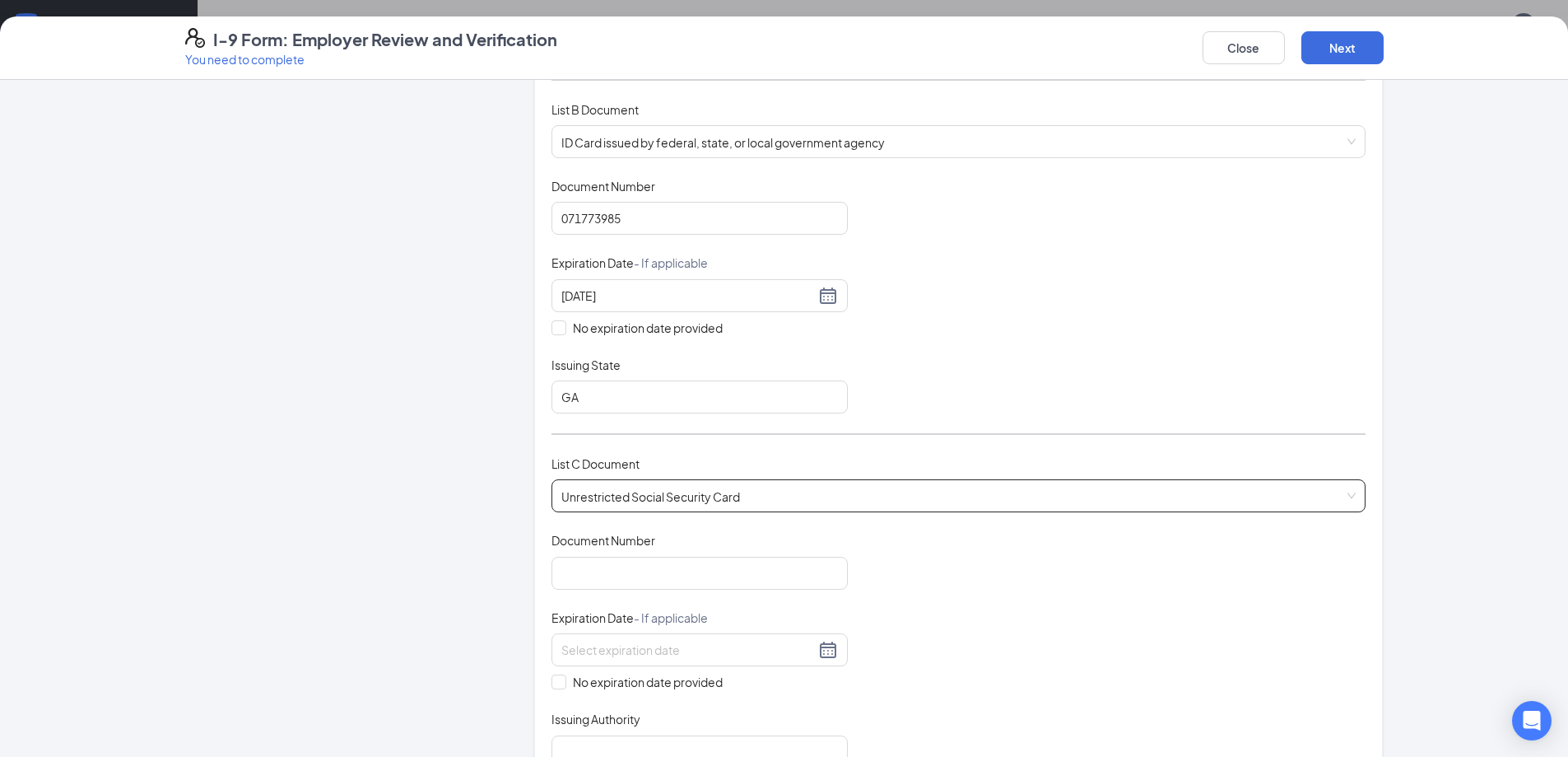
scroll to position [247, 0]
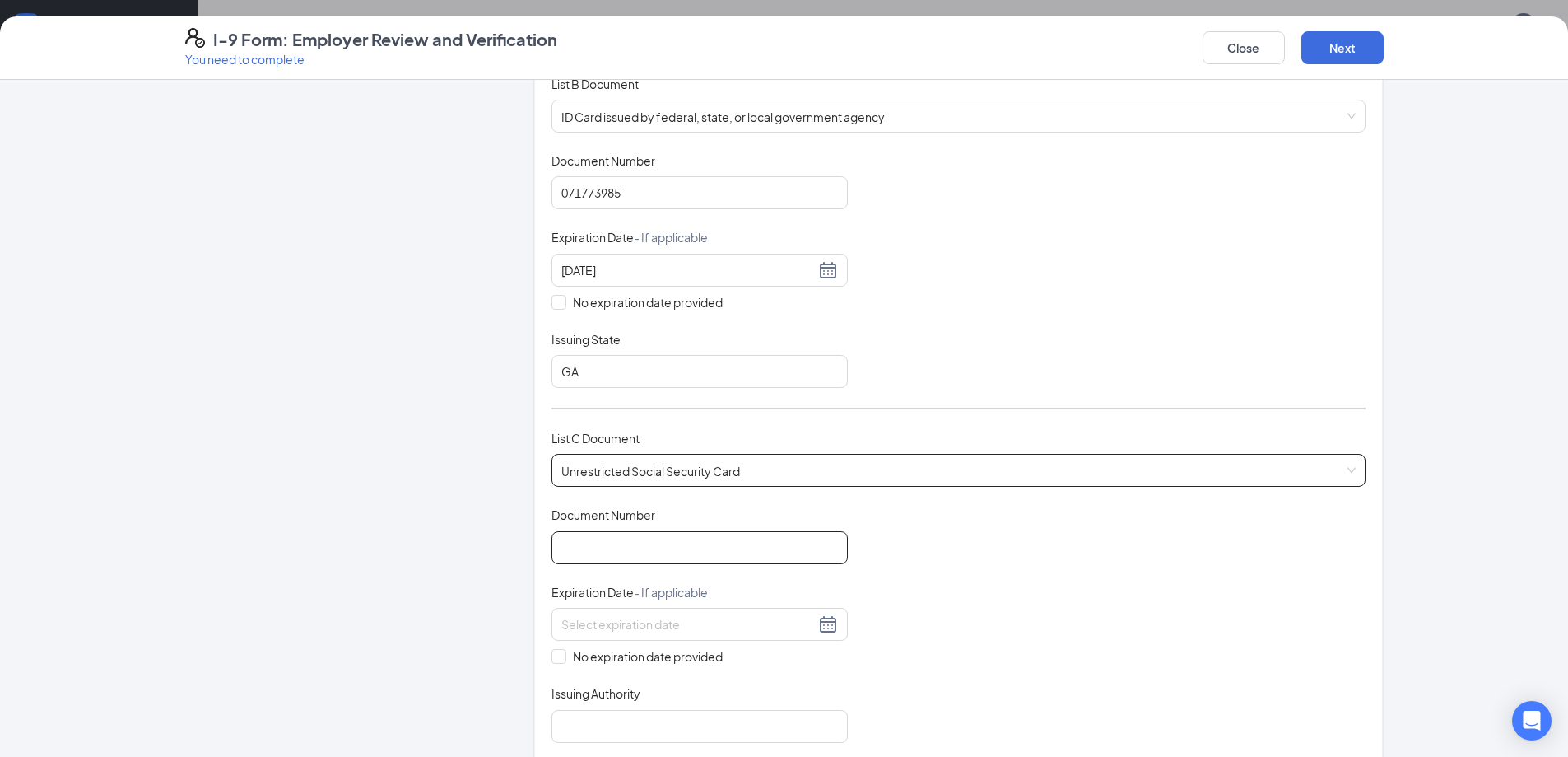
click at [653, 555] on input "Document Number" at bounding box center [700, 547] width 297 height 33
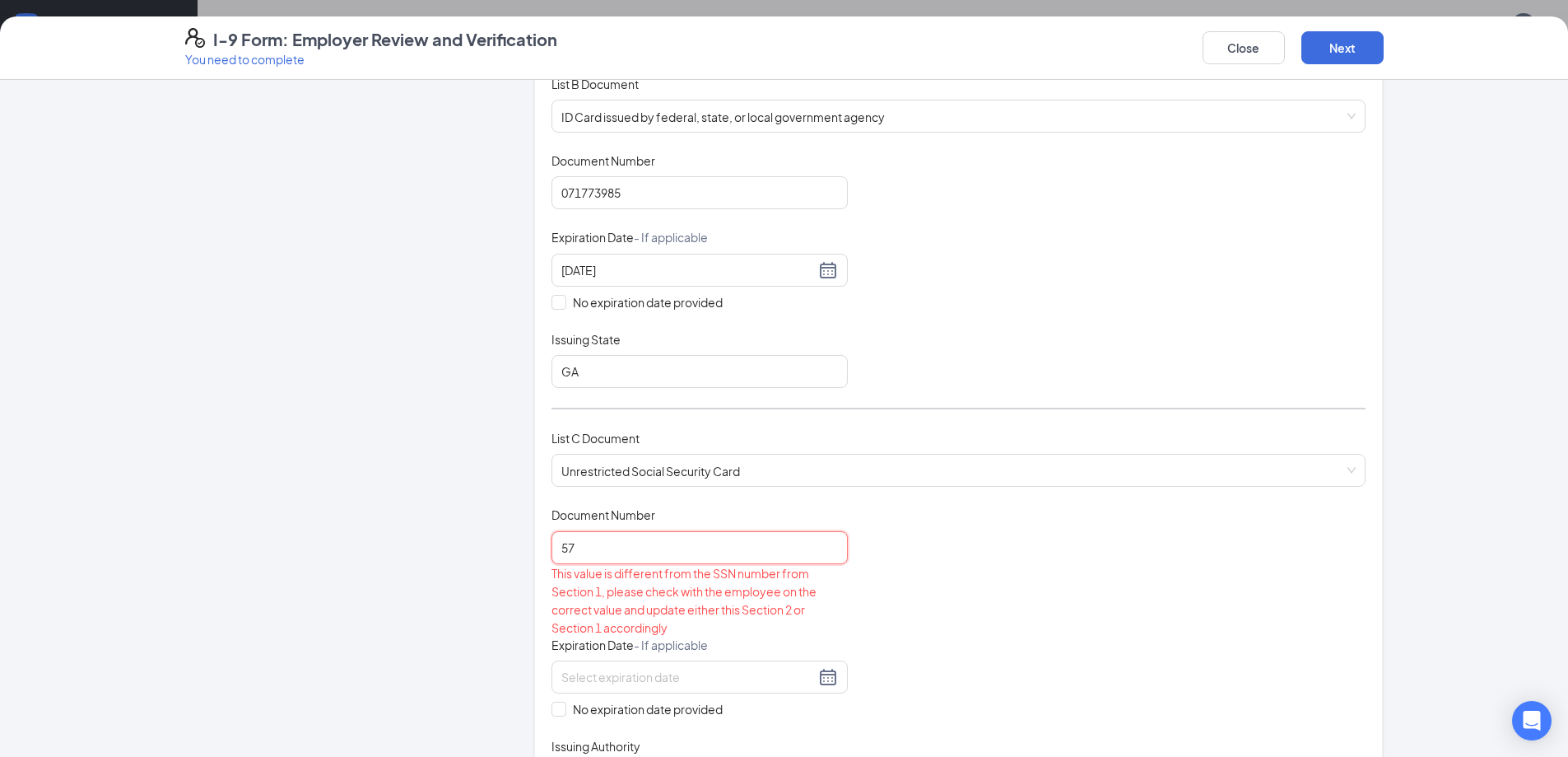
type input "5"
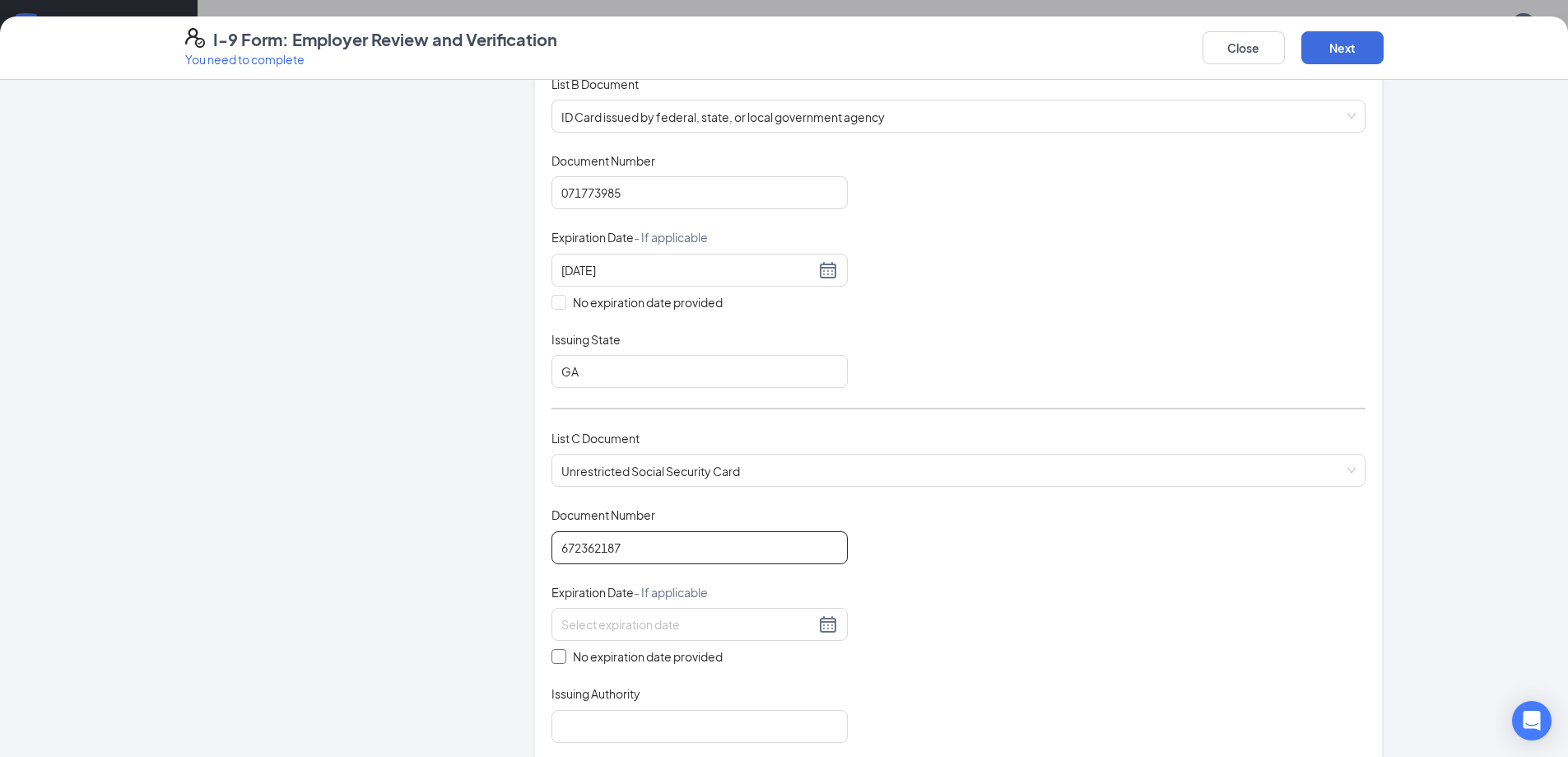
type input "672362187"
click at [552, 650] on input "No expiration date provided" at bounding box center [558, 654] width 11 height 11
checkbox input "true"
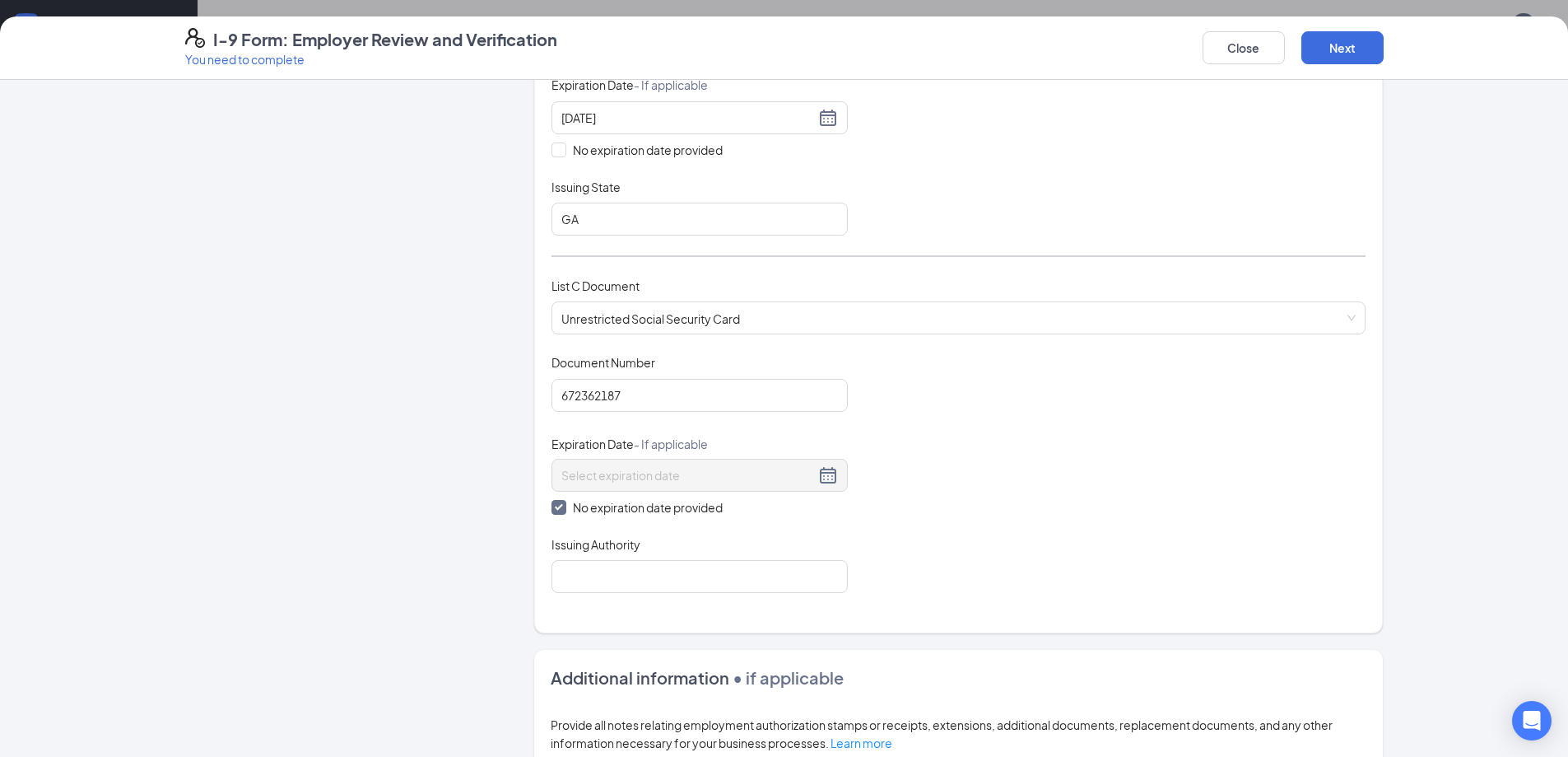
scroll to position [412, 0]
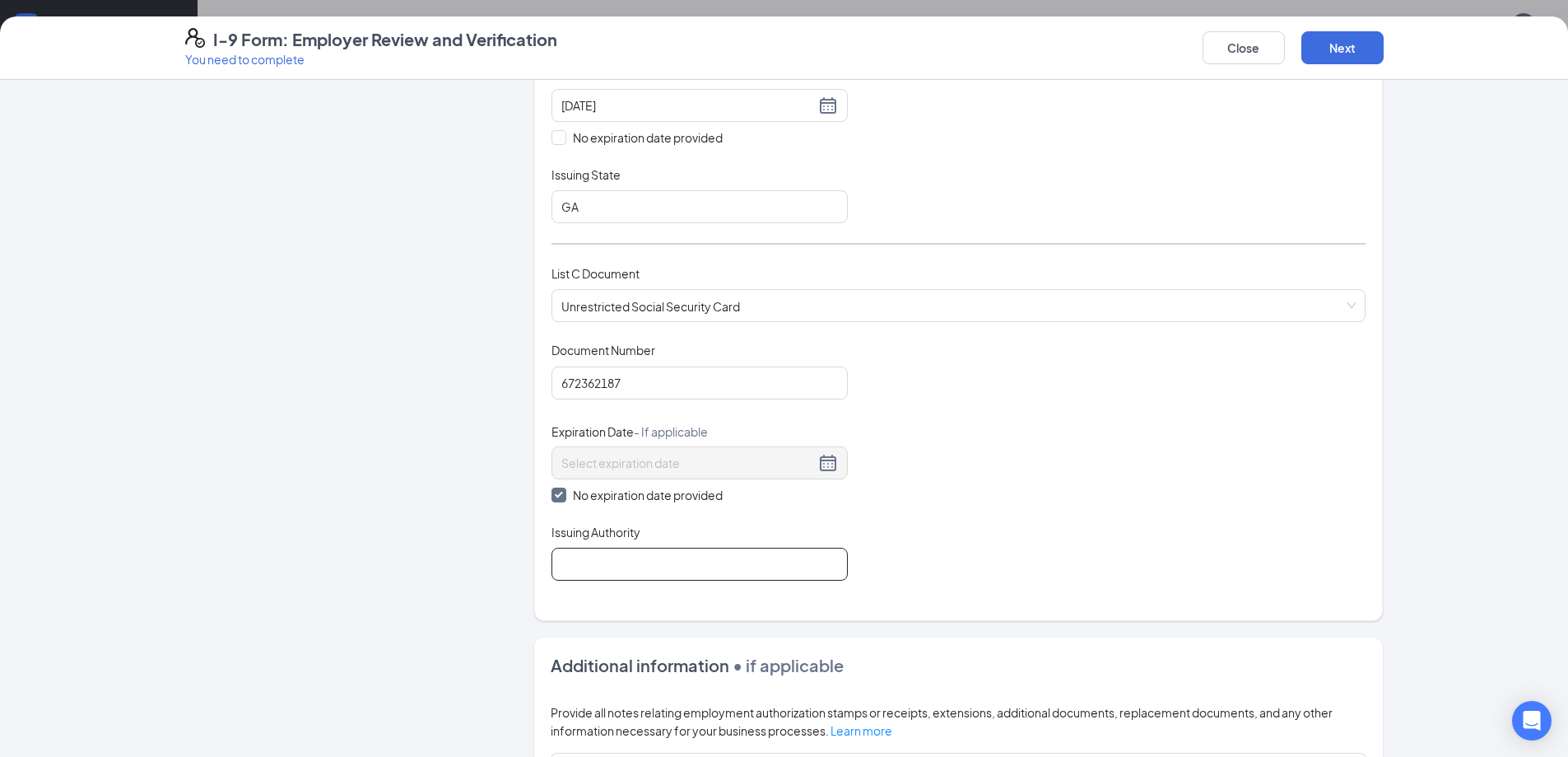
click at [658, 564] on input "Issuing Authority" at bounding box center [700, 563] width 297 height 33
type input "social security adminastration"
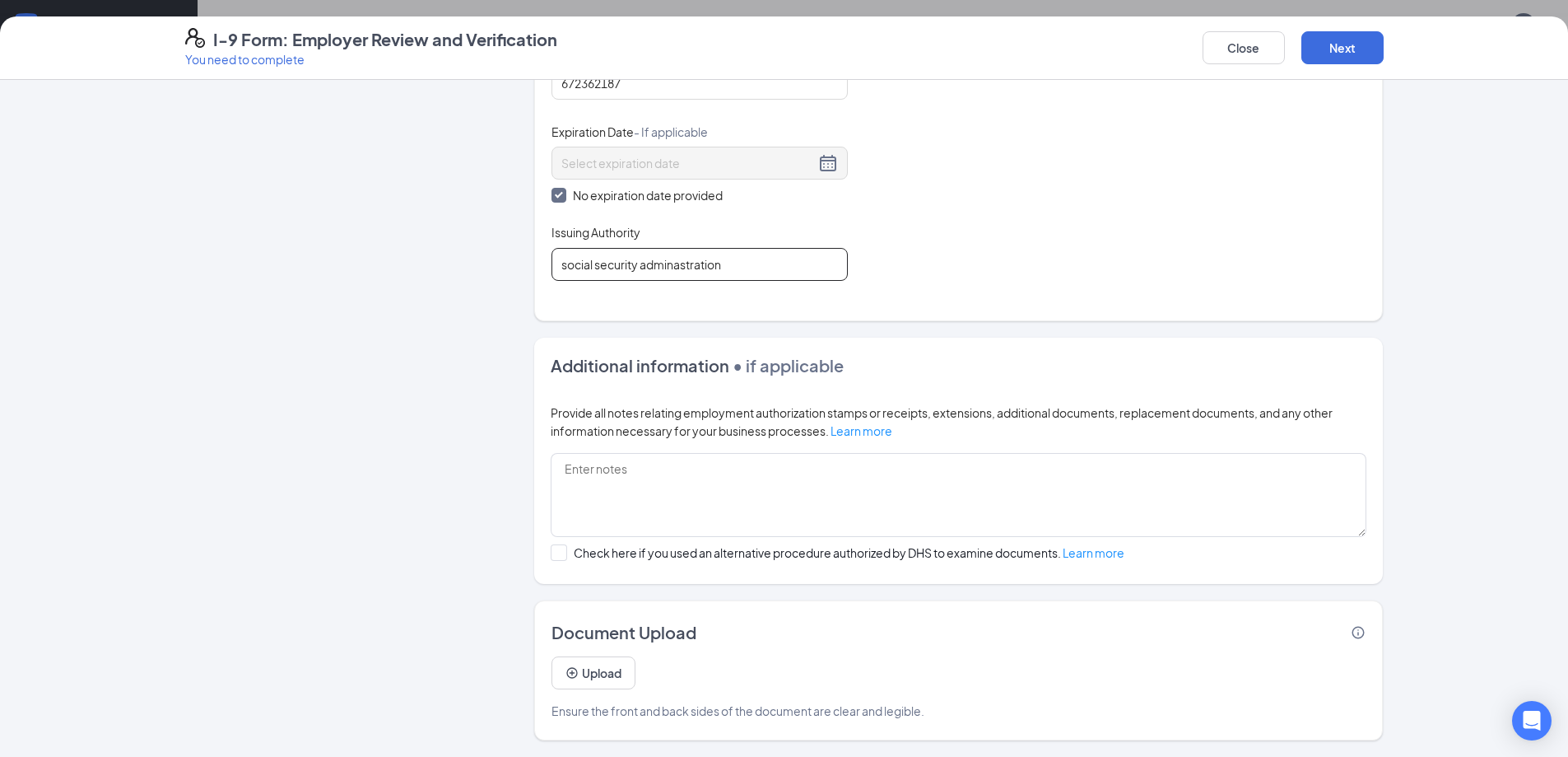
scroll to position [442, 0]
click at [1335, 35] on button "Next" at bounding box center [1343, 47] width 82 height 33
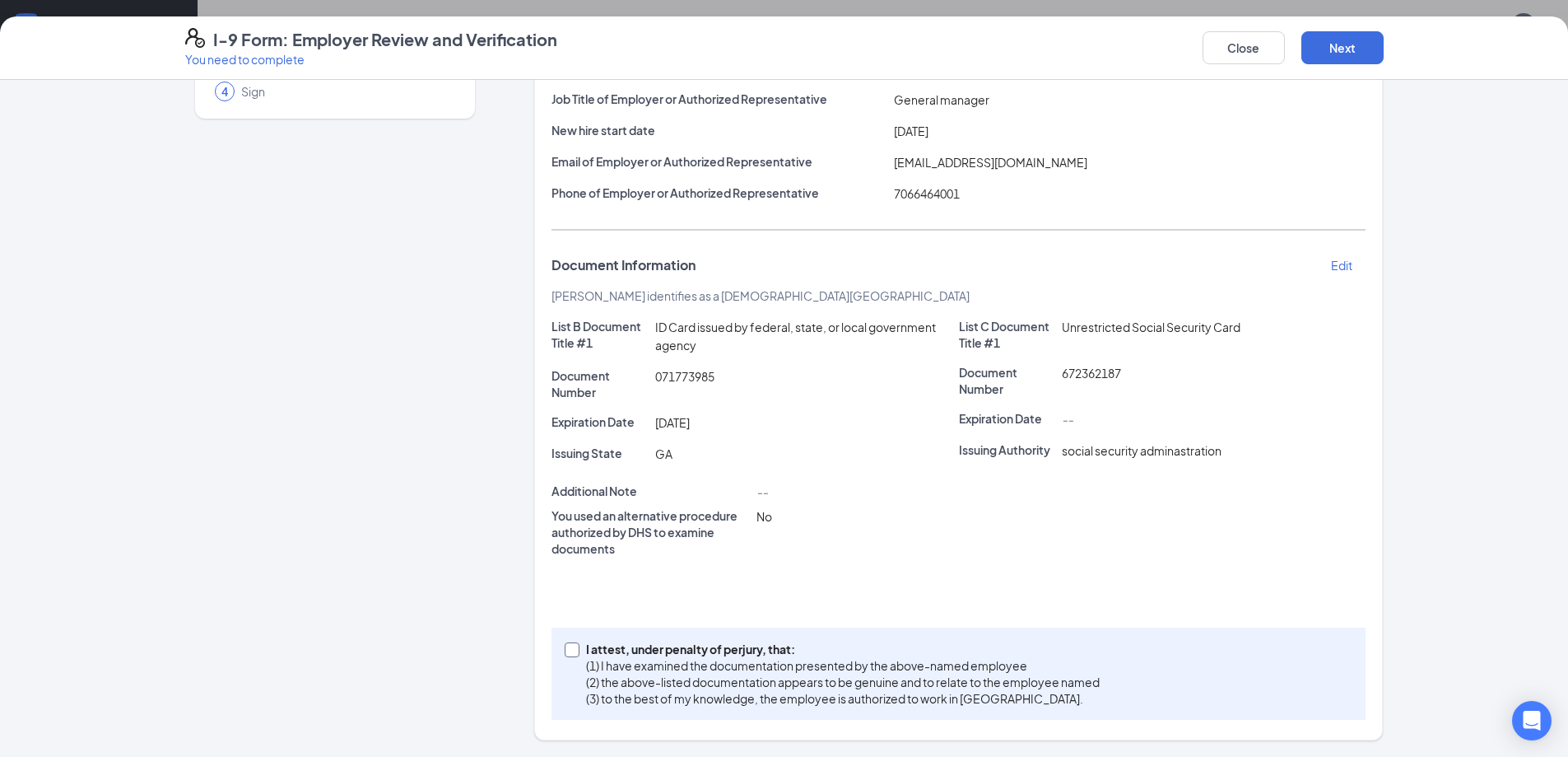
click at [566, 647] on input "I attest, under penalty of perjury, that: (1) I have examined the documentation…" at bounding box center [571, 648] width 11 height 11
checkbox input "true"
click at [1343, 43] on button "Next" at bounding box center [1343, 47] width 82 height 33
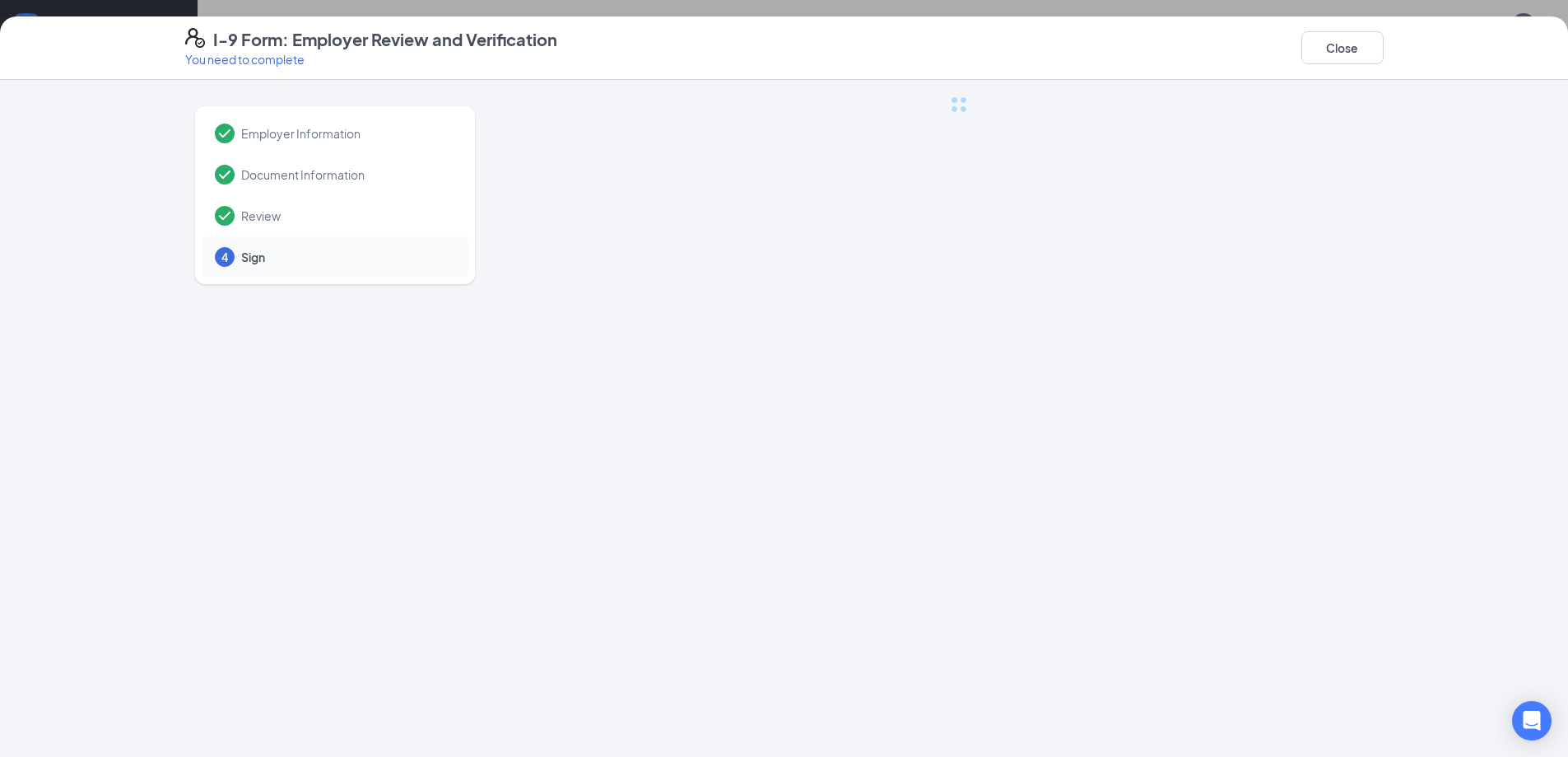
scroll to position [0, 0]
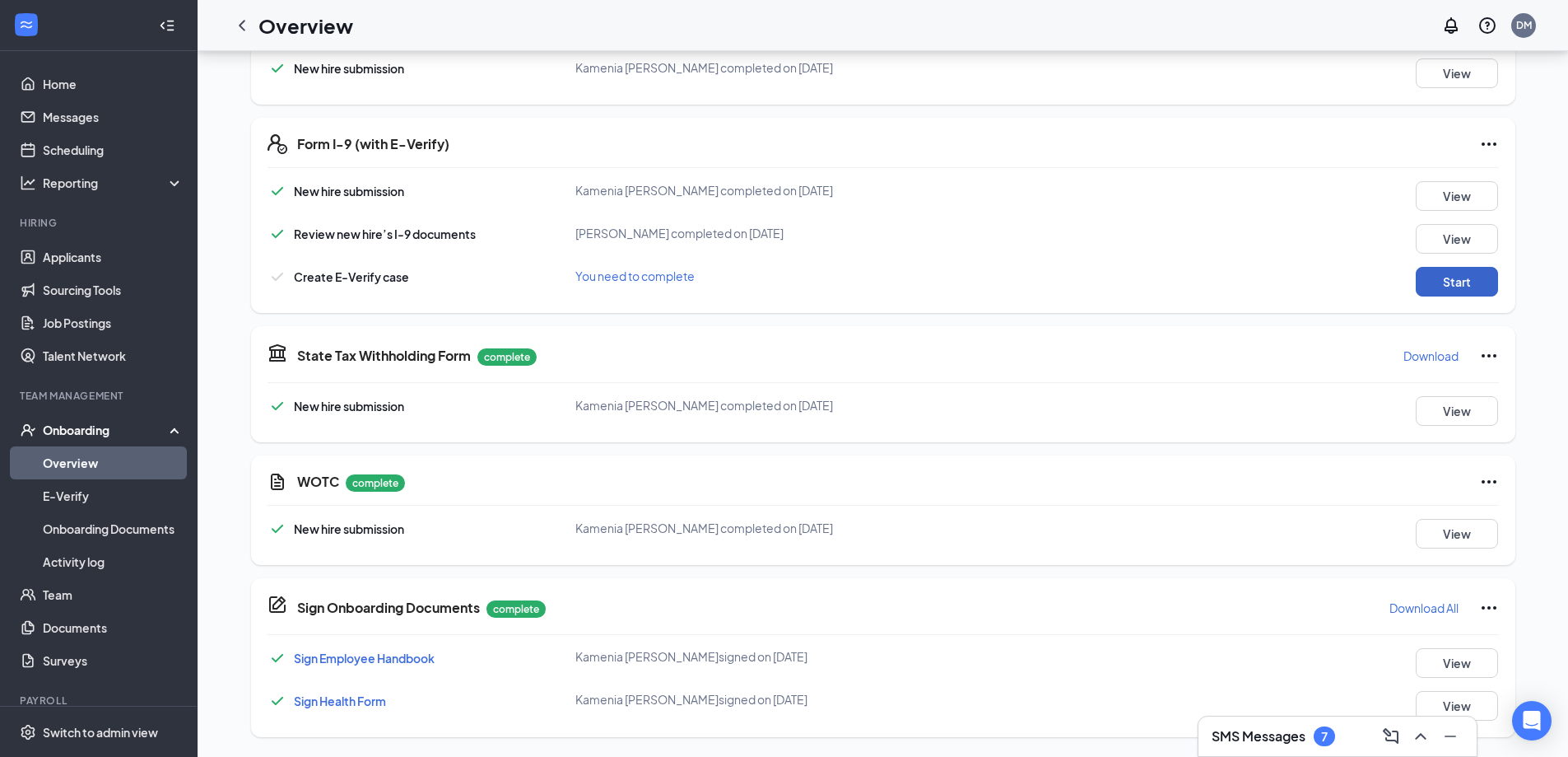
click at [1434, 275] on button "Start" at bounding box center [1458, 282] width 82 height 30
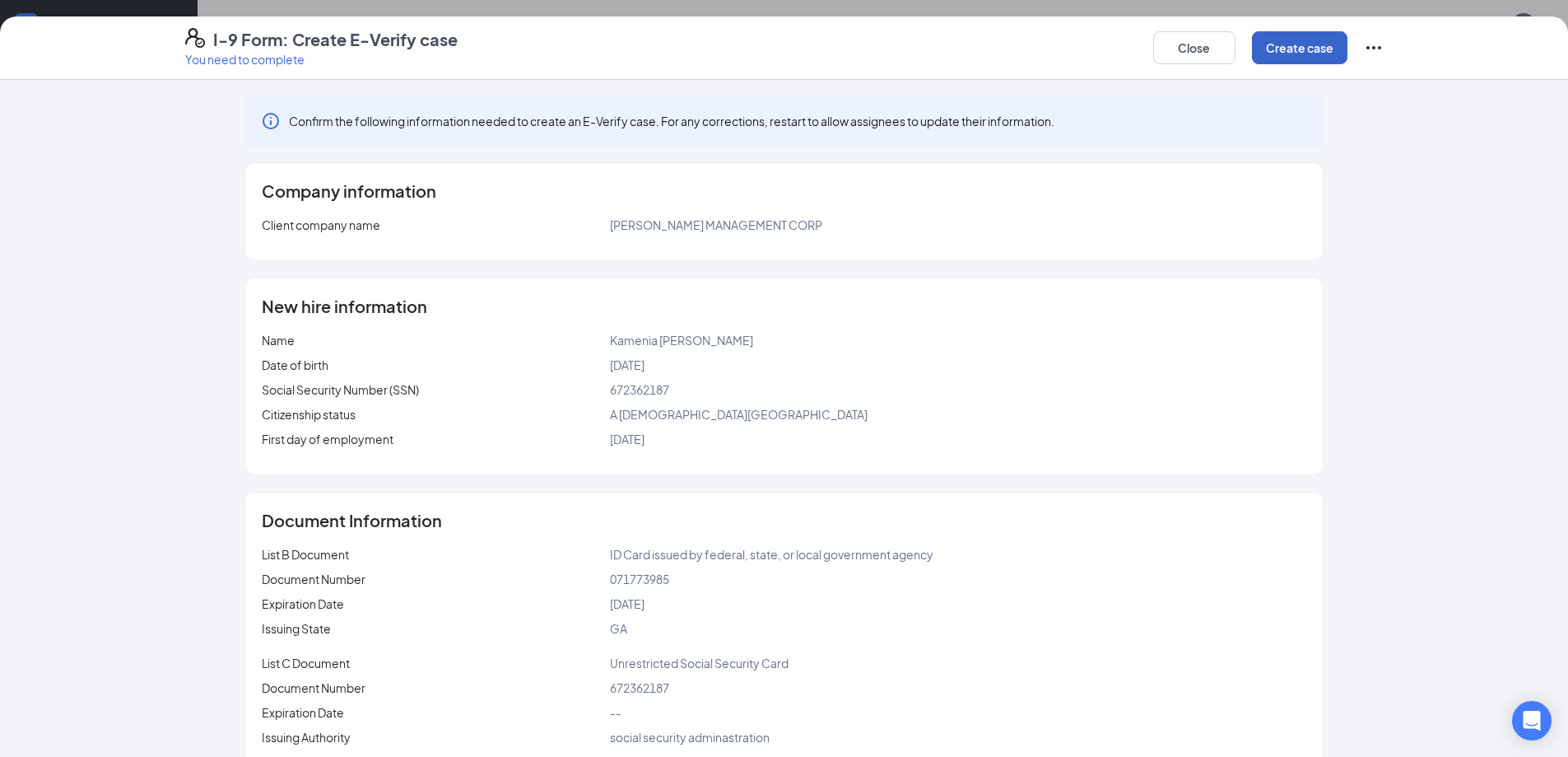
click at [1276, 49] on button "Create case" at bounding box center [1300, 47] width 95 height 33
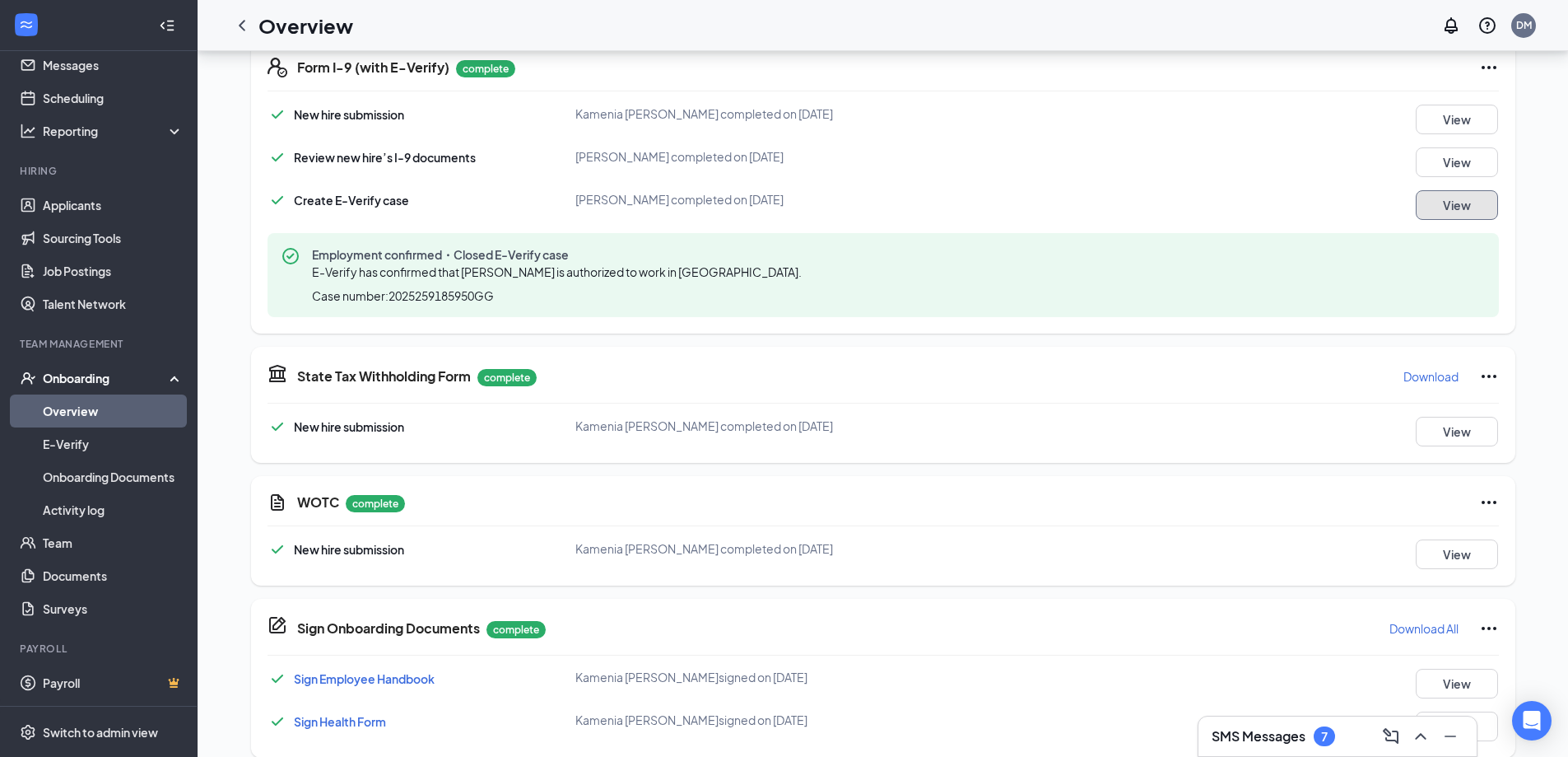
scroll to position [539, 0]
